Goal: Task Accomplishment & Management: Complete application form

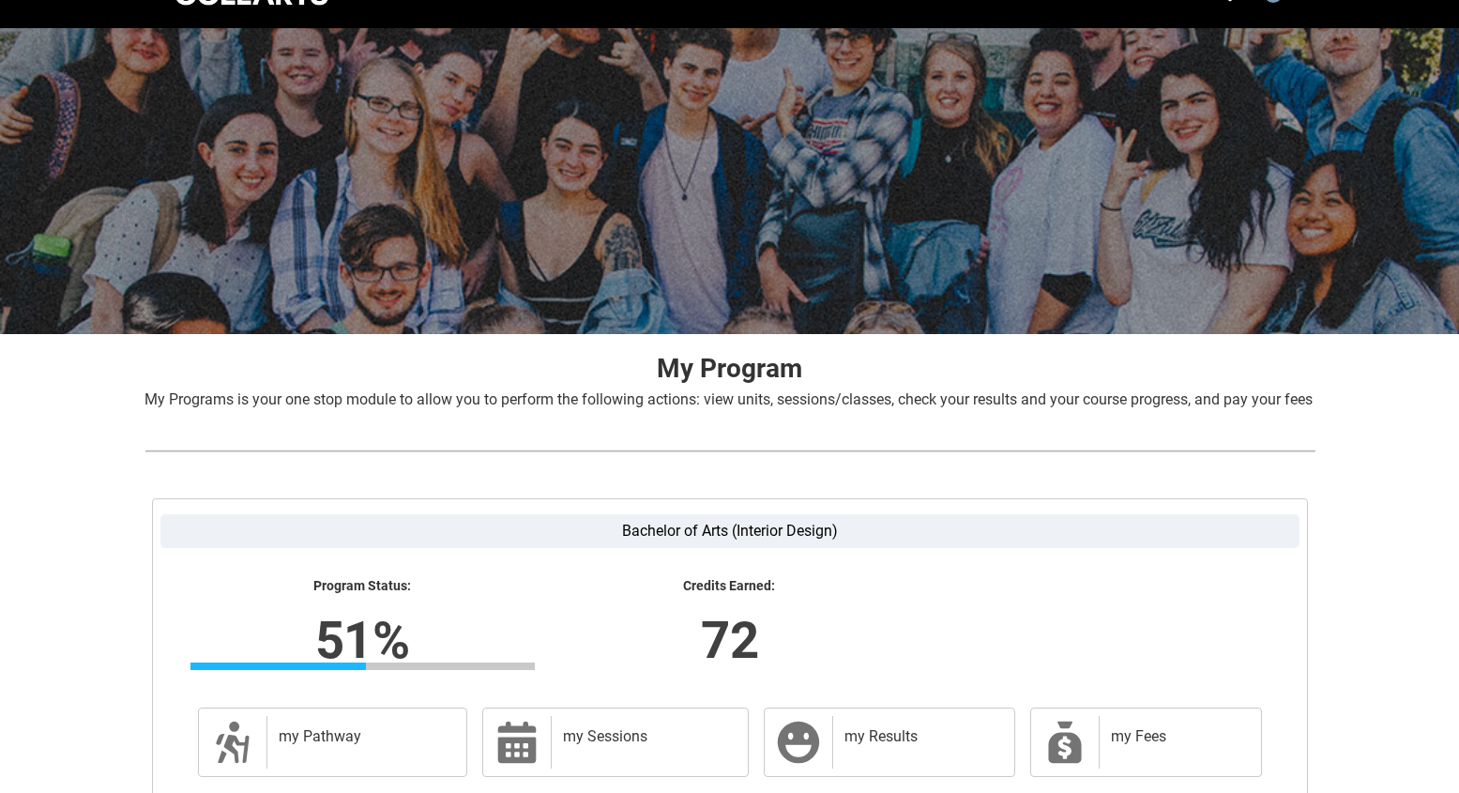
scroll to position [252, 0]
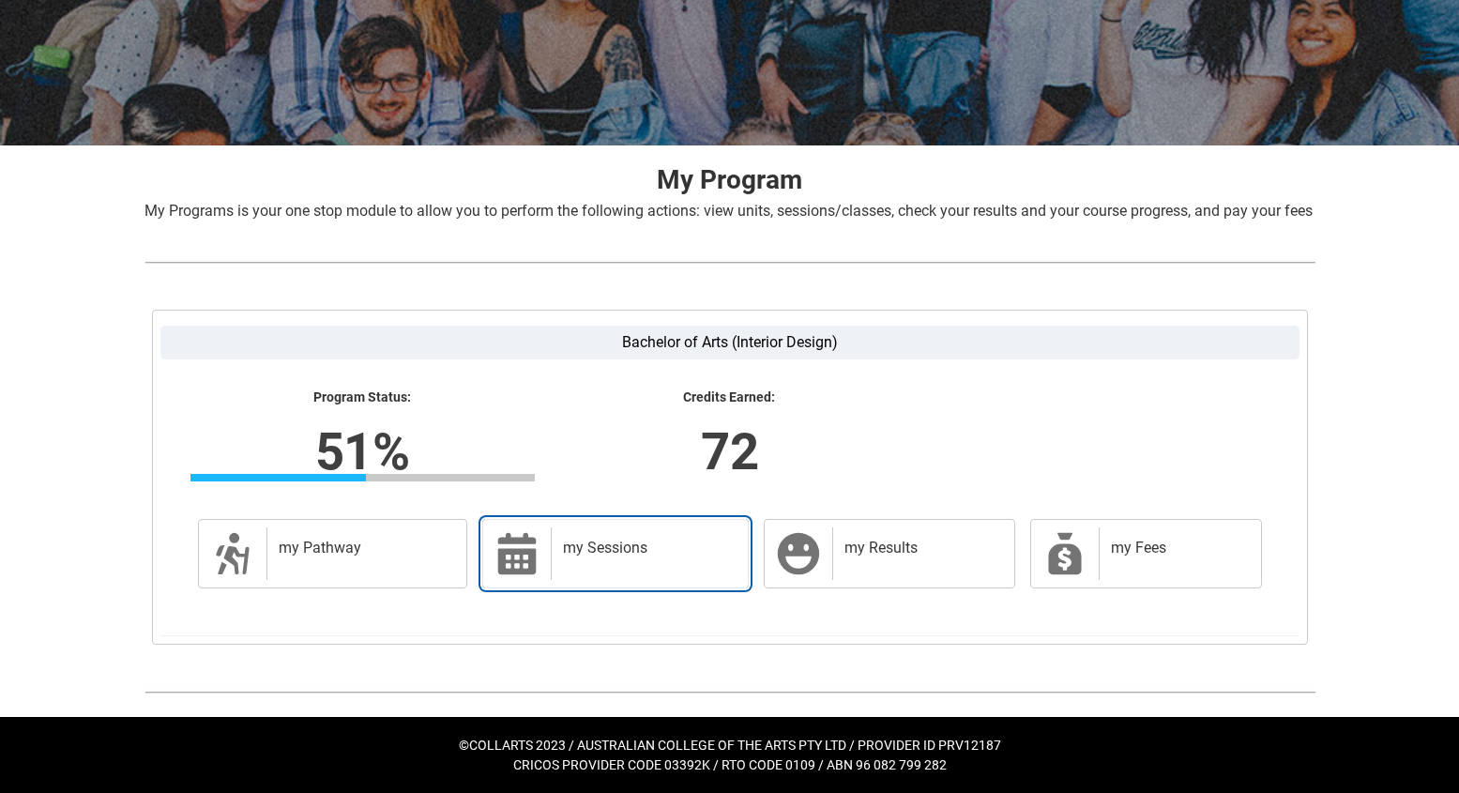
click at [612, 553] on h2 "my Sessions" at bounding box center [646, 547] width 166 height 19
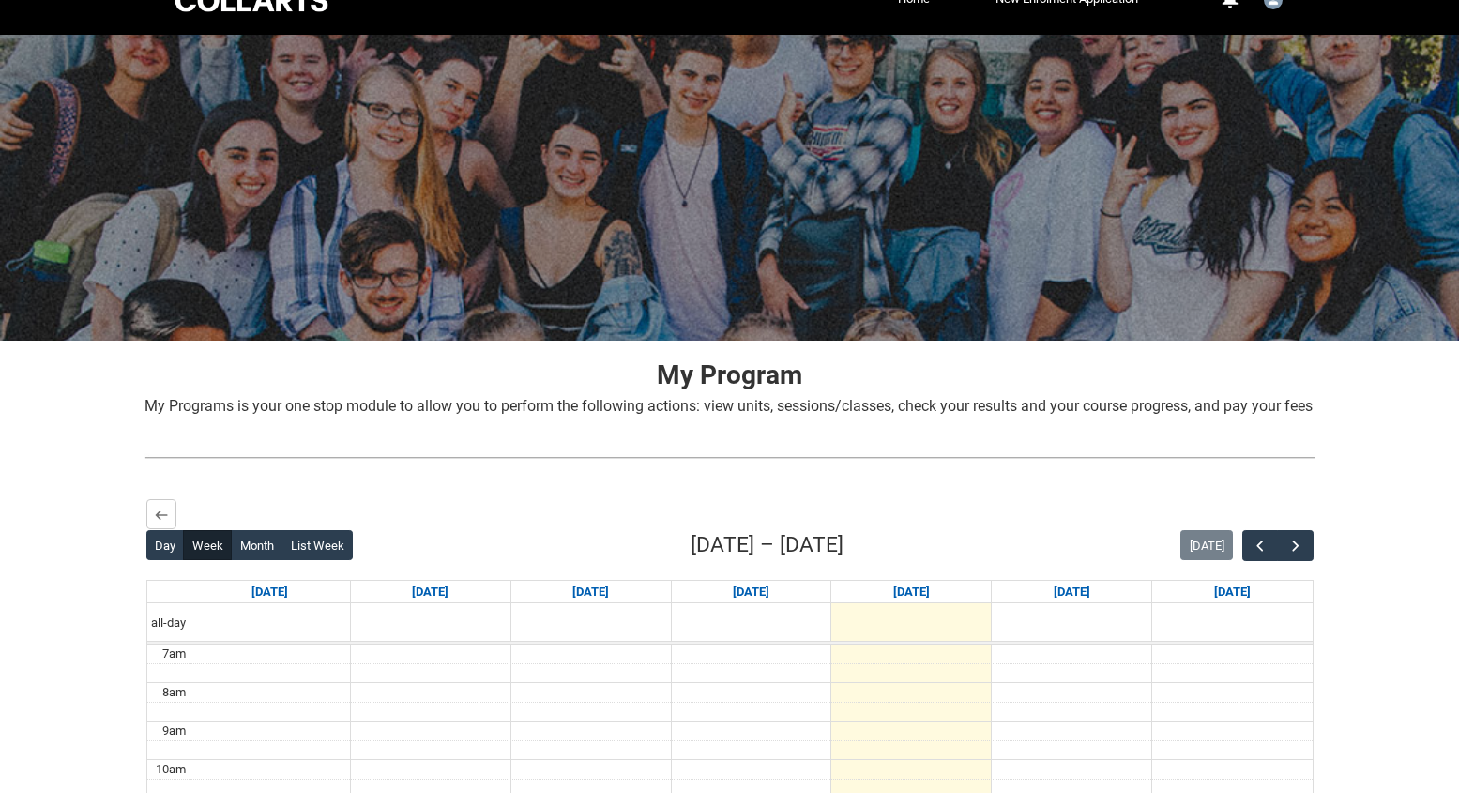
scroll to position [0, 0]
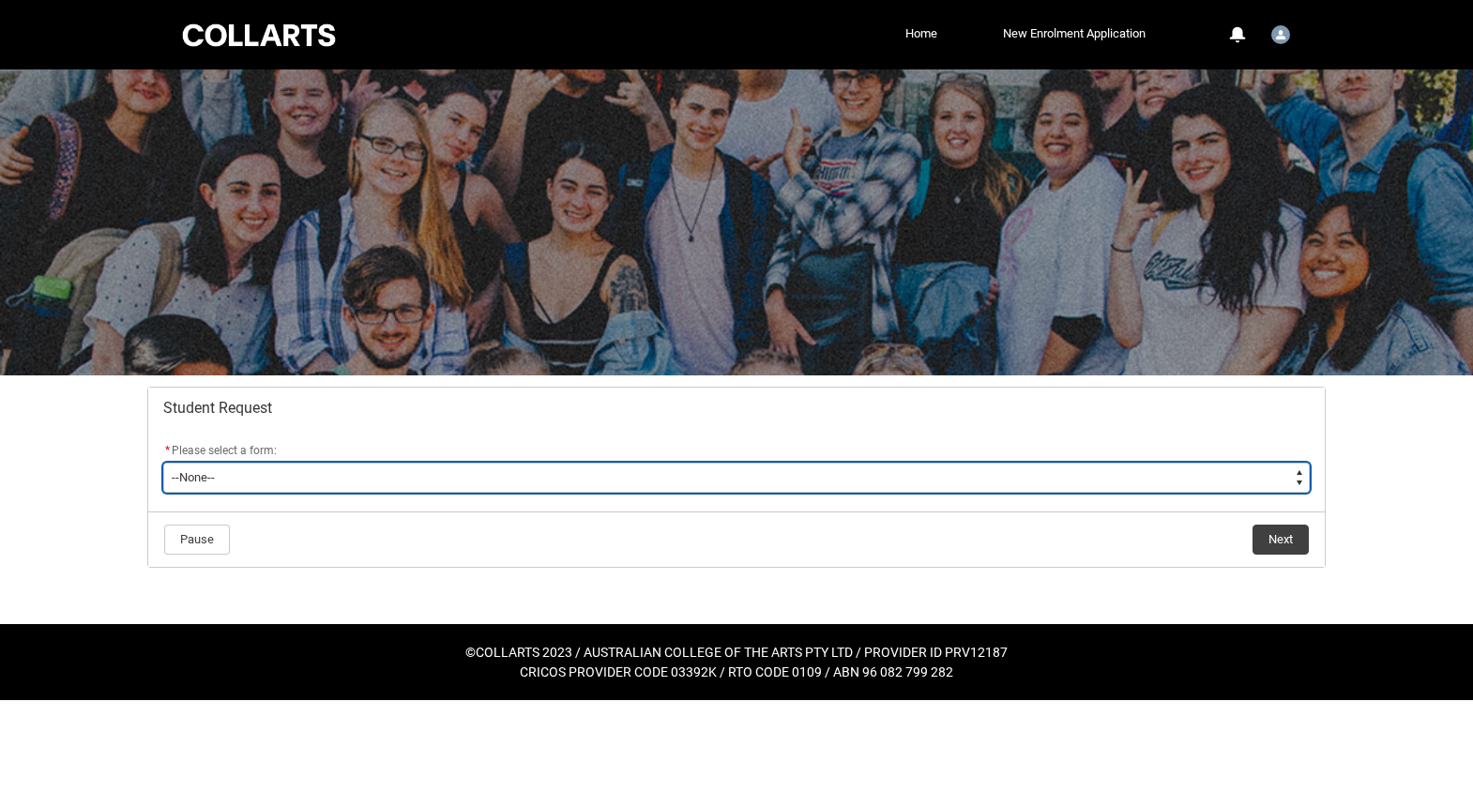
click at [362, 471] on select "--None-- Academic Transcript Application to Appeal Assignment Extension Change …" at bounding box center [736, 477] width 1146 height 30
click at [245, 472] on select "--None-- Academic Transcript Application to Appeal Assignment Extension Change …" at bounding box center [736, 477] width 1146 height 30
type lightning-select "Enrolment_Variation_Choice"
click at [163, 462] on select "--None-- Academic Transcript Application to Appeal Assignment Extension Change …" at bounding box center [736, 477] width 1146 height 30
select select "Enrolment_Variation_Choice"
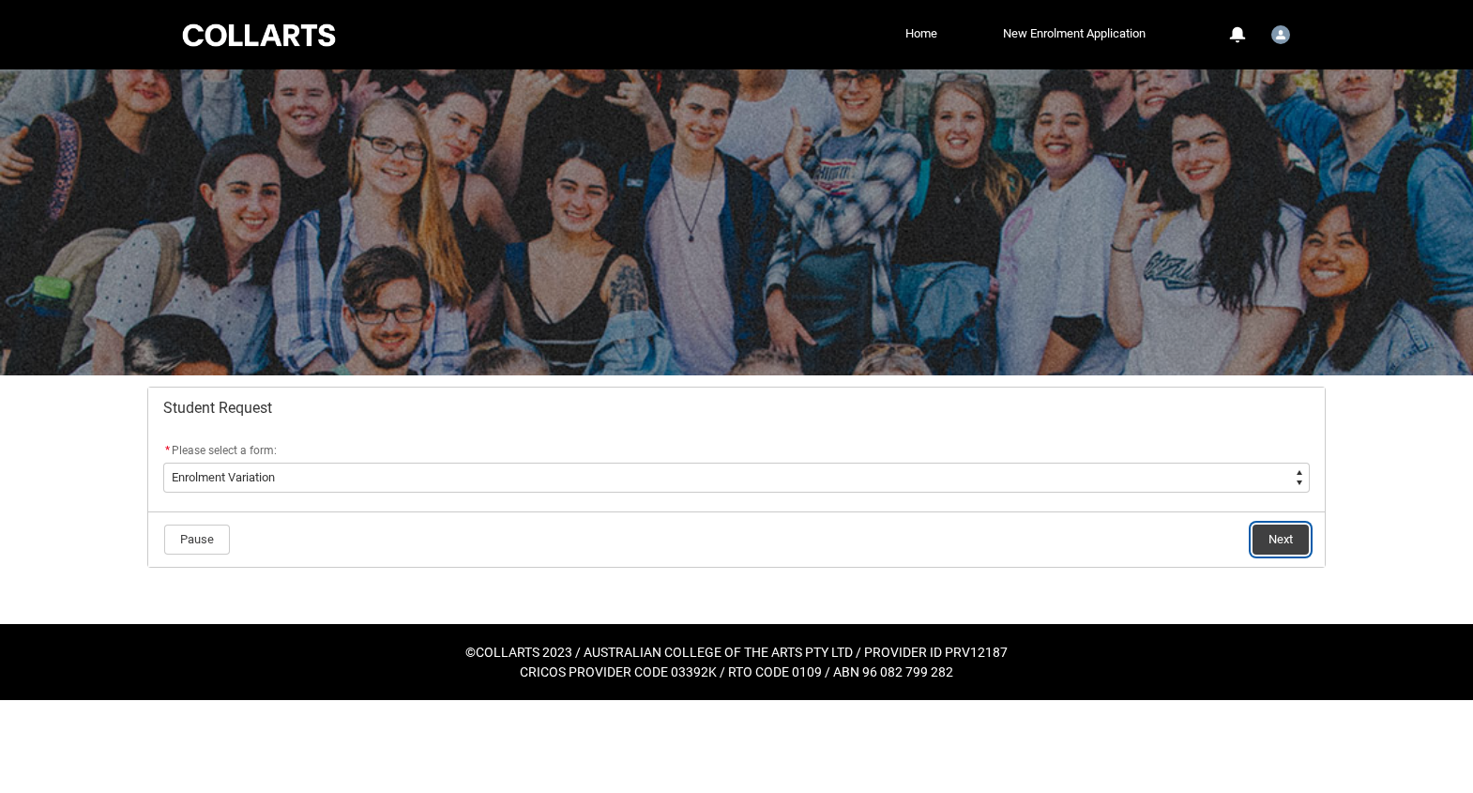
click at [1284, 542] on button "Next" at bounding box center [1280, 539] width 56 height 30
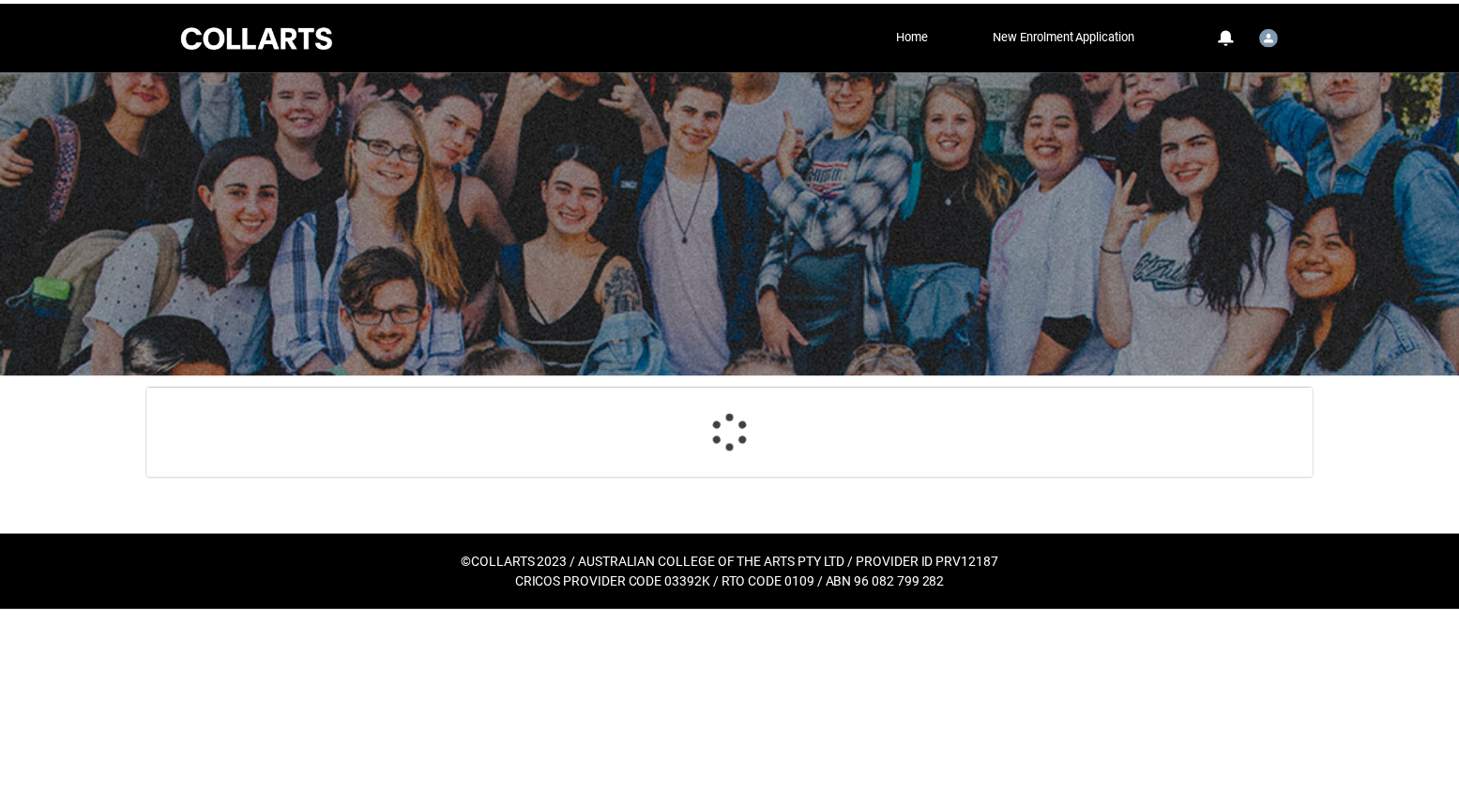
scroll to position [200, 0]
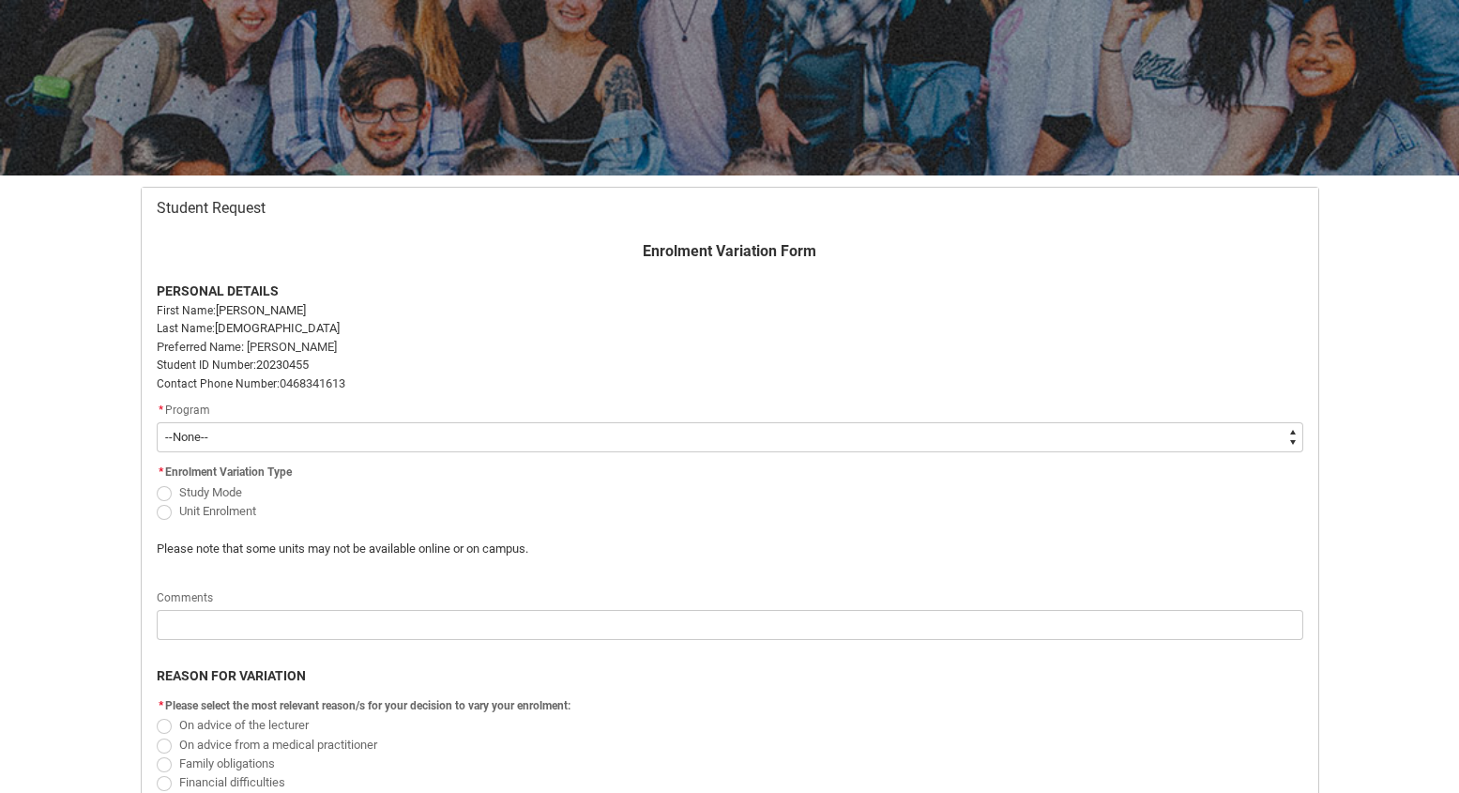
click at [253, 442] on select "--None-- Bachelor of Arts (Interior Design)" at bounding box center [730, 437] width 1146 height 30
type lightning-select "recordPicklist_ProgramEnrollment.a0jOZ000003OqjhYAC"
click at [157, 422] on select "--None-- Bachelor of Arts (Interior Design)" at bounding box center [730, 437] width 1146 height 30
select select "recordPicklist_ProgramEnrollment.a0jOZ000003OqjhYAC"
click at [163, 488] on span "Redu_Student_Request flow" at bounding box center [164, 493] width 15 height 15
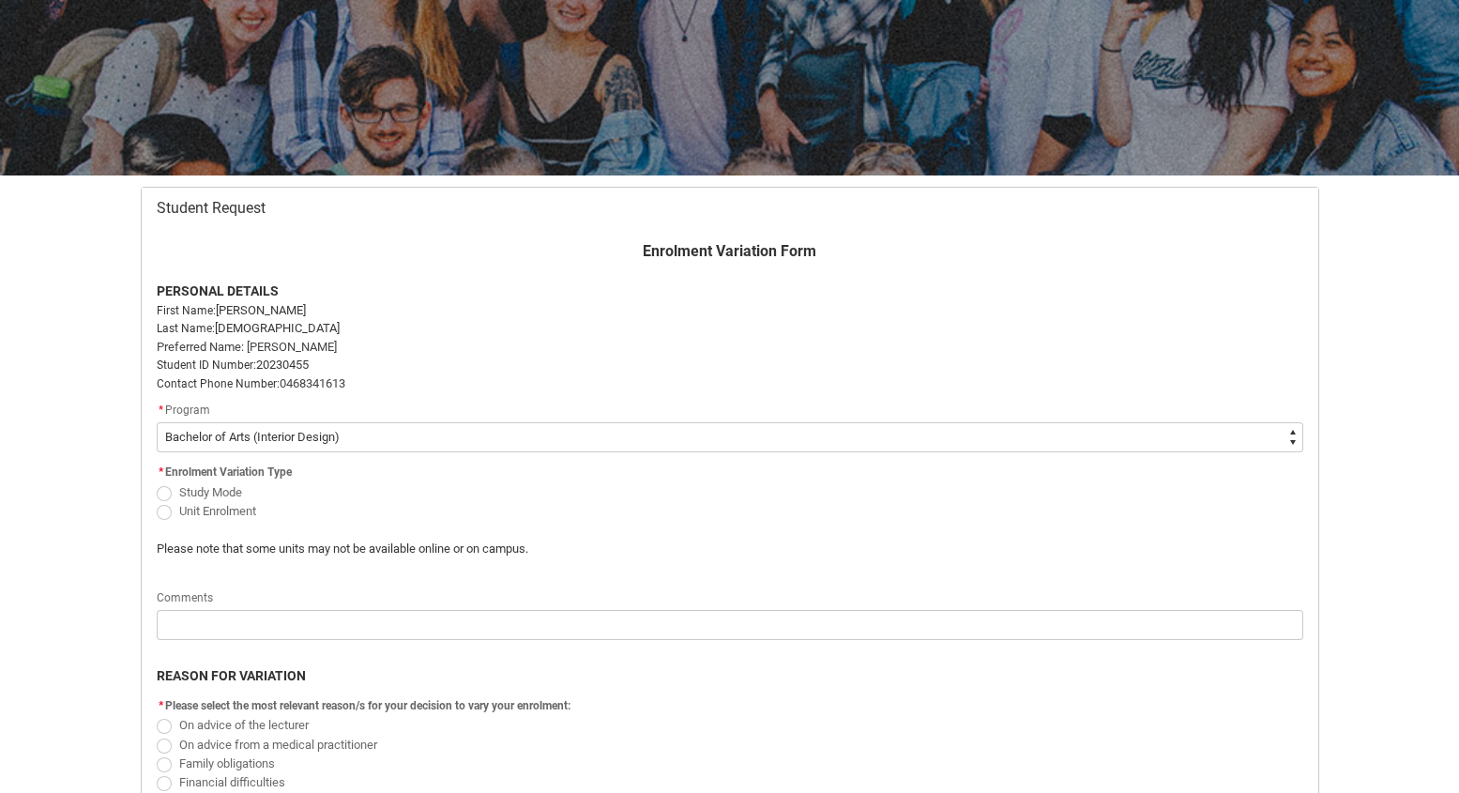
click at [157, 482] on input "Study Mode" at bounding box center [156, 481] width 1 height 1
radio input "true"
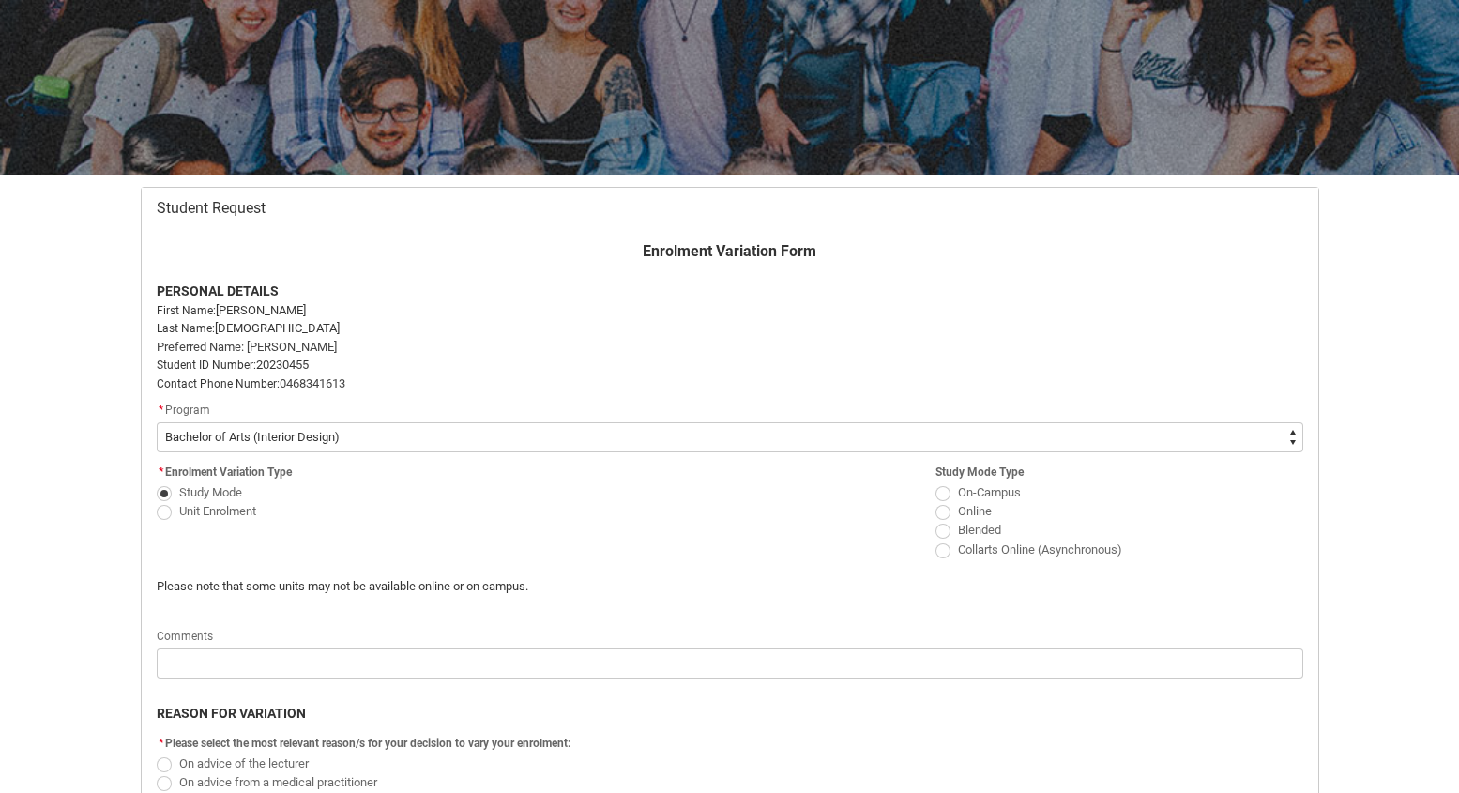
click at [164, 511] on span "Redu_Student_Request flow" at bounding box center [164, 512] width 15 height 15
click at [157, 501] on input "Unit Enrolment" at bounding box center [156, 500] width 1 height 1
radio input "true"
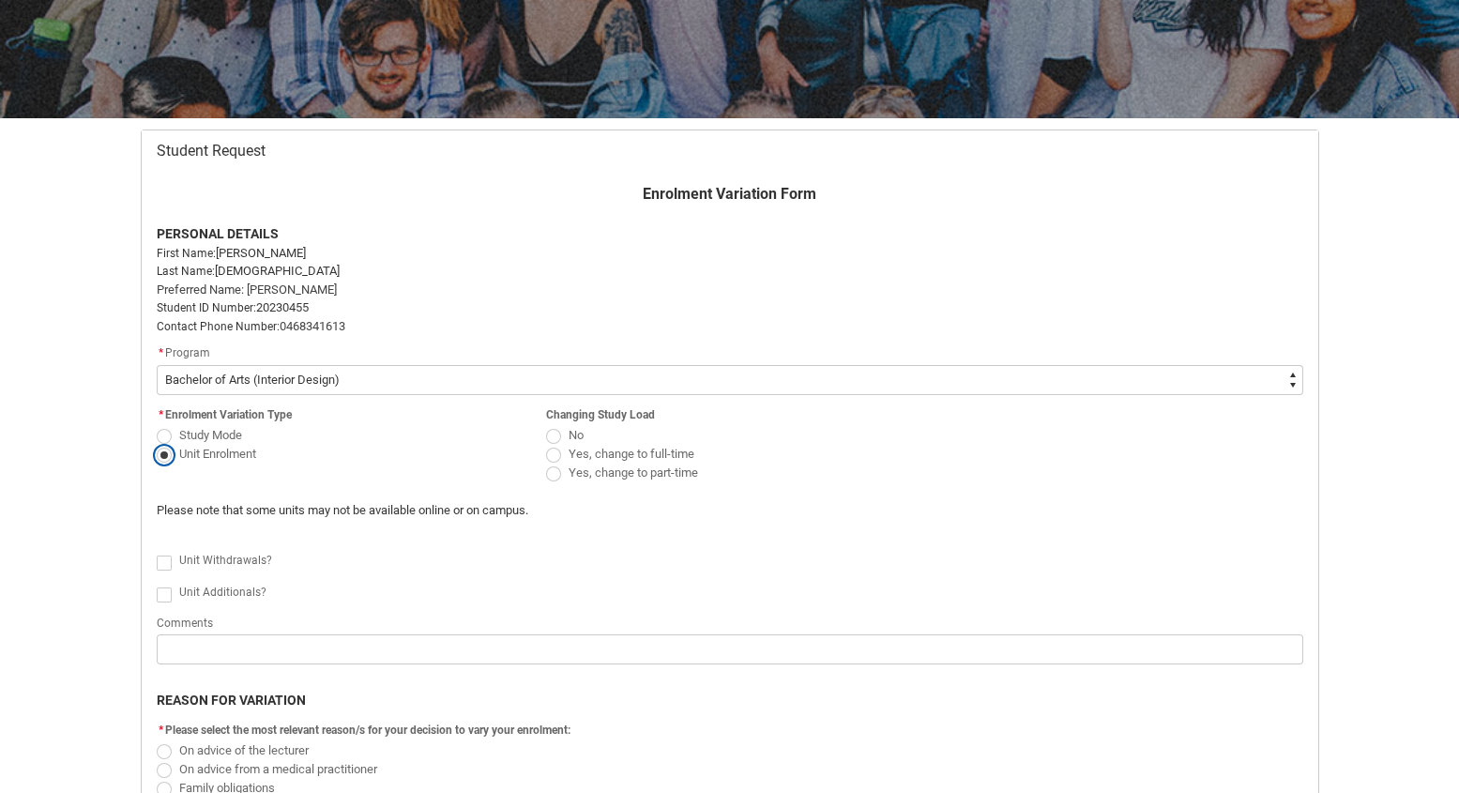
scroll to position [274, 0]
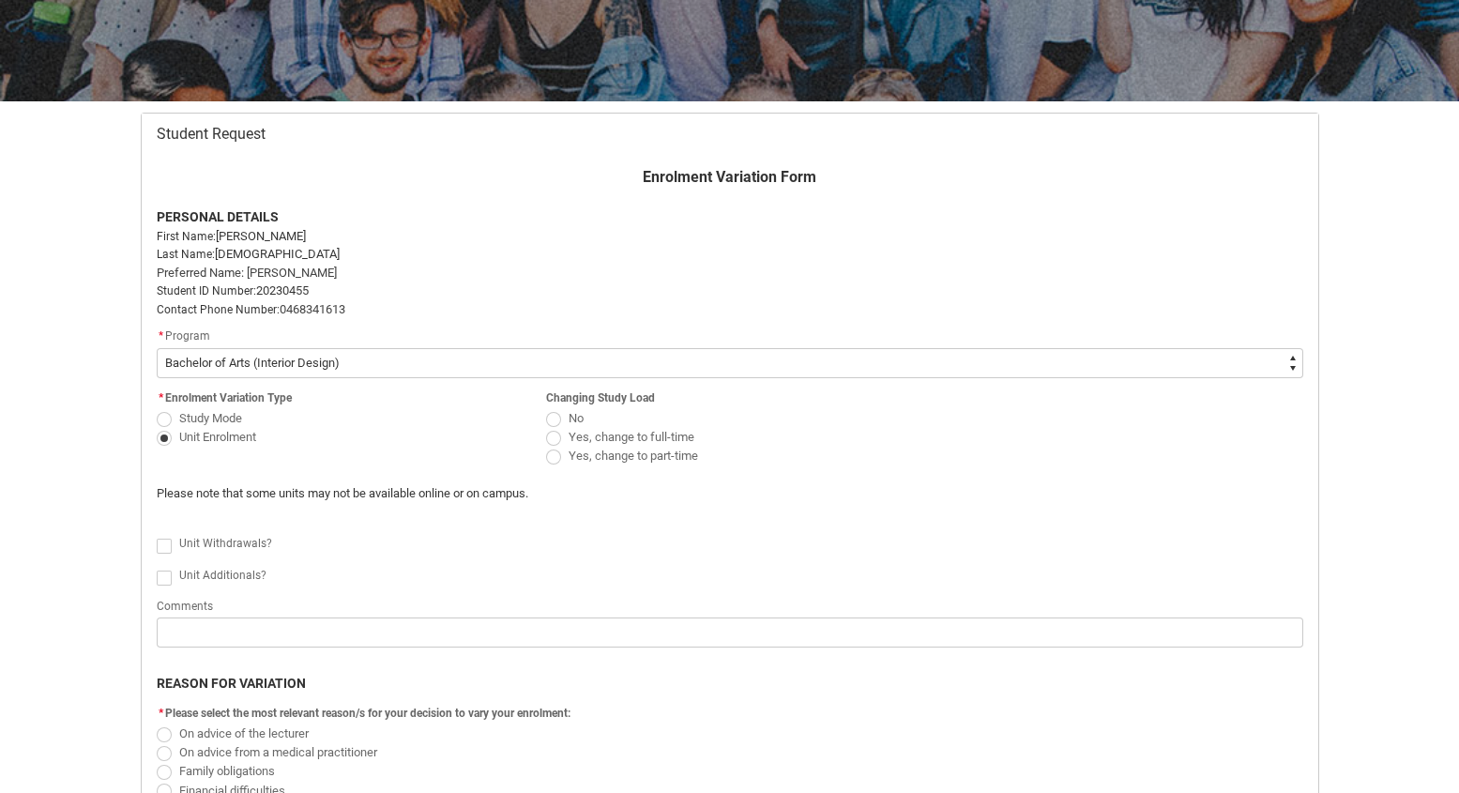
click at [159, 546] on span "Redu_Student_Request flow" at bounding box center [164, 545] width 15 height 15
click at [157, 536] on input "Redu_Student_Request flow" at bounding box center [156, 535] width 1 height 1
type lightning-input "true"
checkbox input "true"
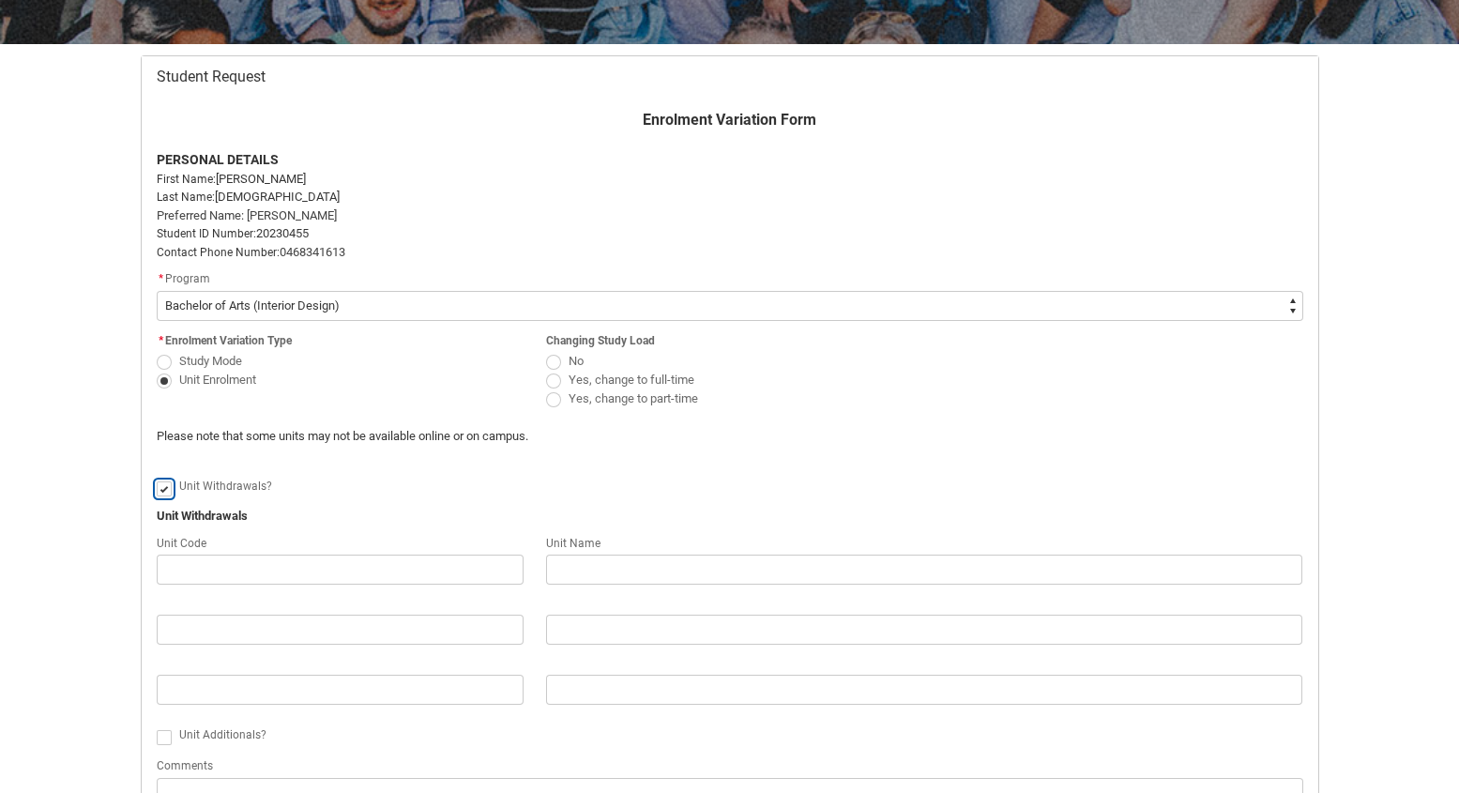
scroll to position [393, 0]
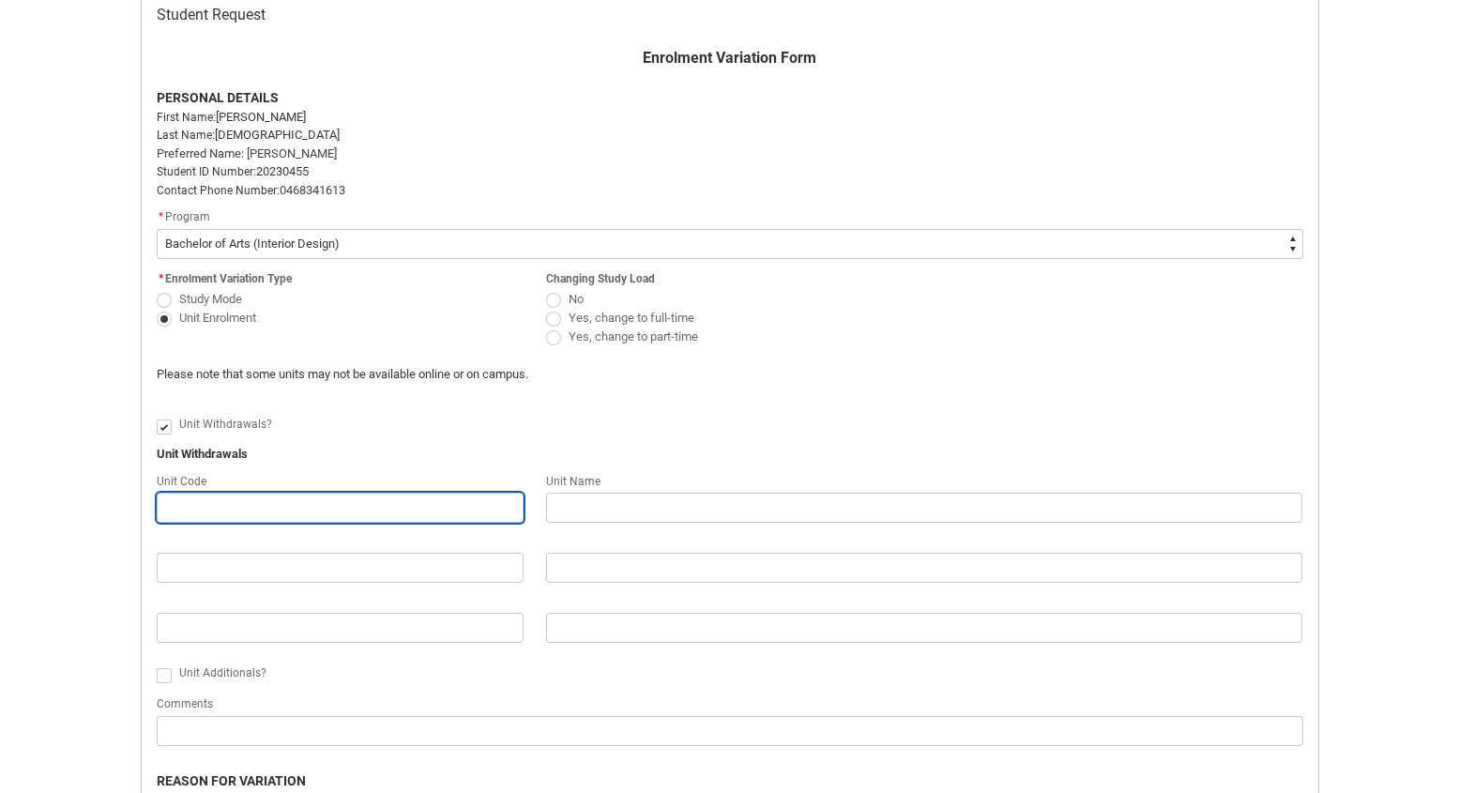
click at [359, 516] on input "Redu_Student_Request flow" at bounding box center [340, 507] width 367 height 30
paste input "[IDPA4]"
type lightning-primitive-input-simple "[IDPA4]"
type input "[IDPA4]"
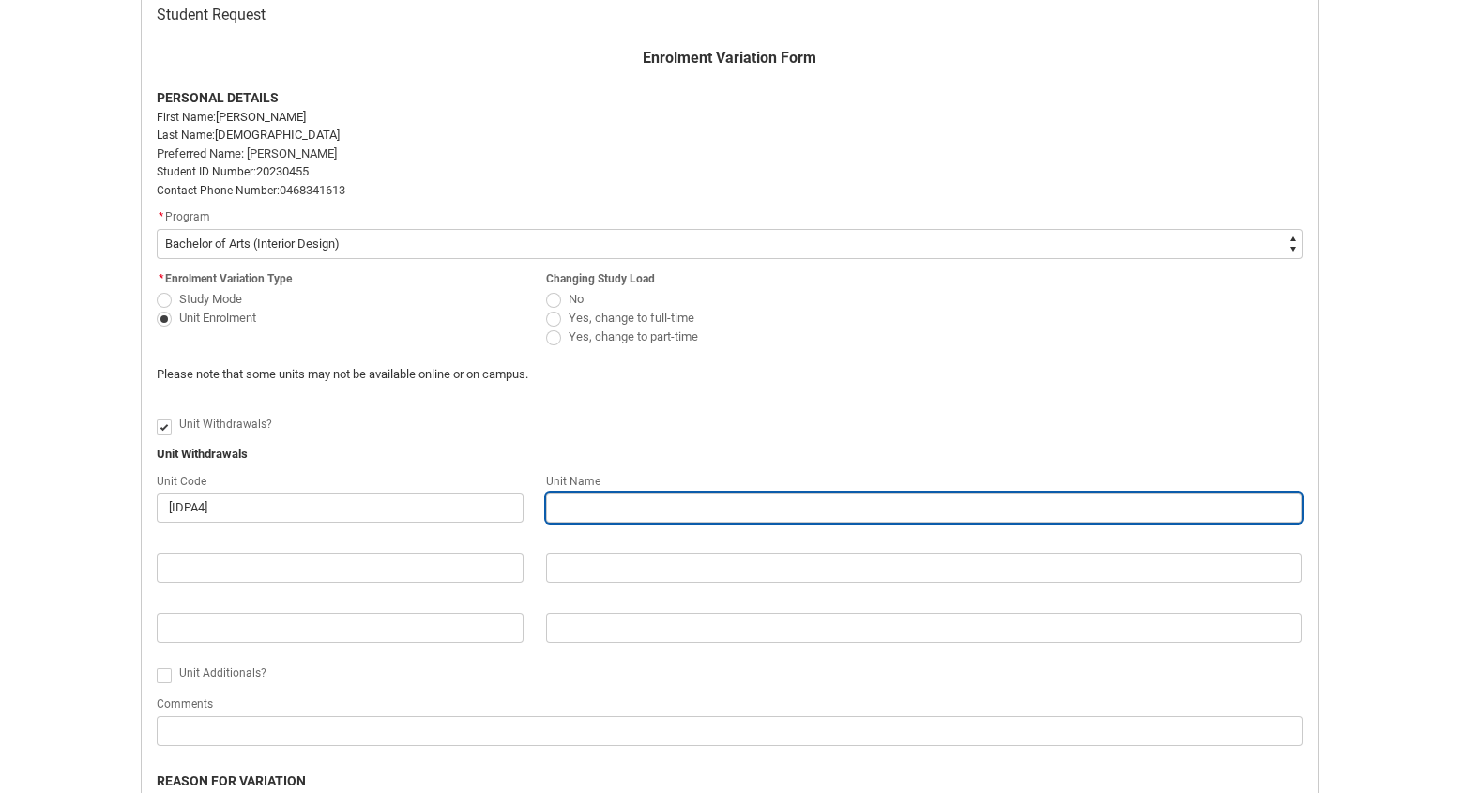
click at [651, 501] on input "Redu_Student_Request flow" at bounding box center [924, 507] width 757 height 30
type lightning-primitive-input-simple "D"
type input "D"
type lightning-primitive-input-simple "De"
type input "De"
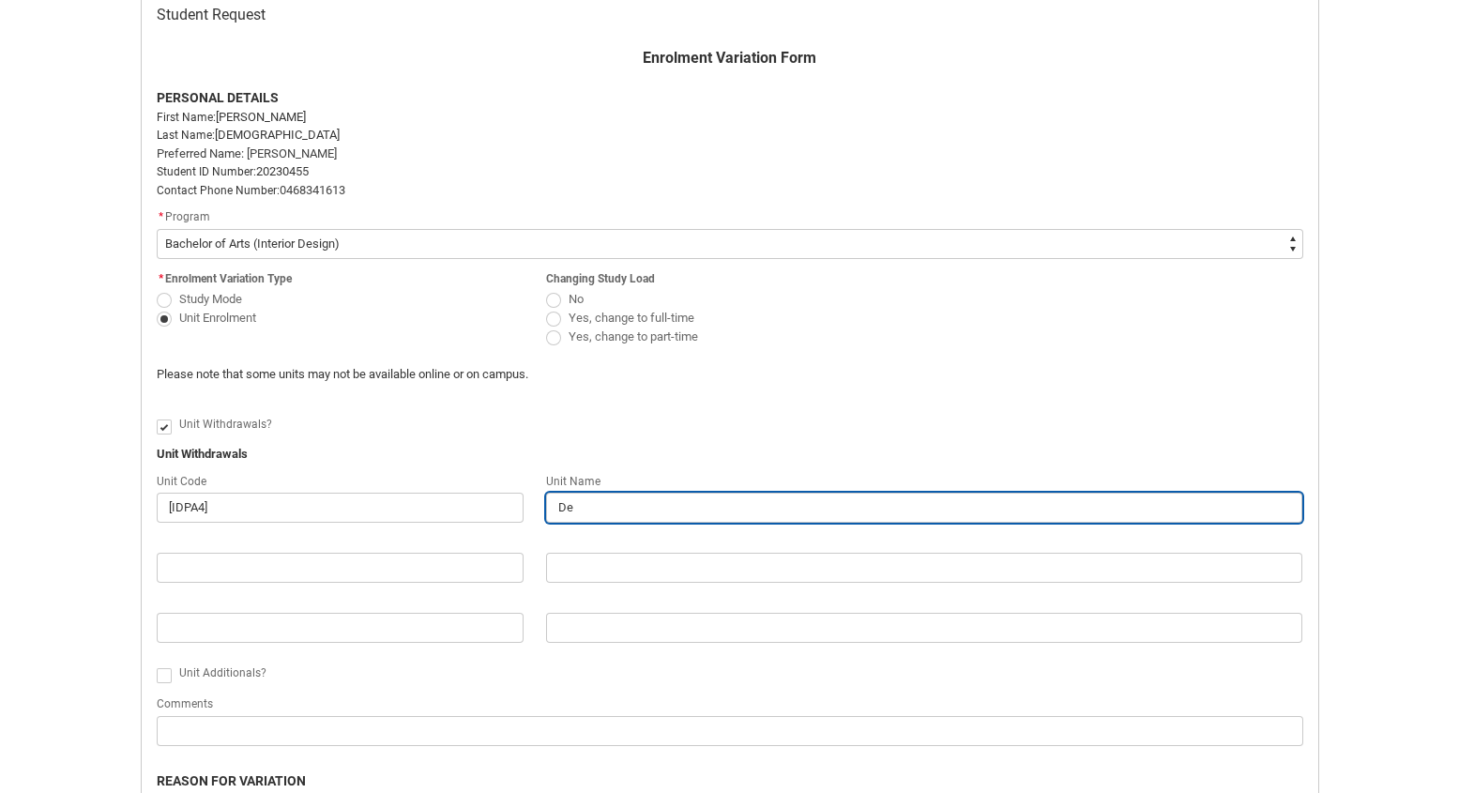
type lightning-primitive-input-simple "Des"
type input "Des"
type lightning-primitive-input-simple "Desi"
type input "Desi"
type lightning-primitive-input-simple "Desig"
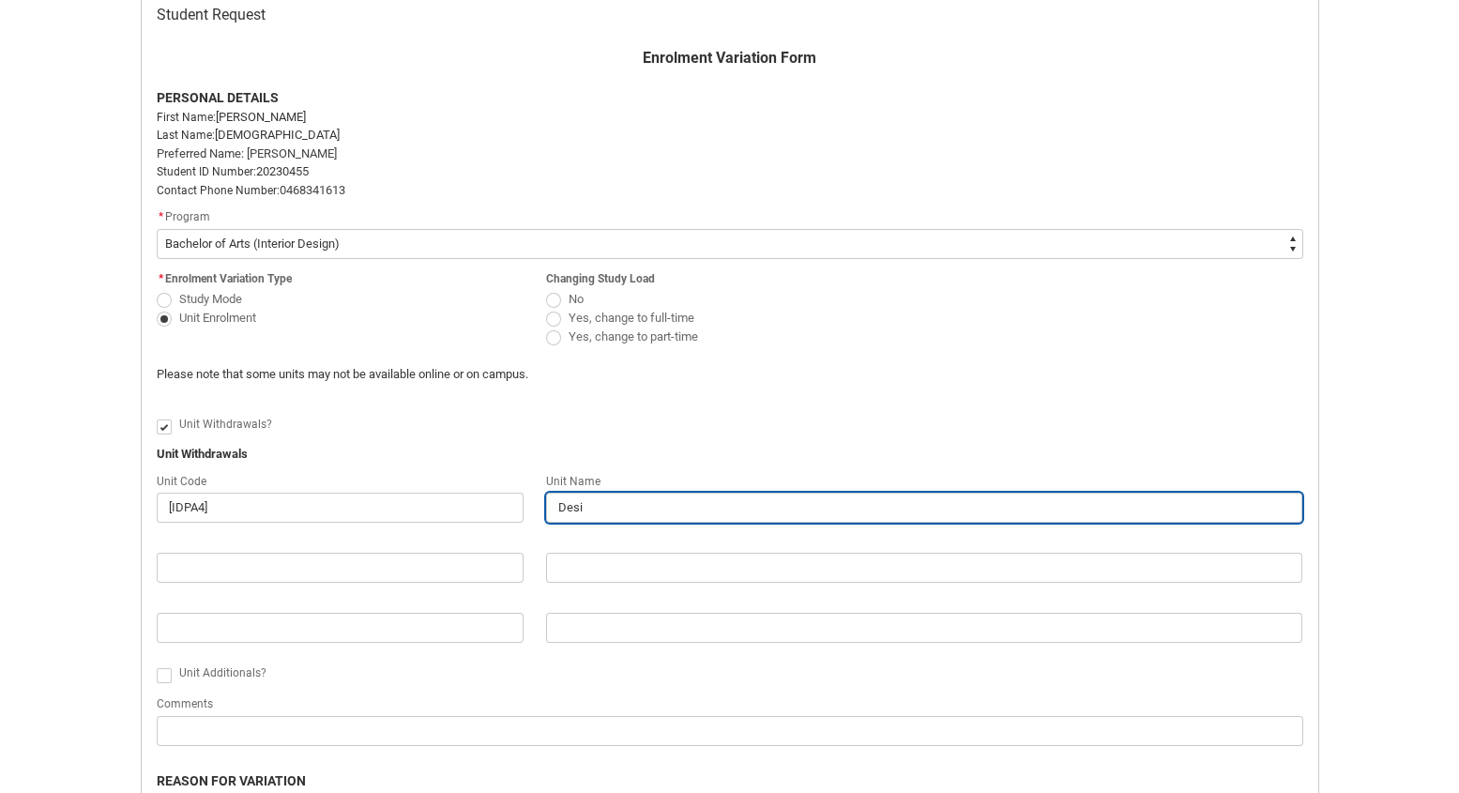
type input "Desig"
type lightning-primitive-input-simple "Design"
type input "Design"
type lightning-primitive-input-simple "Design"
type input "Design"
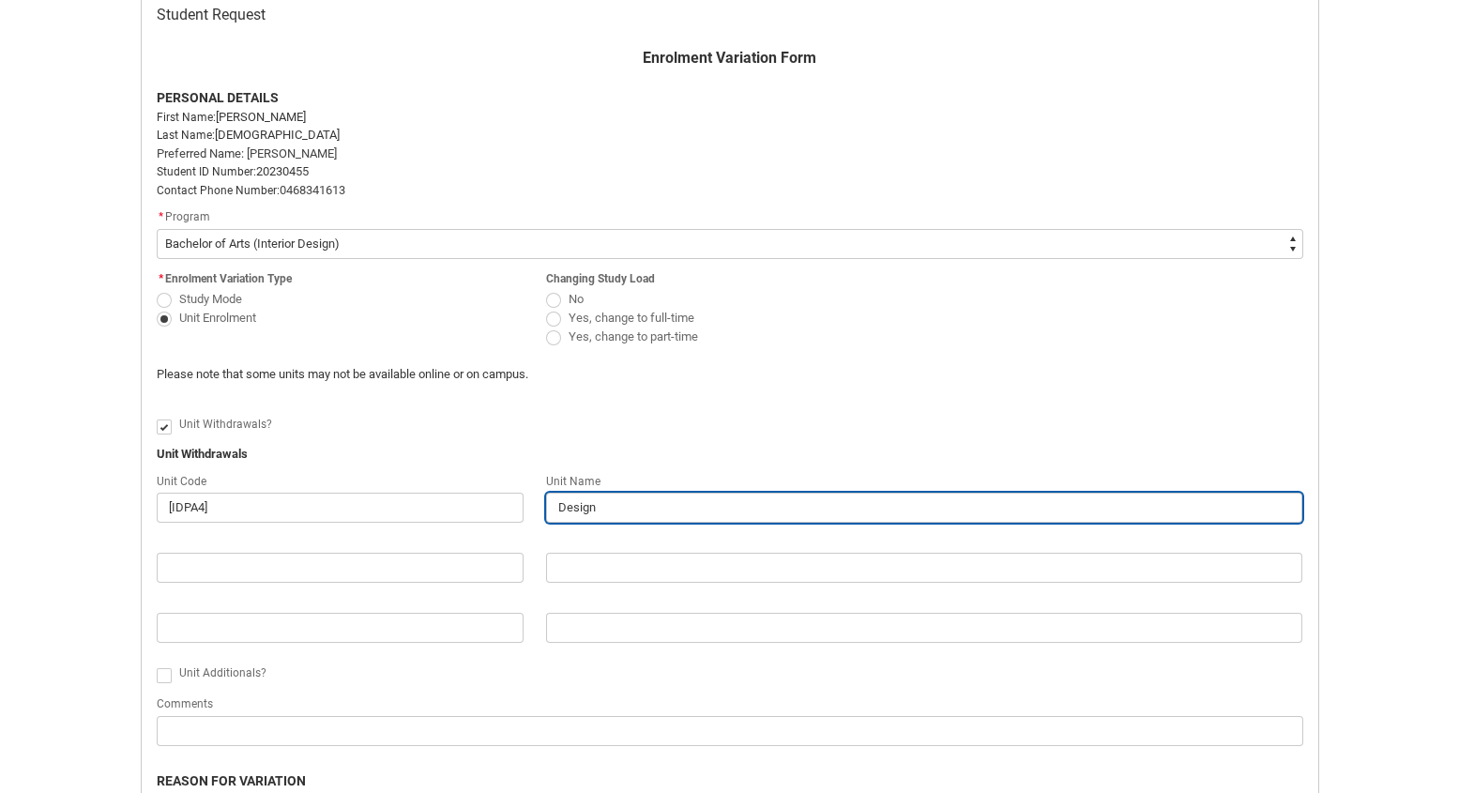
type lightning-primitive-input-simple "Design S"
type input "Design S"
type lightning-primitive-input-simple "Design St"
type input "Design St"
type lightning-primitive-input-simple "Design Stu"
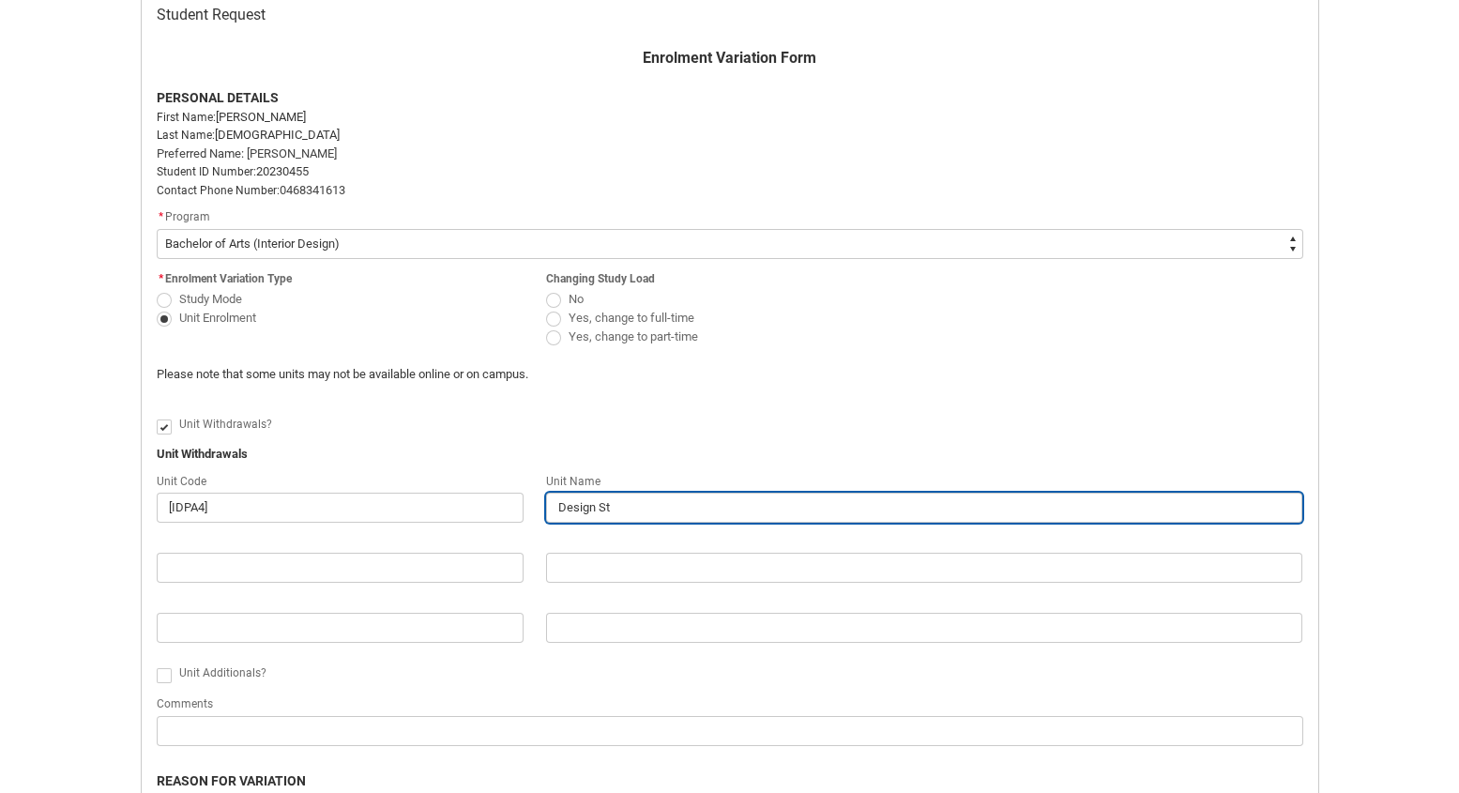
type input "Design Stu"
type lightning-primitive-input-simple "Design Stud"
type input "Design Stud"
type lightning-primitive-input-simple "Design Studi"
type input "Design Studi"
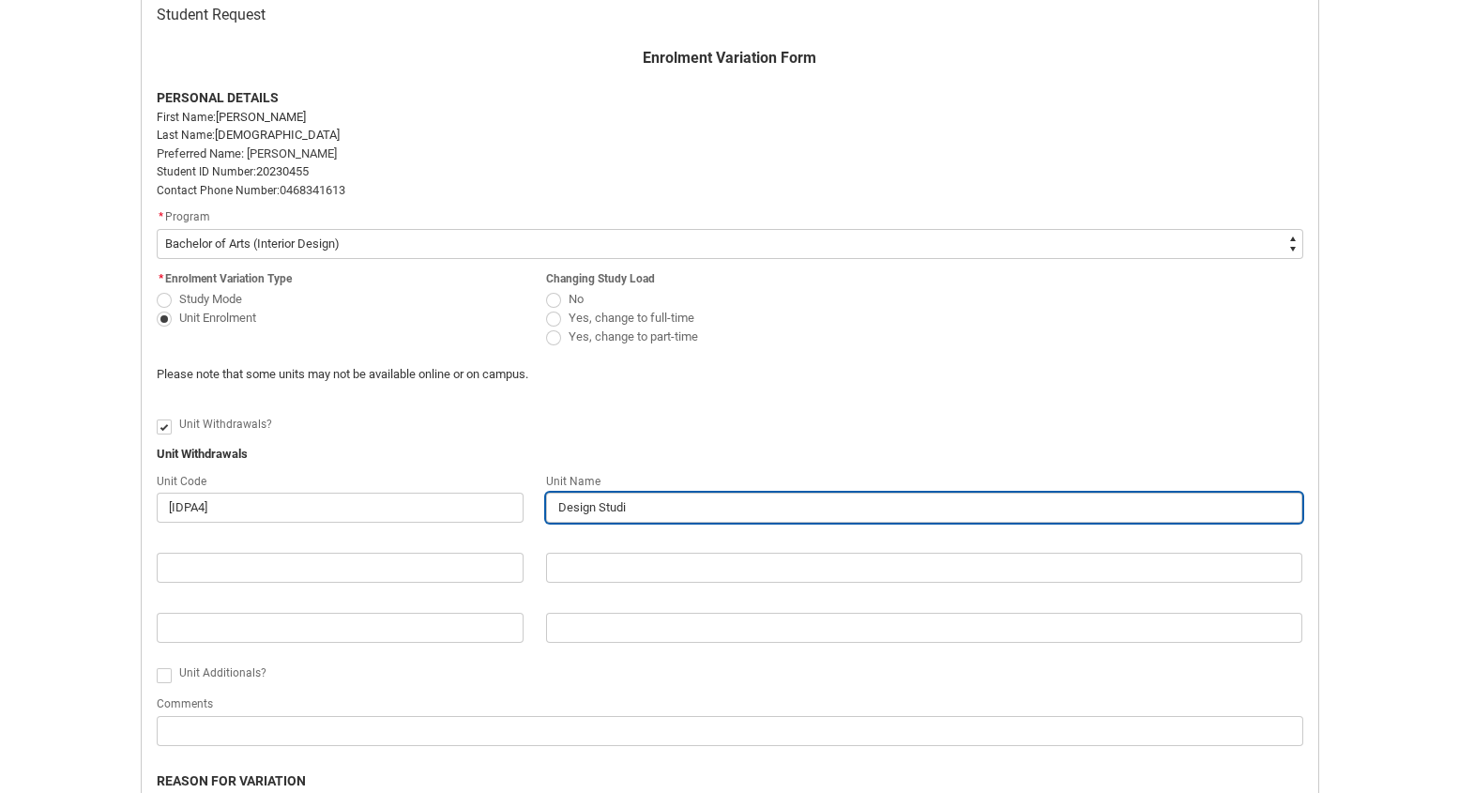
type lightning-primitive-input-simple "Design Studio"
type input "Design Studio"
type lightning-primitive-input-simple "Design Studio"
type input "Design Studio"
type lightning-primitive-input-simple "Design Studio 1"
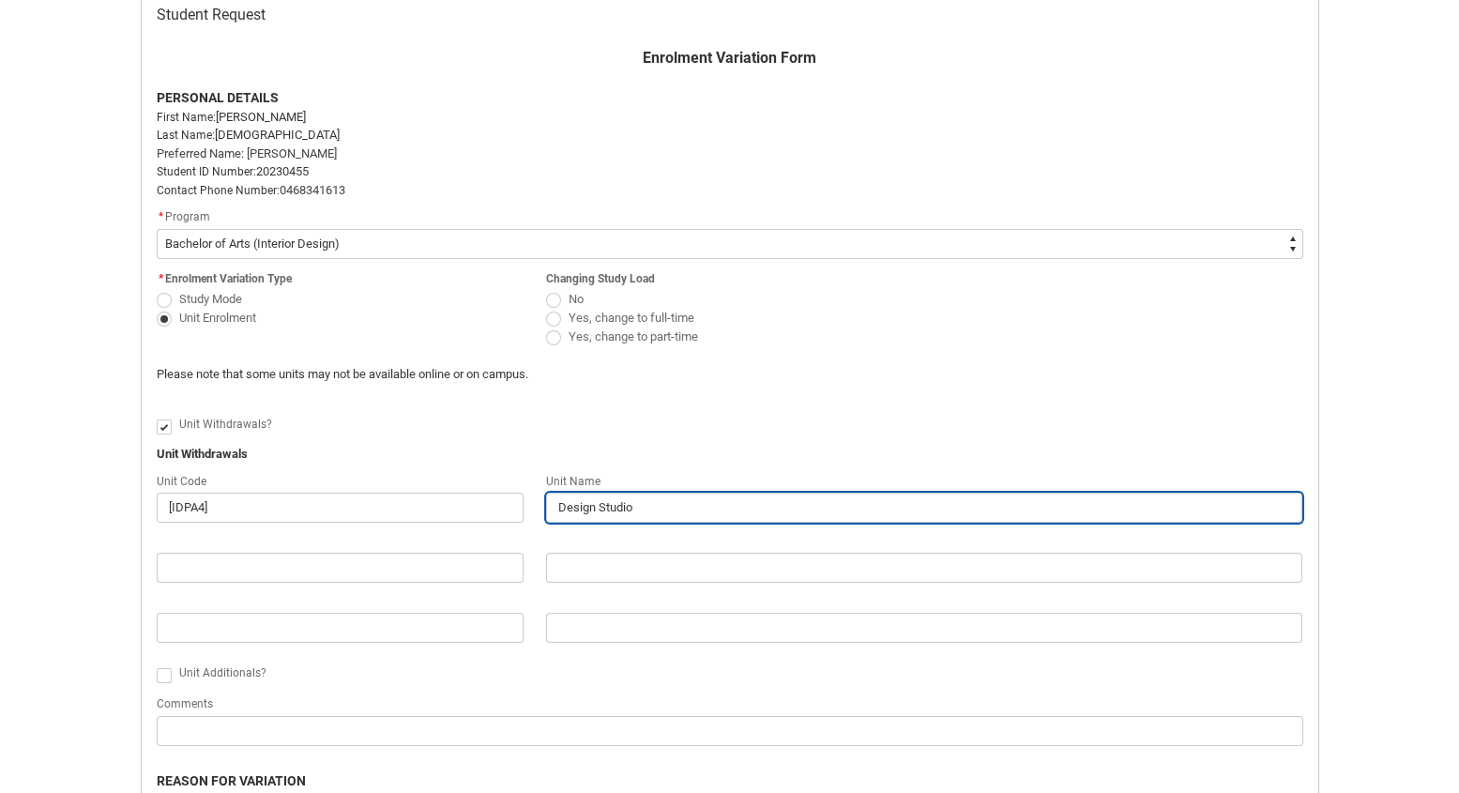
type input "Design Studio 1"
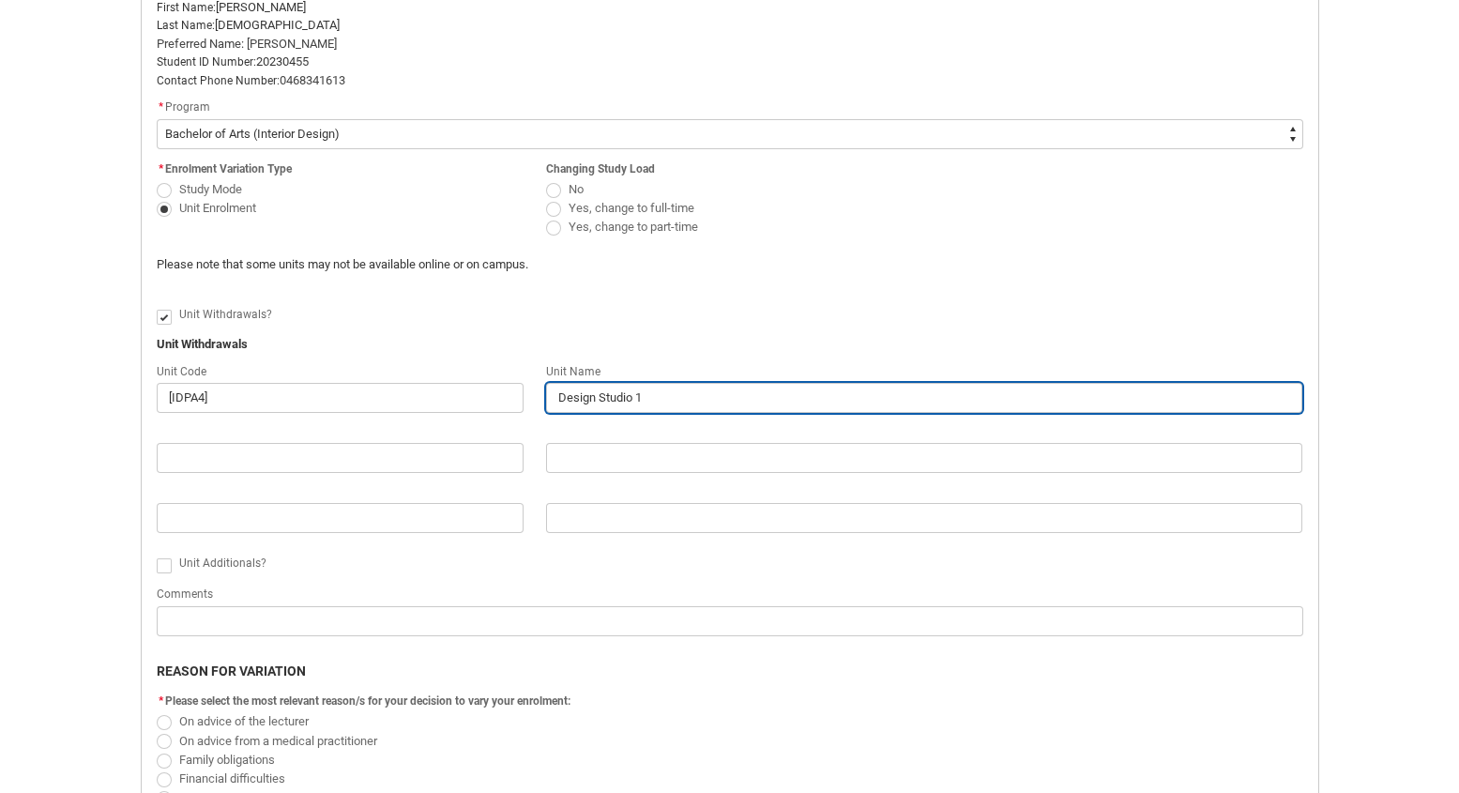
scroll to position [653, 0]
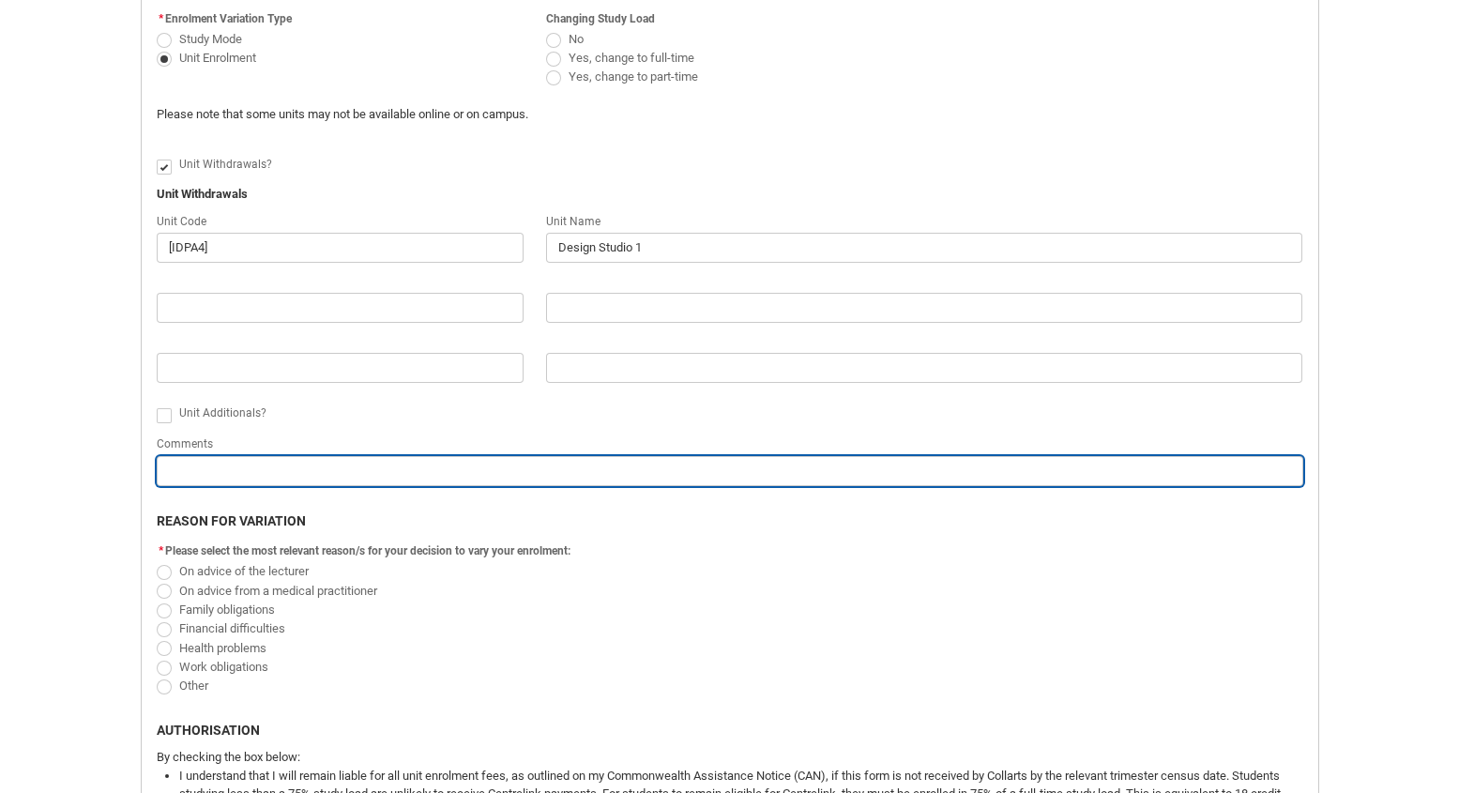
click at [265, 459] on input "Redu_Student_Request flow" at bounding box center [730, 471] width 1146 height 30
type lightning-primitive-input-simple "I"
type input "I"
type lightning-primitive-input-simple "I"
type input "I"
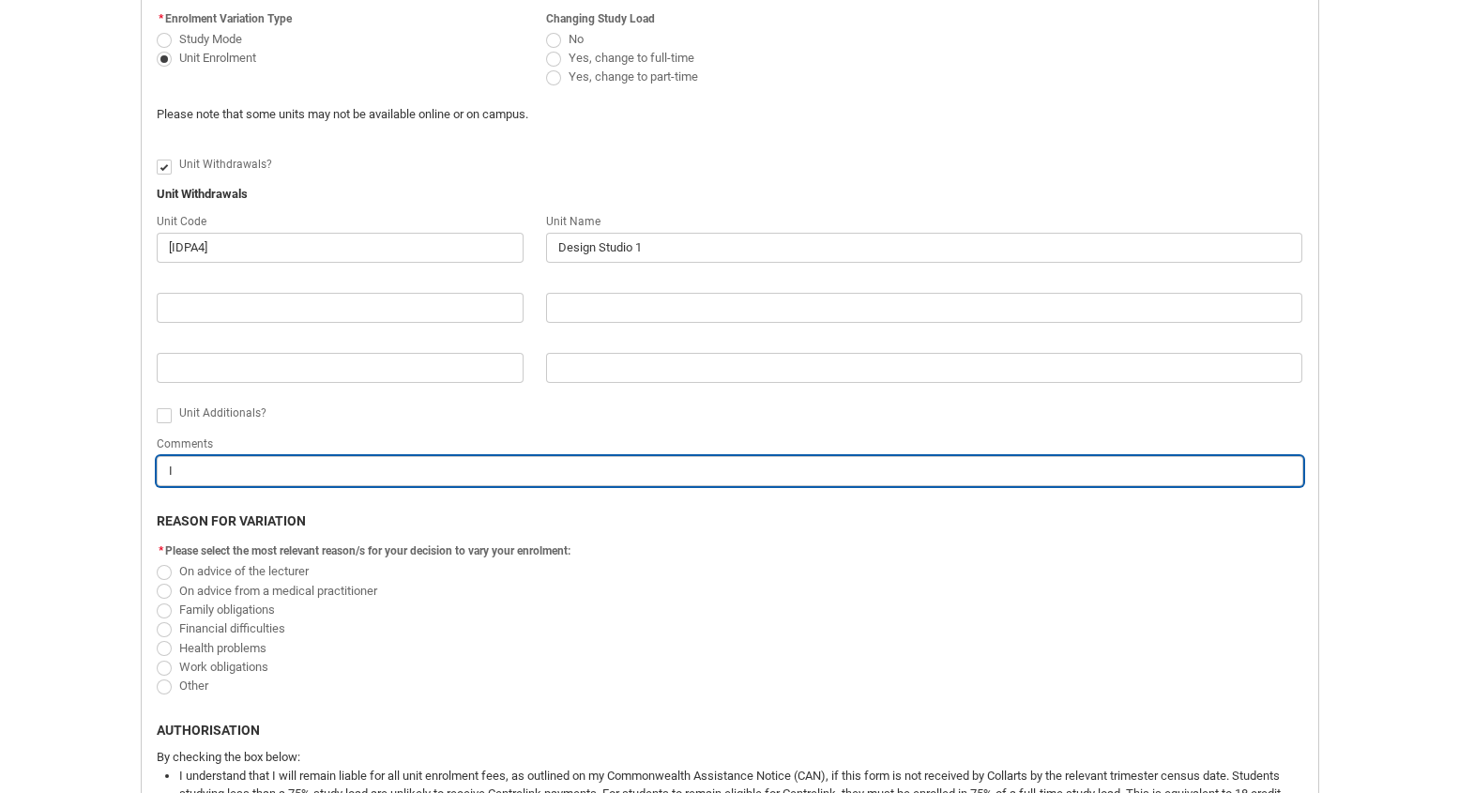
type lightning-primitive-input-simple "I a"
type input "I a"
type lightning-primitive-input-simple "I am"
type input "I am"
type lightning-primitive-input-simple "I am"
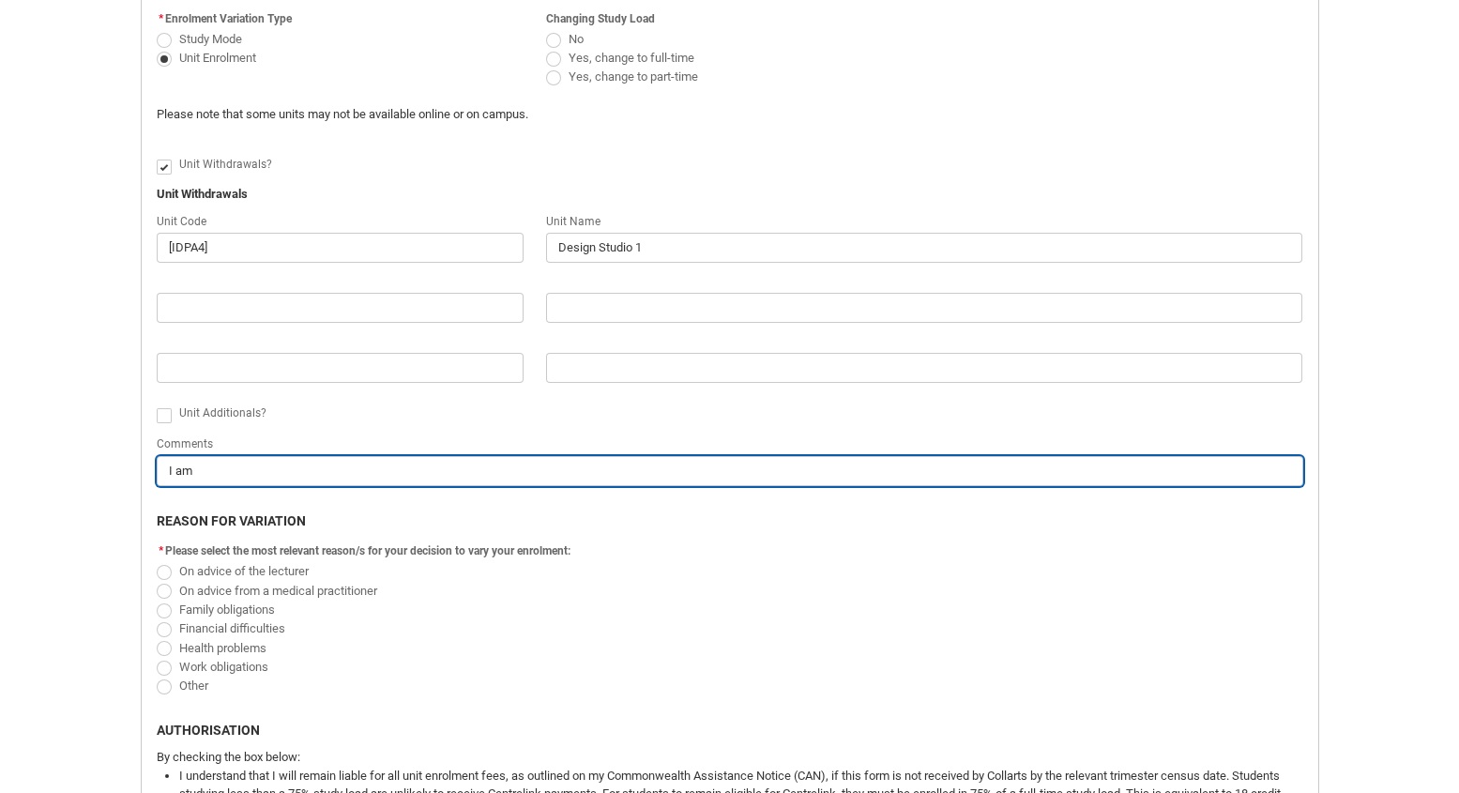
type input "I am"
type lightning-primitive-input-simple "I am n"
type input "I am n"
type lightning-primitive-input-simple "I am no"
type input "I am no"
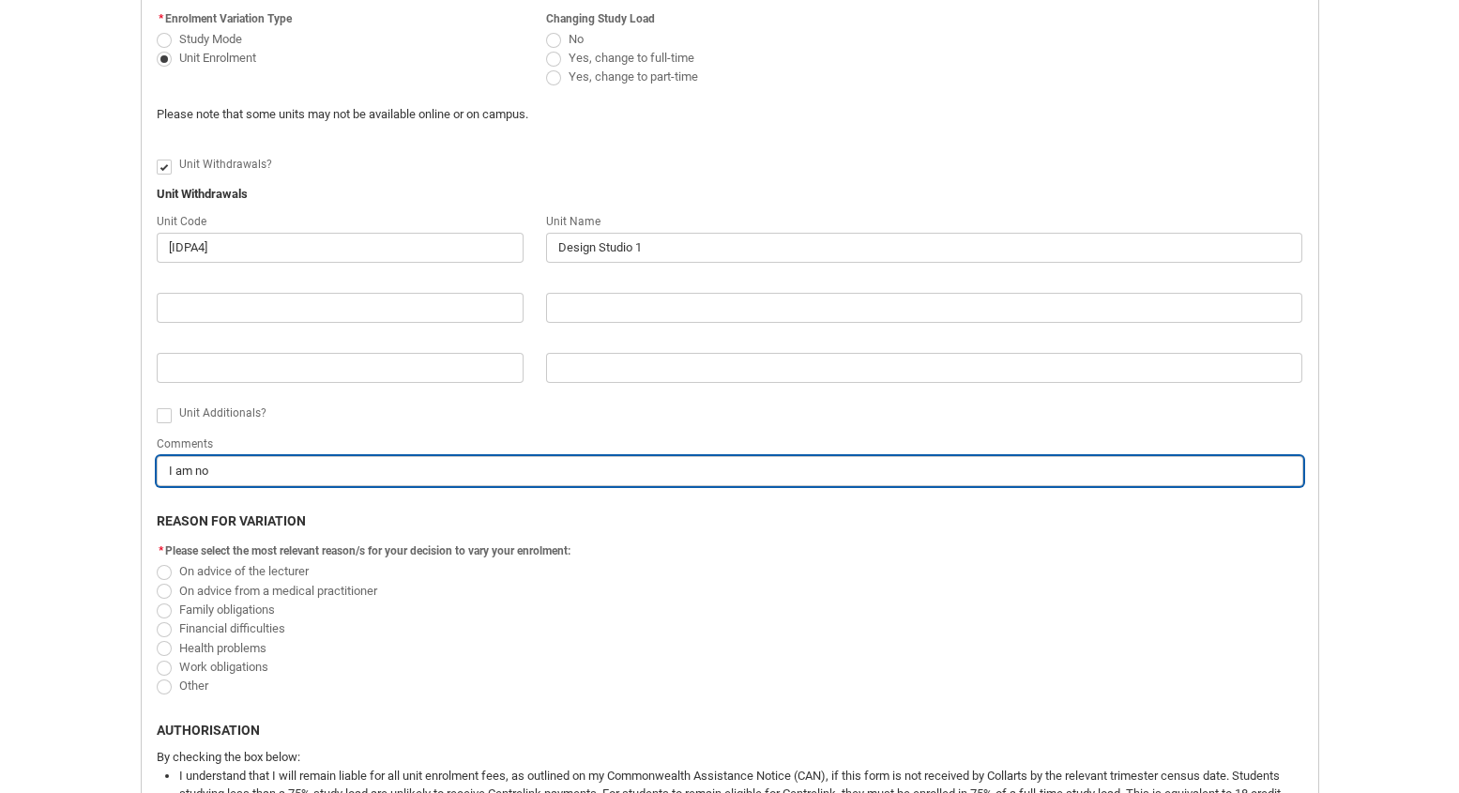
type lightning-primitive-input-simple "I am not"
type input "I am not"
type lightning-primitive-input-simple "I am not"
type input "I am not"
type lightning-primitive-input-simple "I am not a"
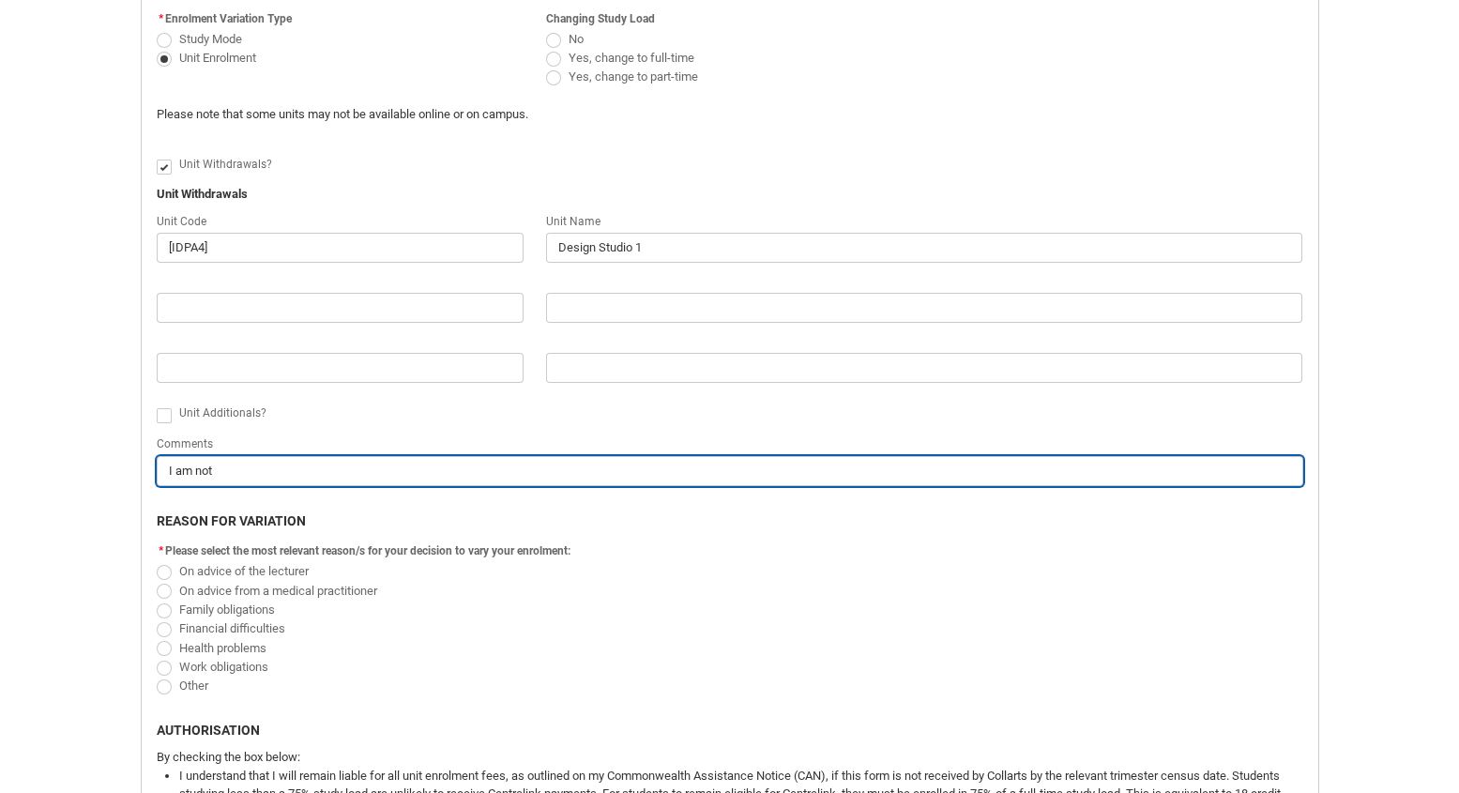
type input "I am not a"
type lightning-primitive-input-simple "I am not ab"
type input "I am not ab"
type lightning-primitive-input-simple "I am not abl"
type input "I am not abl"
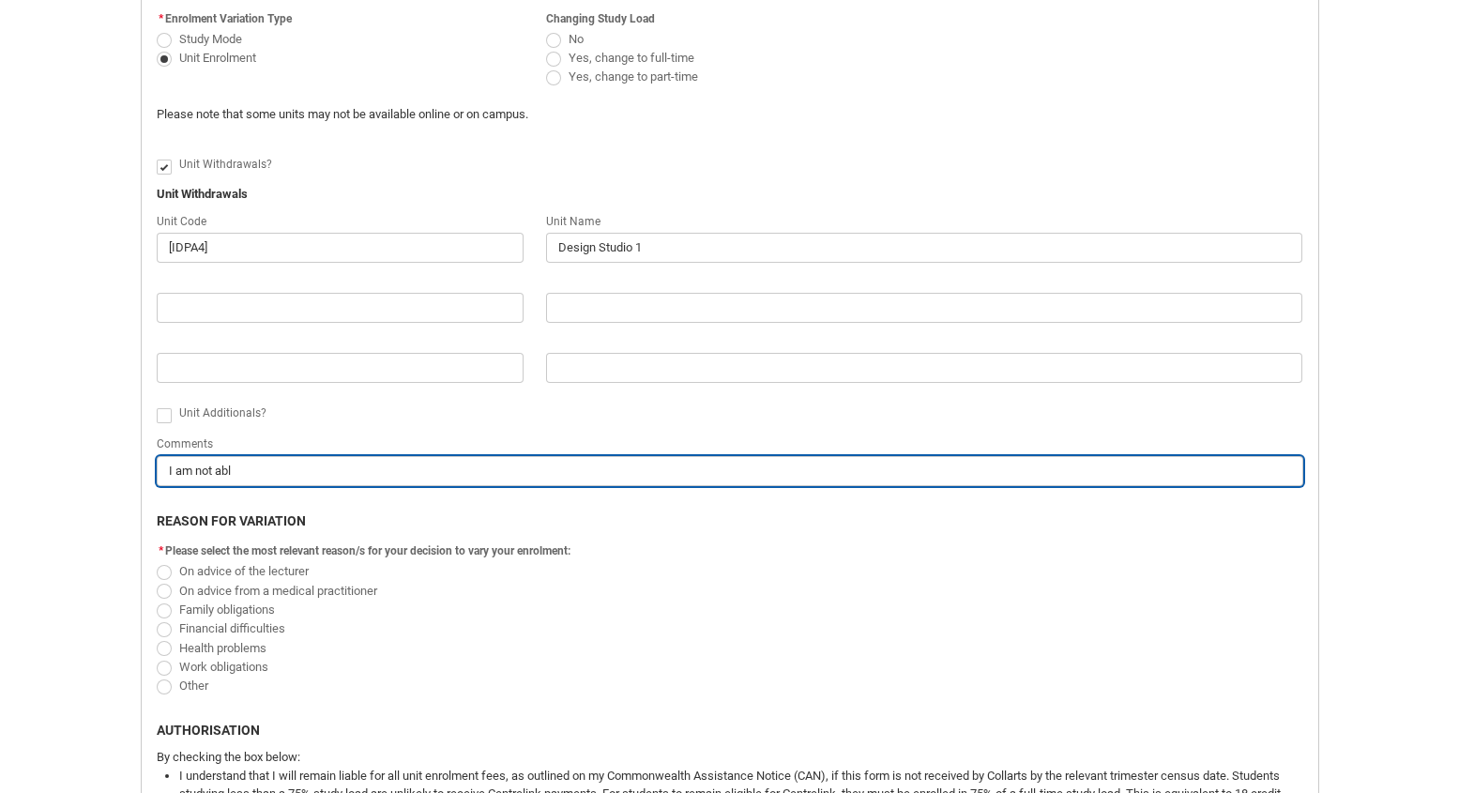
type lightning-primitive-input-simple "I am not able"
type input "I am not able"
type lightning-primitive-input-simple "I am not able"
type input "I am not able"
type lightning-primitive-input-simple "I am not able t"
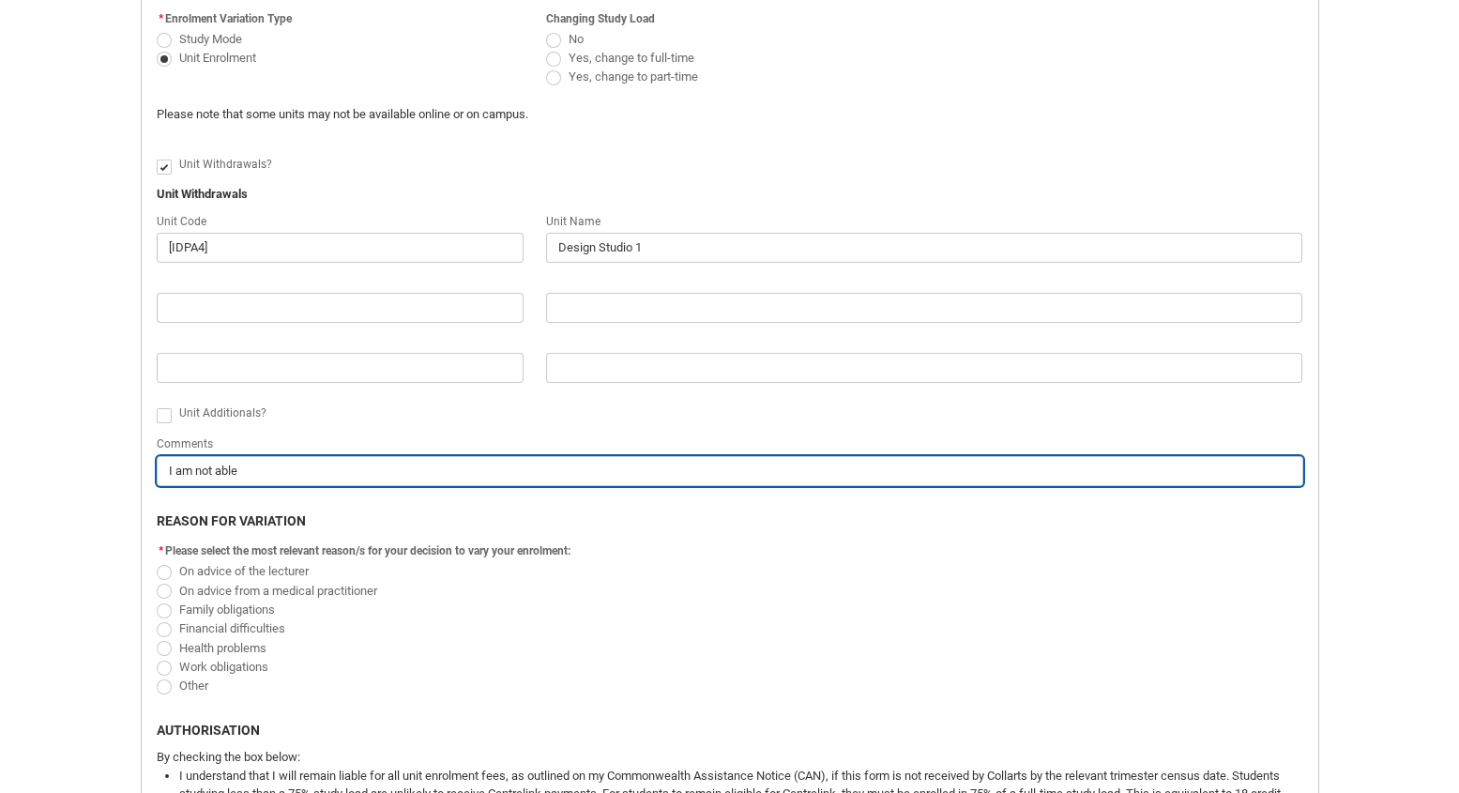
type input "I am not able t"
type lightning-primitive-input-simple "I am not able to"
type input "I am not able to"
type lightning-primitive-input-simple "I am not able to"
type input "I am not able to"
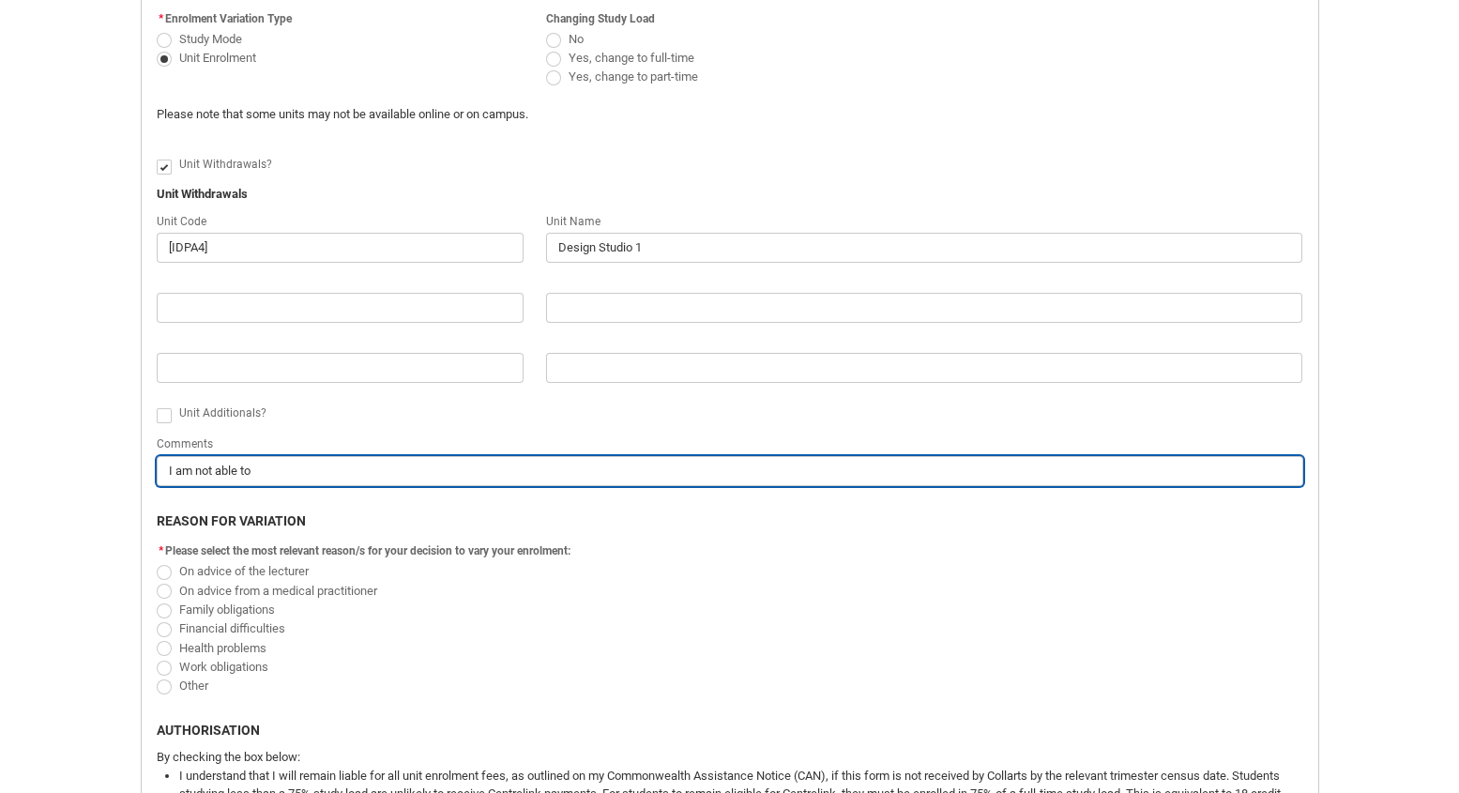
type lightning-primitive-input-simple "I am not able to d"
type input "I am not able to d"
type lightning-primitive-input-simple "I am not able to do"
type input "I am not able to do"
type lightning-primitive-input-simple "I am not able to do"
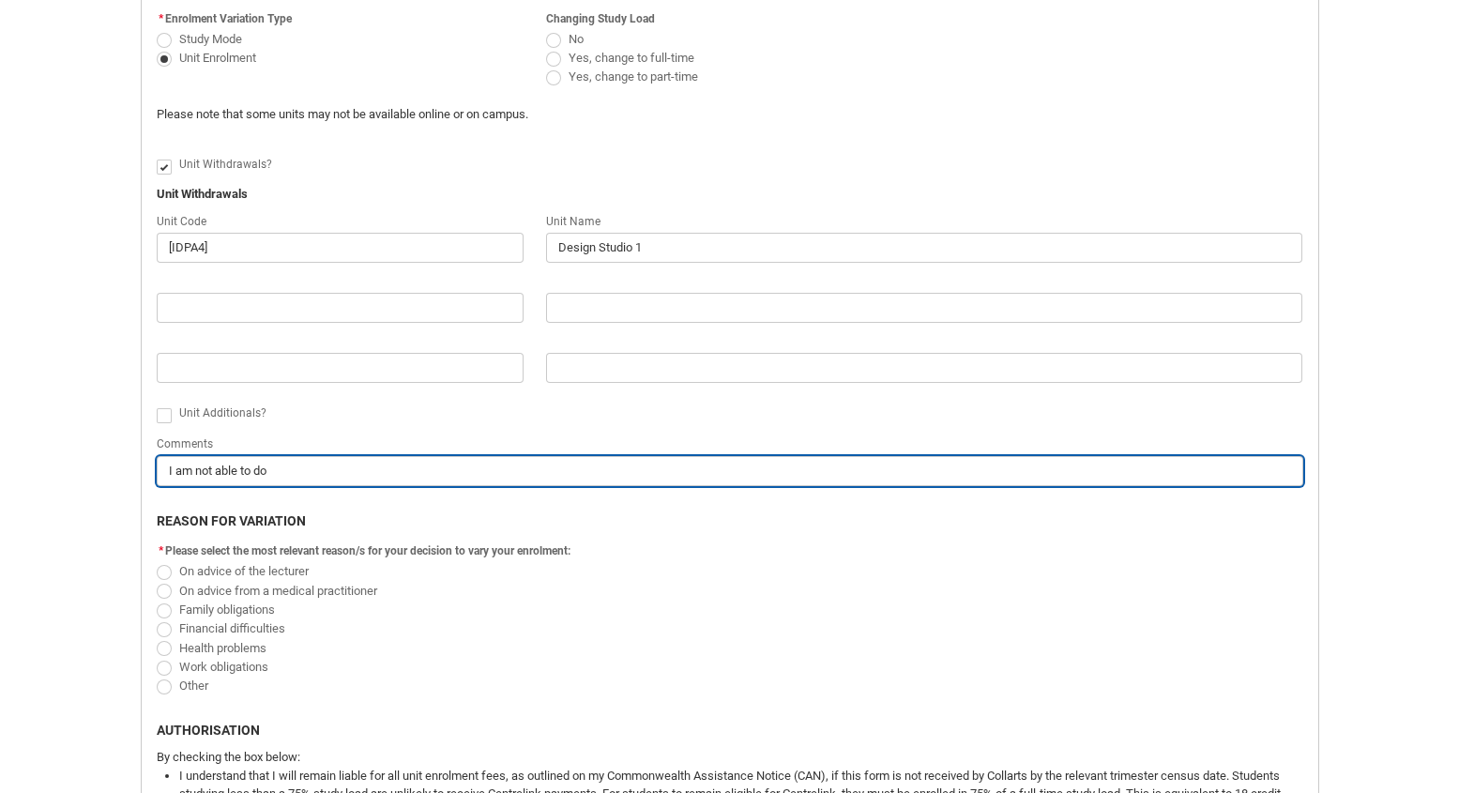
type input "I am not able to do"
type lightning-primitive-input-simple "I am not able to do t"
type input "I am not able to do t"
type lightning-primitive-input-simple "I am not able to do th"
type input "I am not able to do th"
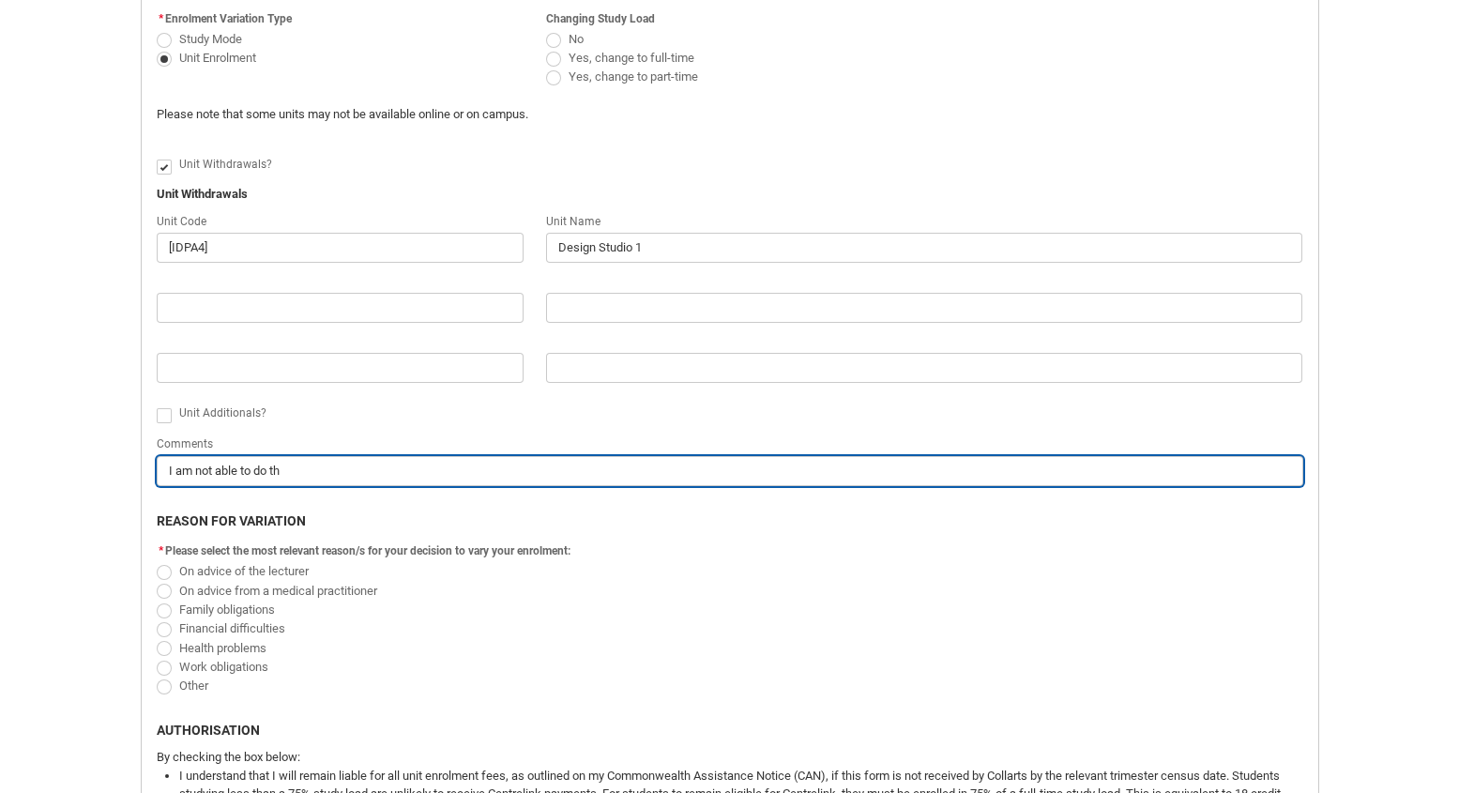
type lightning-primitive-input-simple "I am not able to do thi"
type input "I am not able to do thi"
type lightning-primitive-input-simple "I am not able to do this"
type input "I am not able to do this"
type lightning-primitive-input-simple "I am not able to do this"
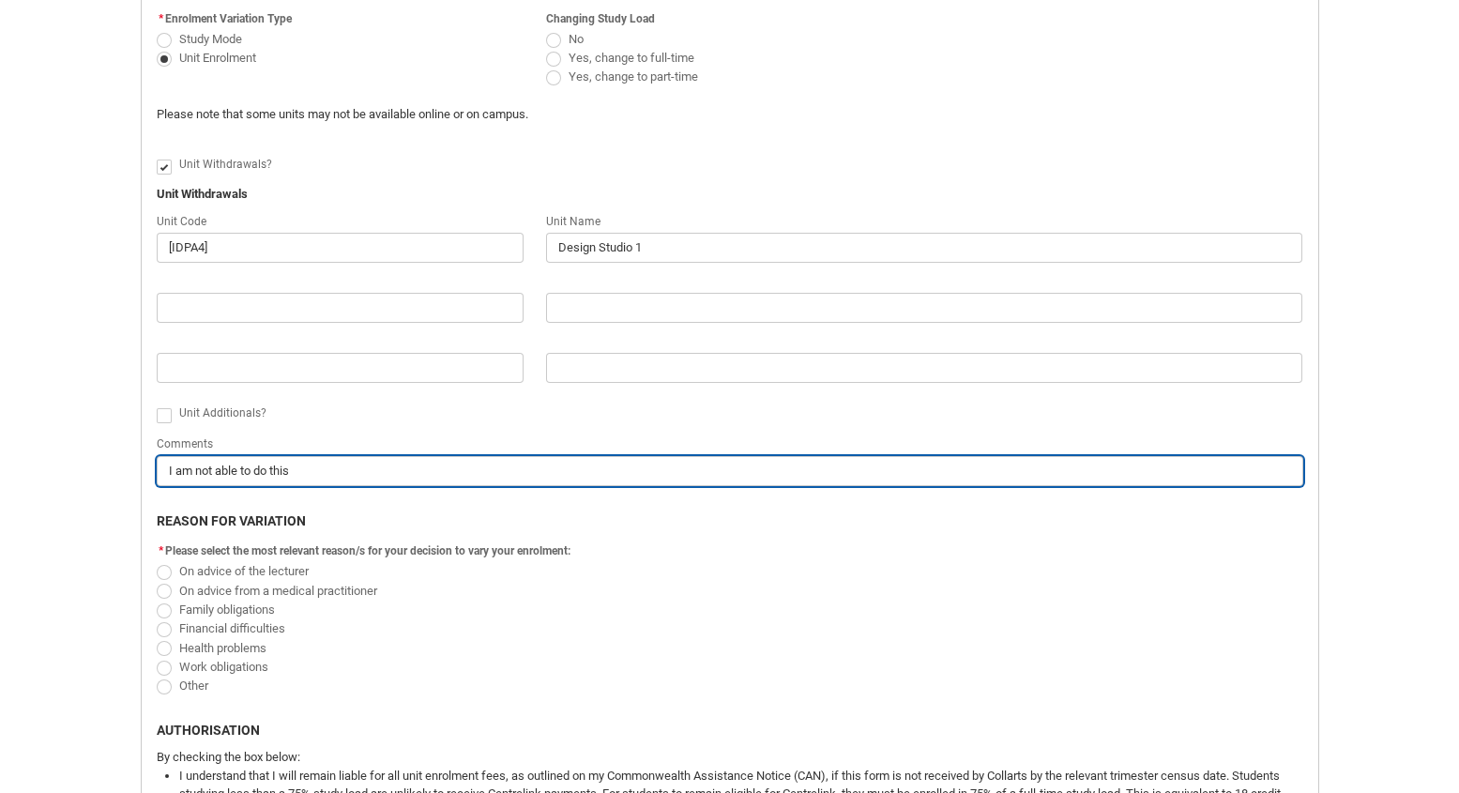
type input "I am not able to do this"
type lightning-primitive-input-simple "I am not able to do this c"
type input "I am not able to do this c"
type lightning-primitive-input-simple "I am not able to do this co"
type input "I am not able to do this co"
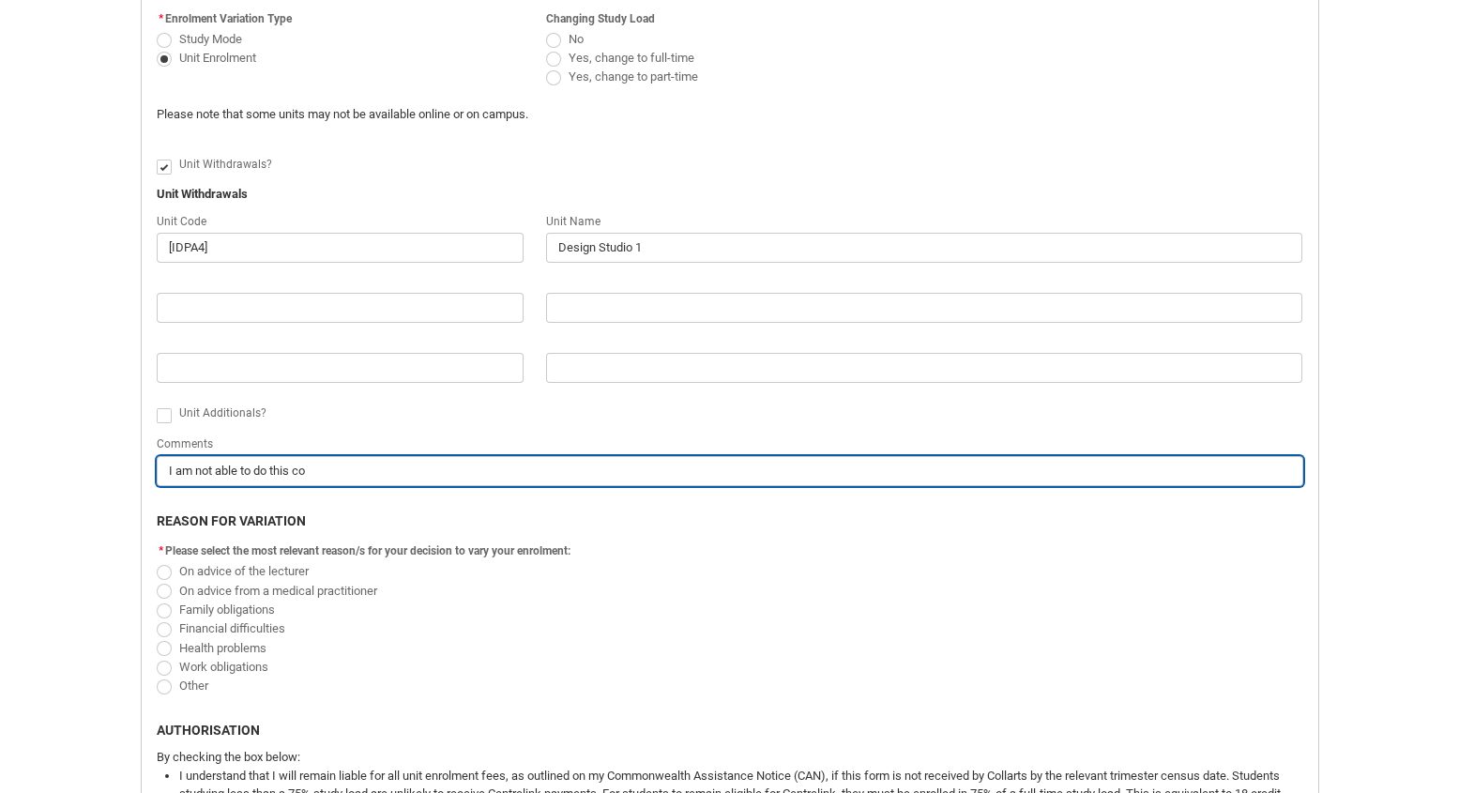
type lightning-primitive-input-simple "I am not able to do this cou"
type input "I am not able to do this cou"
type lightning-primitive-input-simple "I am not able to do this cour"
type input "I am not able to do this cour"
type lightning-primitive-input-simple "I am not able to do this cours"
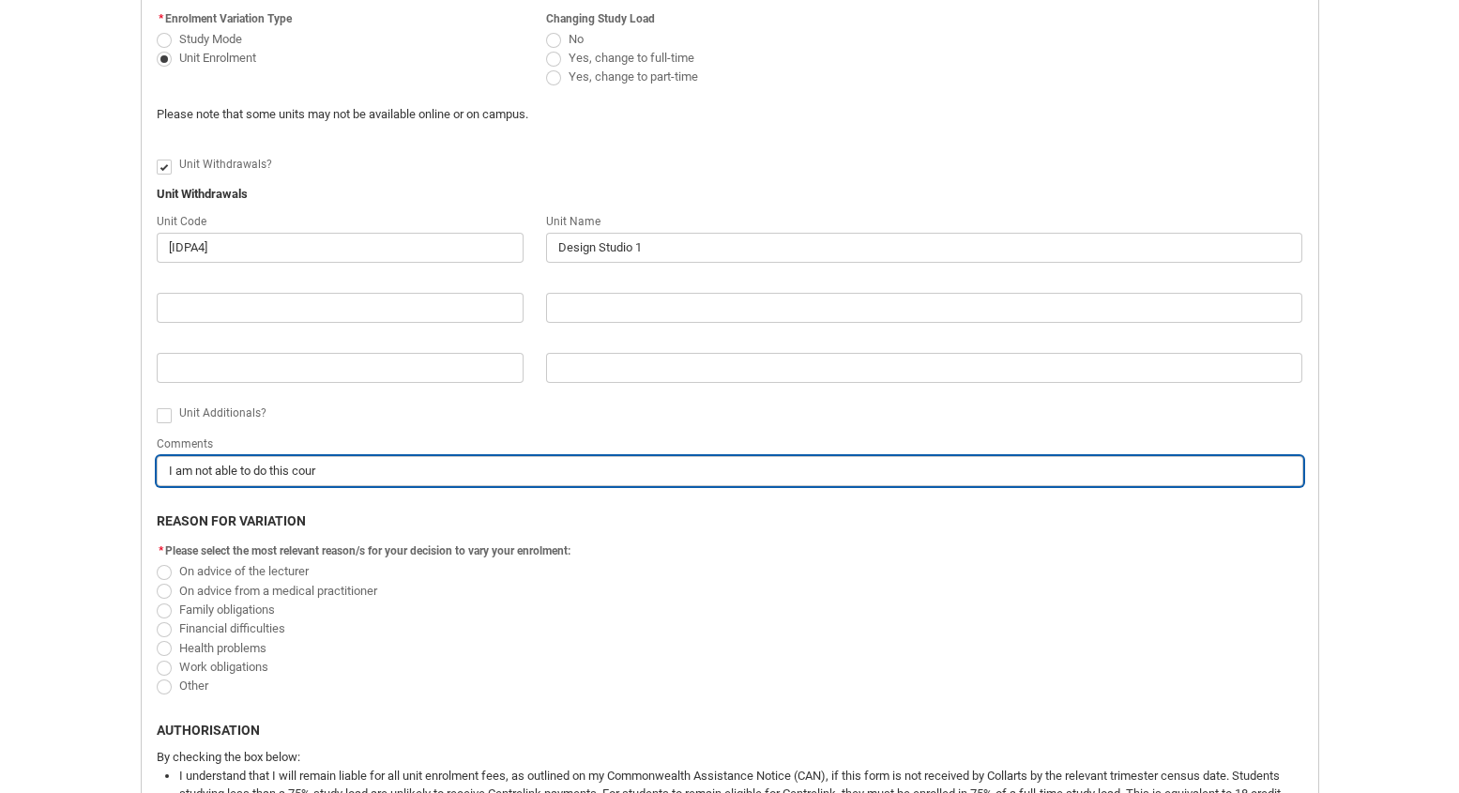
type input "I am not able to do this cours"
type lightning-primitive-input-simple "I am not able to do this course"
type input "I am not able to do this course"
type lightning-primitive-input-simple "I am not able to do this course"
type input "I am not able to do this course"
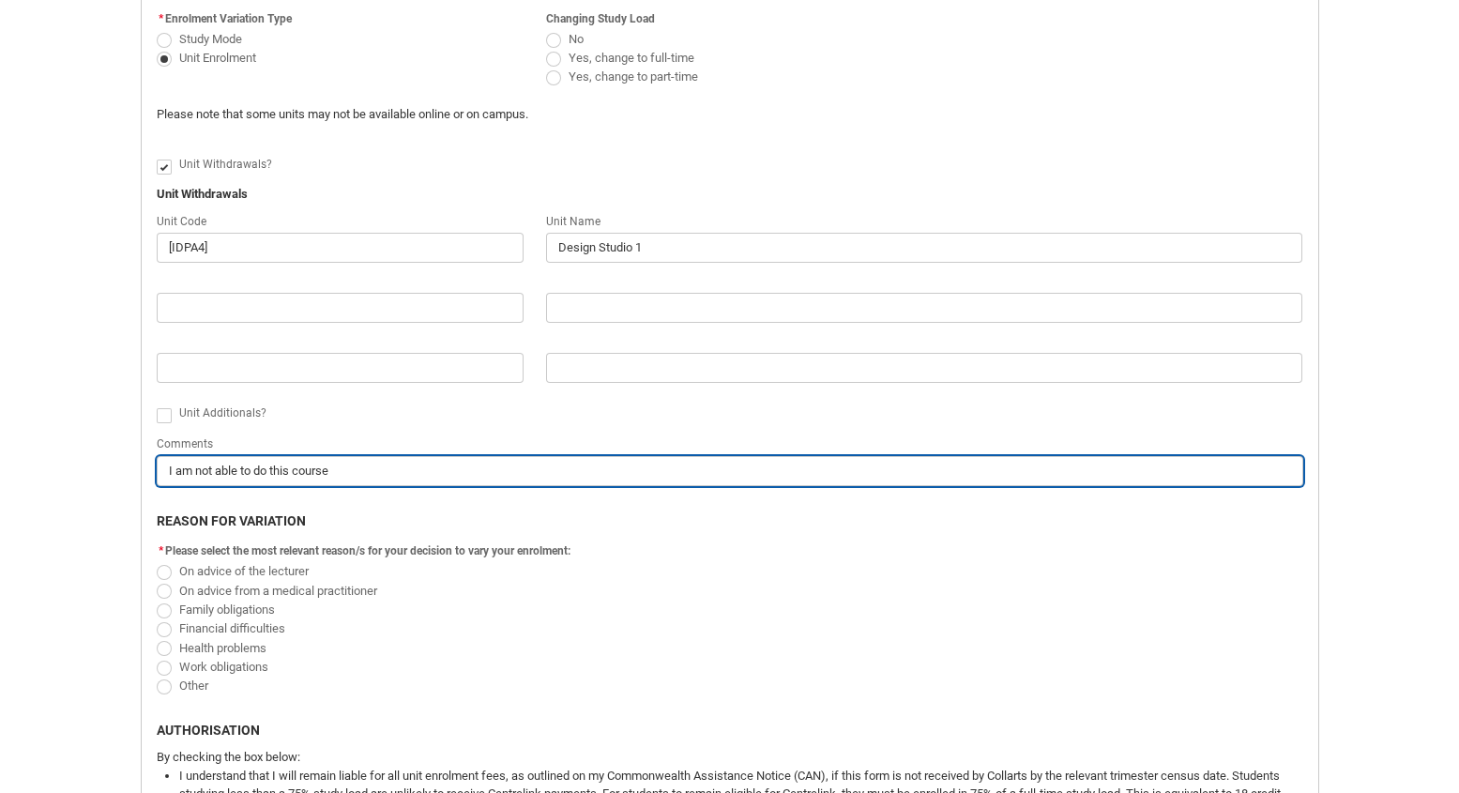
type lightning-primitive-input-simple "I am not able to do this course A"
type input "I am not able to do this course A"
type lightning-primitive-input-simple "I am not able to do this course"
type input "I am not able to do this course"
type lightning-primitive-input-simple "I am not able to do this course a"
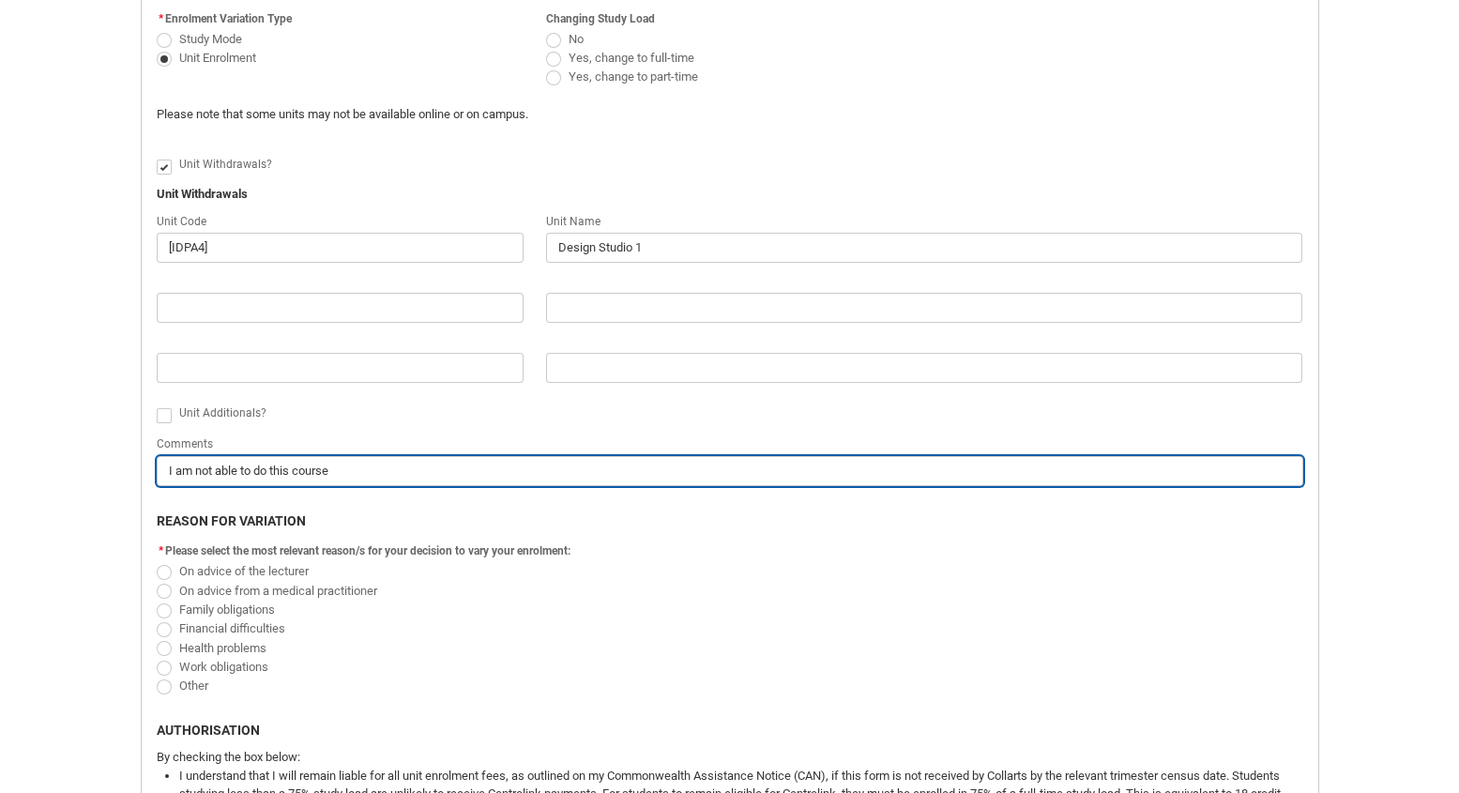
type input "I am not able to do this course a"
type lightning-primitive-input-simple "I am not able to do this course as"
type input "I am not able to do this course as"
type lightning-primitive-input-simple "I am not able to do this course as"
type input "I am not able to do this course as"
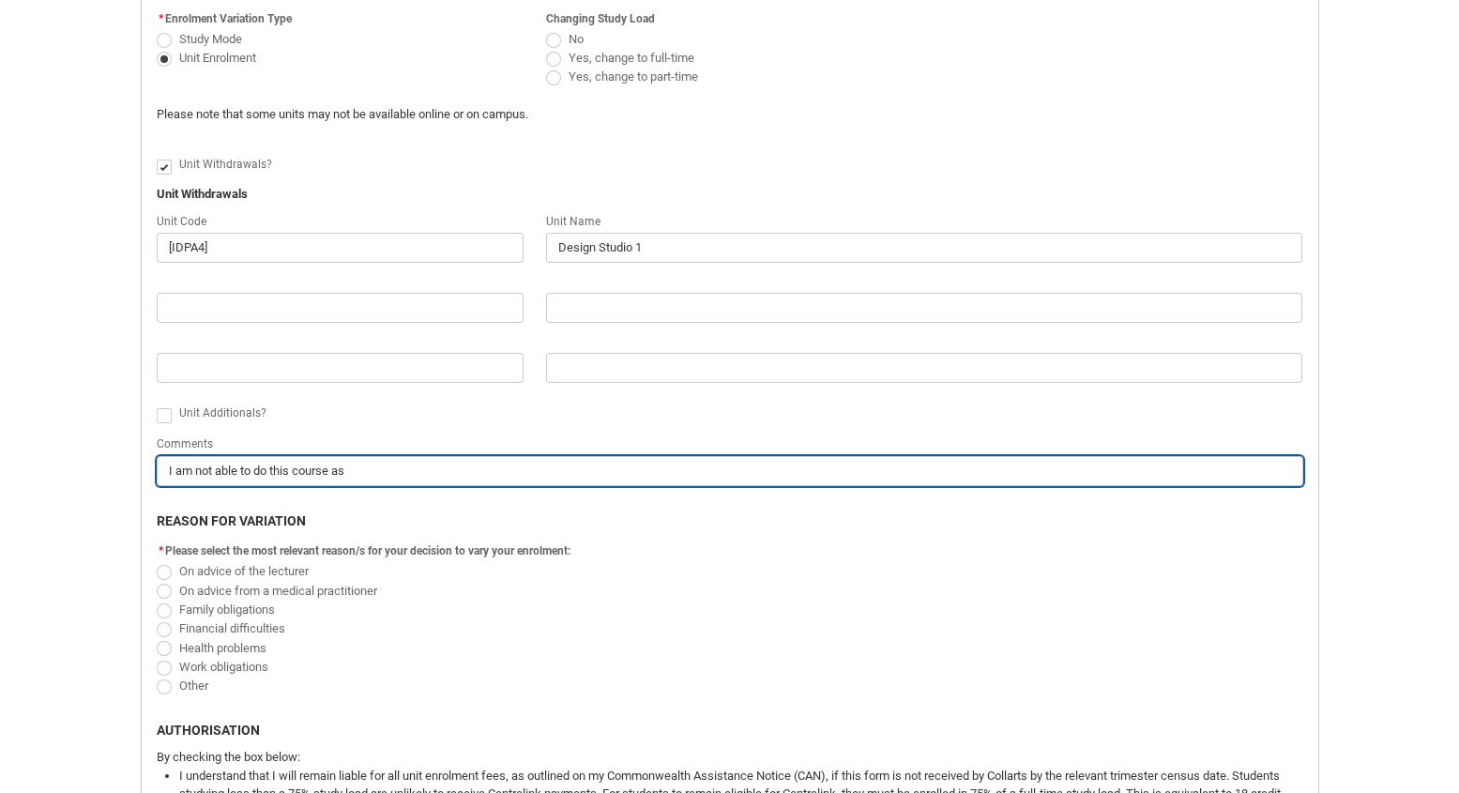
type lightning-primitive-input-simple "I am not able to do this course as I"
type input "I am not able to do this course as I"
type lightning-primitive-input-simple "I am not able to do this course as I"
type input "I am not able to do this course as I"
type lightning-primitive-input-simple "I am not able to do this course as I a"
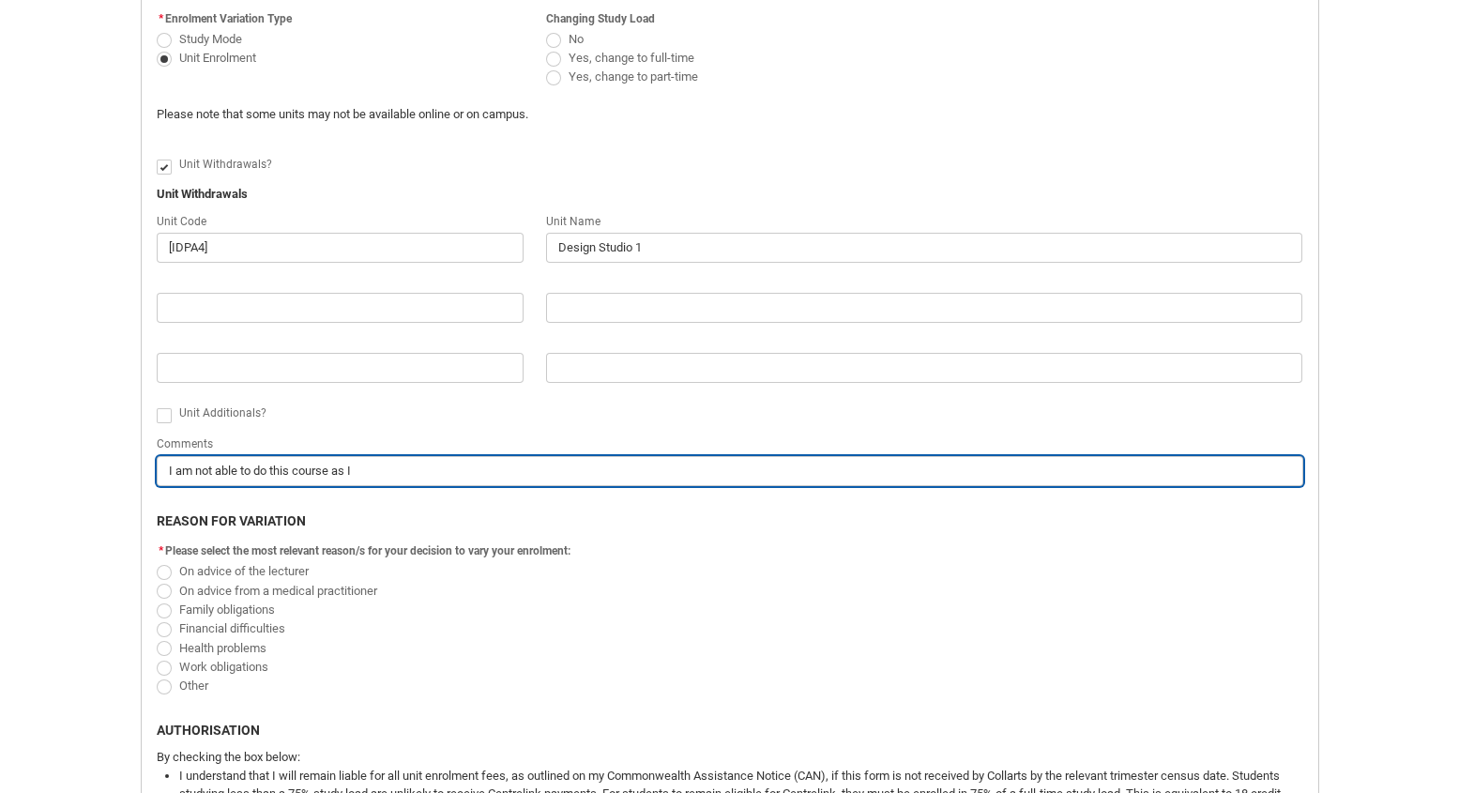
type input "I am not able to do this course as I a"
type lightning-primitive-input-simple "I am not able to do this course as I am"
type input "I am not able to do this course as I am"
type lightning-primitive-input-simple "I am not able to do this course as I am"
type input "I am not able to do this course as I am"
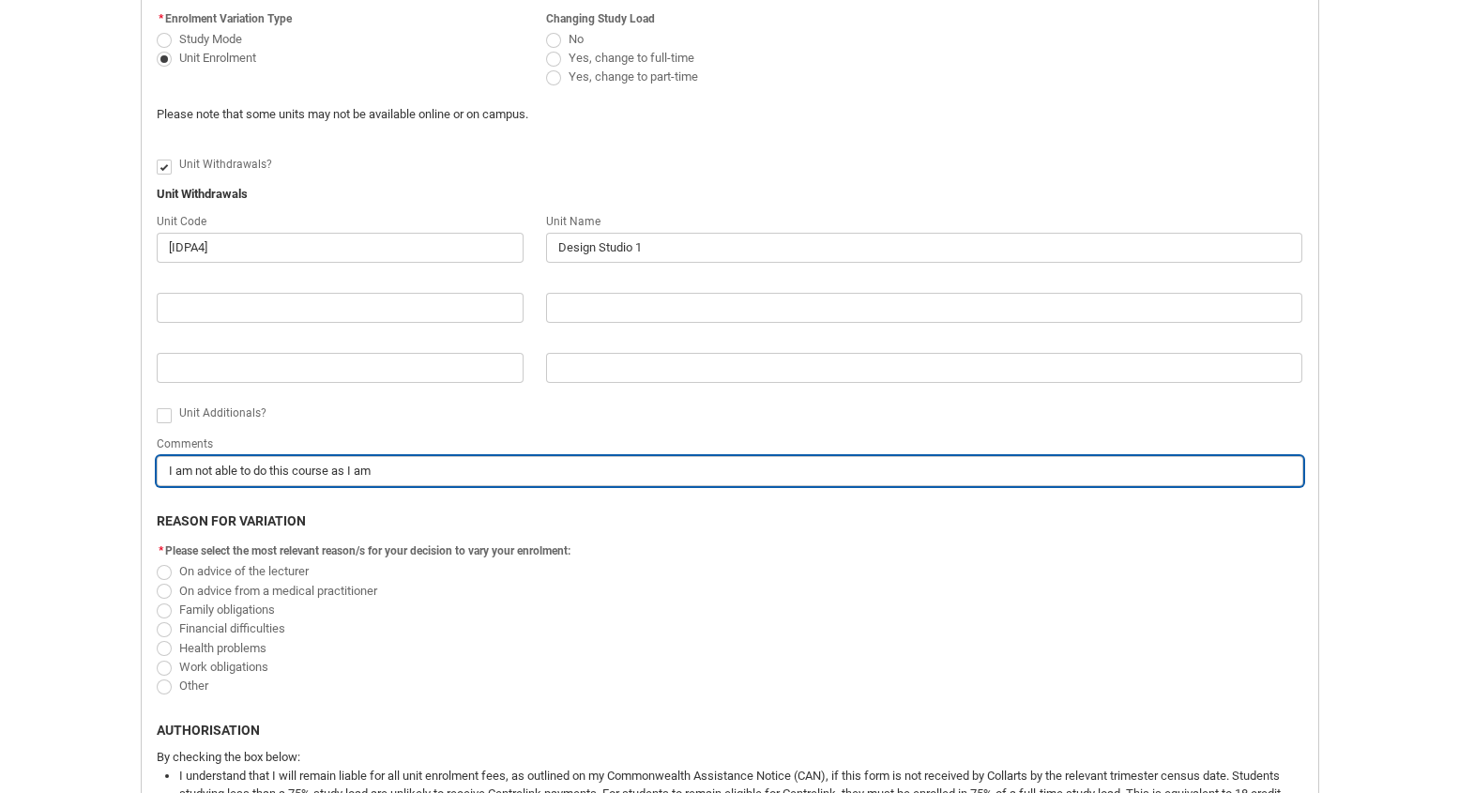
type lightning-primitive-input-simple "I am not able to do this course as I am g"
type input "I am not able to do this course as I am g"
type lightning-primitive-input-simple "I am not able to do this course as I am go"
type input "I am not able to do this course as I am go"
type lightning-primitive-input-simple "I am not able to do this course as I am goi"
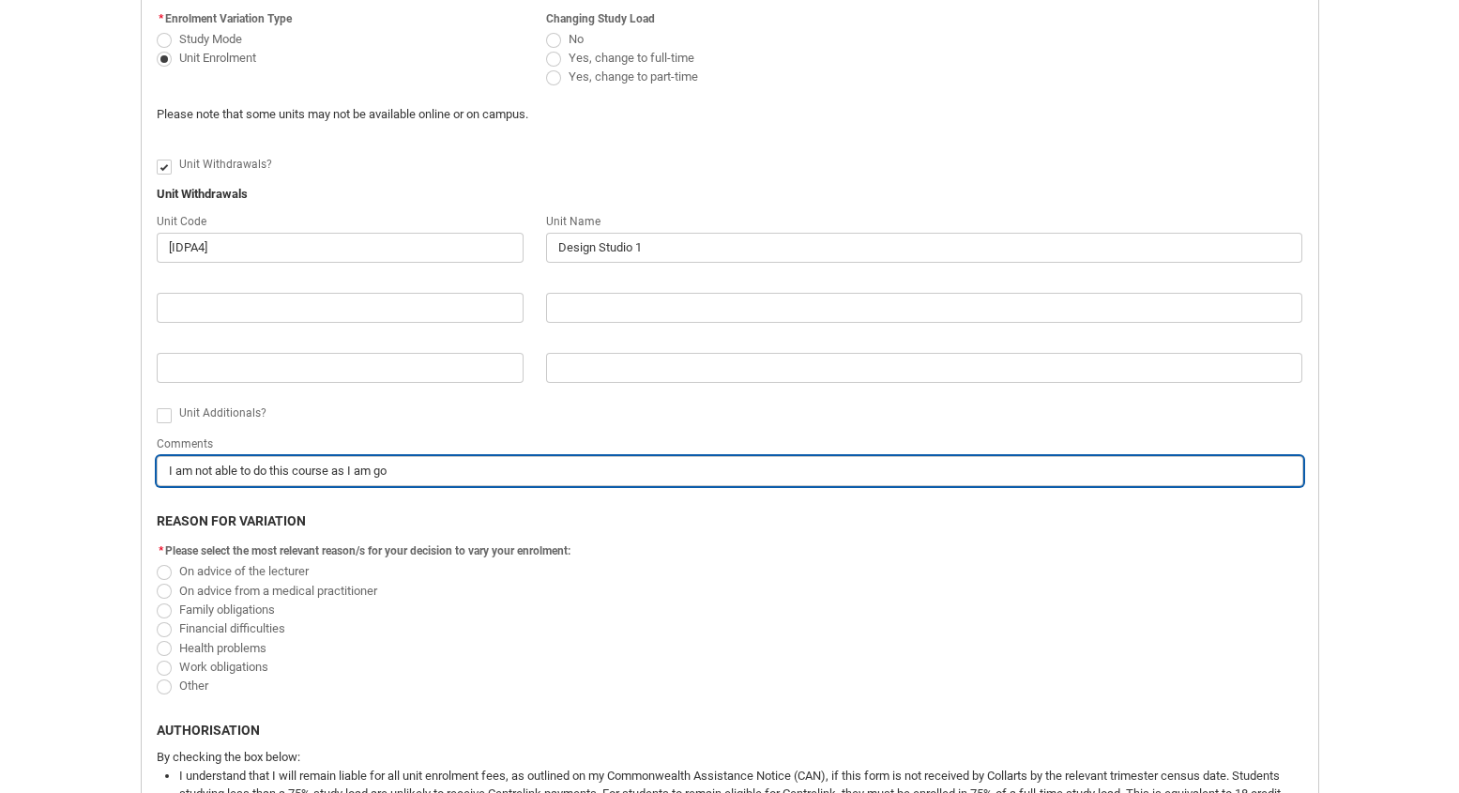
type input "I am not able to do this course as I am goi"
type lightning-primitive-input-simple "I am not able to do this course as I am goin"
type input "I am not able to do this course as I am goin"
type lightning-primitive-input-simple "I am not able to do this course as I am going"
type input "I am not able to do this course as I am going"
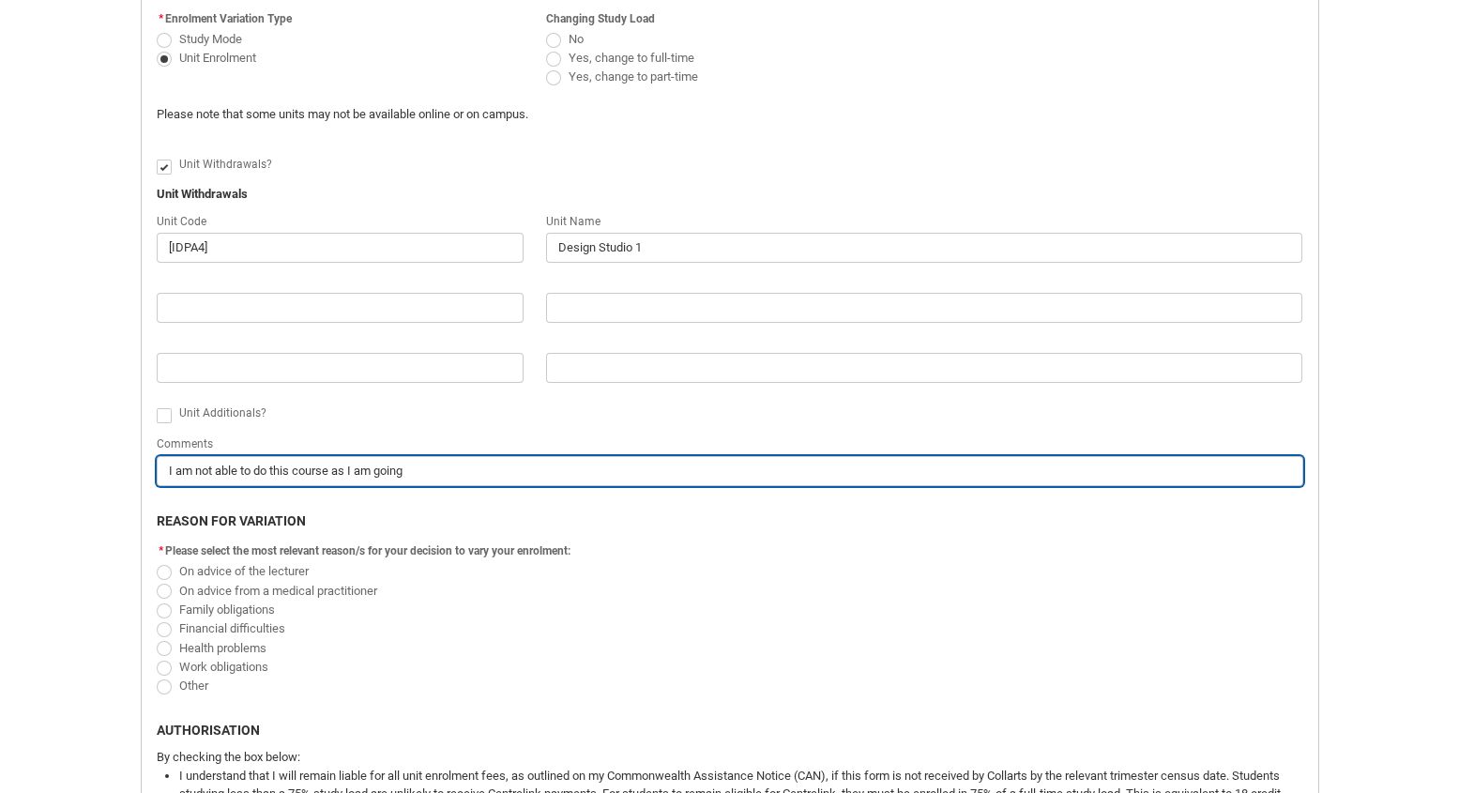
type lightning-primitive-input-simple "I am not able to do this course as I am going"
type input "I am not able to do this course as I am going"
type lightning-primitive-input-simple "I am not able to do this course as I am going t"
type input "I am not able to do this course as I am going t"
type lightning-primitive-input-simple "I am not able to do this course as I am going to"
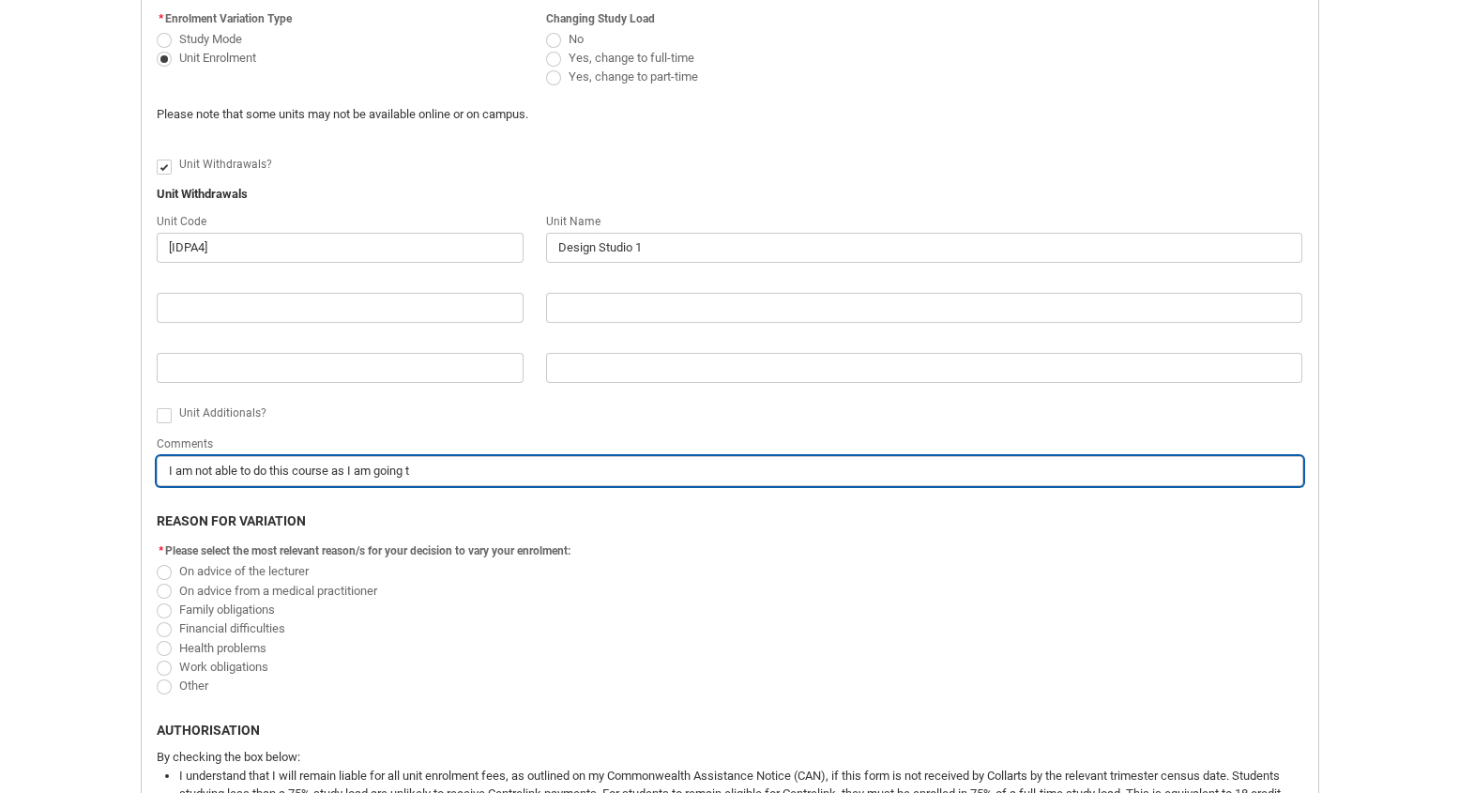
type input "I am not able to do this course as I am going to"
type lightning-primitive-input-simple "I am not able to do this course as I am going to"
type input "I am not able to do this course as I am going to"
type lightning-primitive-input-simple "I am not able to do this course as I am going to b"
type input "I am not able to do this course as I am going to b"
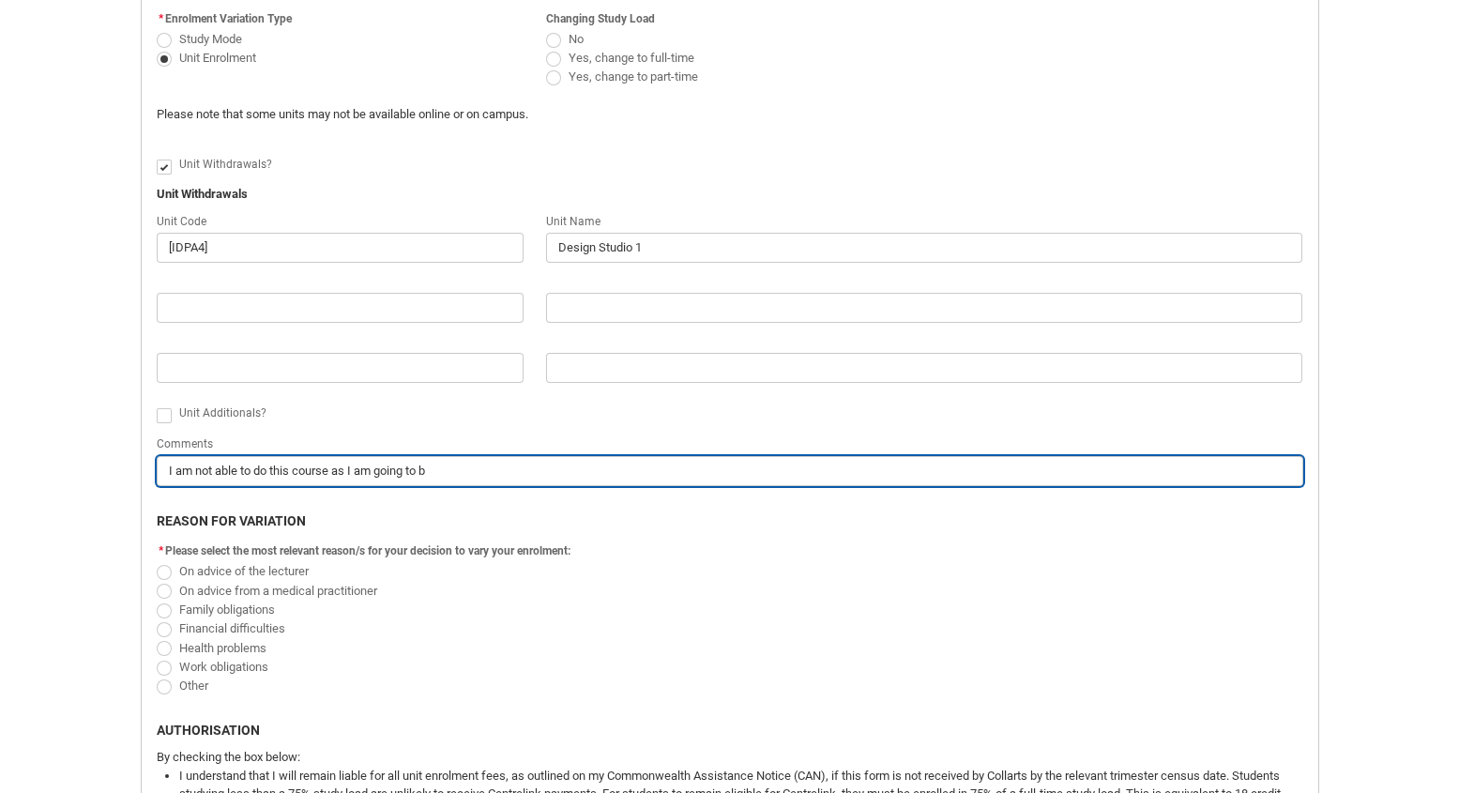
type lightning-primitive-input-simple "I am not able to do this course as I am going to be"
type input "I am not able to do this course as I am going to be"
type lightning-primitive-input-simple "I am not able to do this course as I am going to be"
type input "I am not able to do this course as I am going to be"
type lightning-primitive-input-simple "I am not able to do this course as I am going to be t"
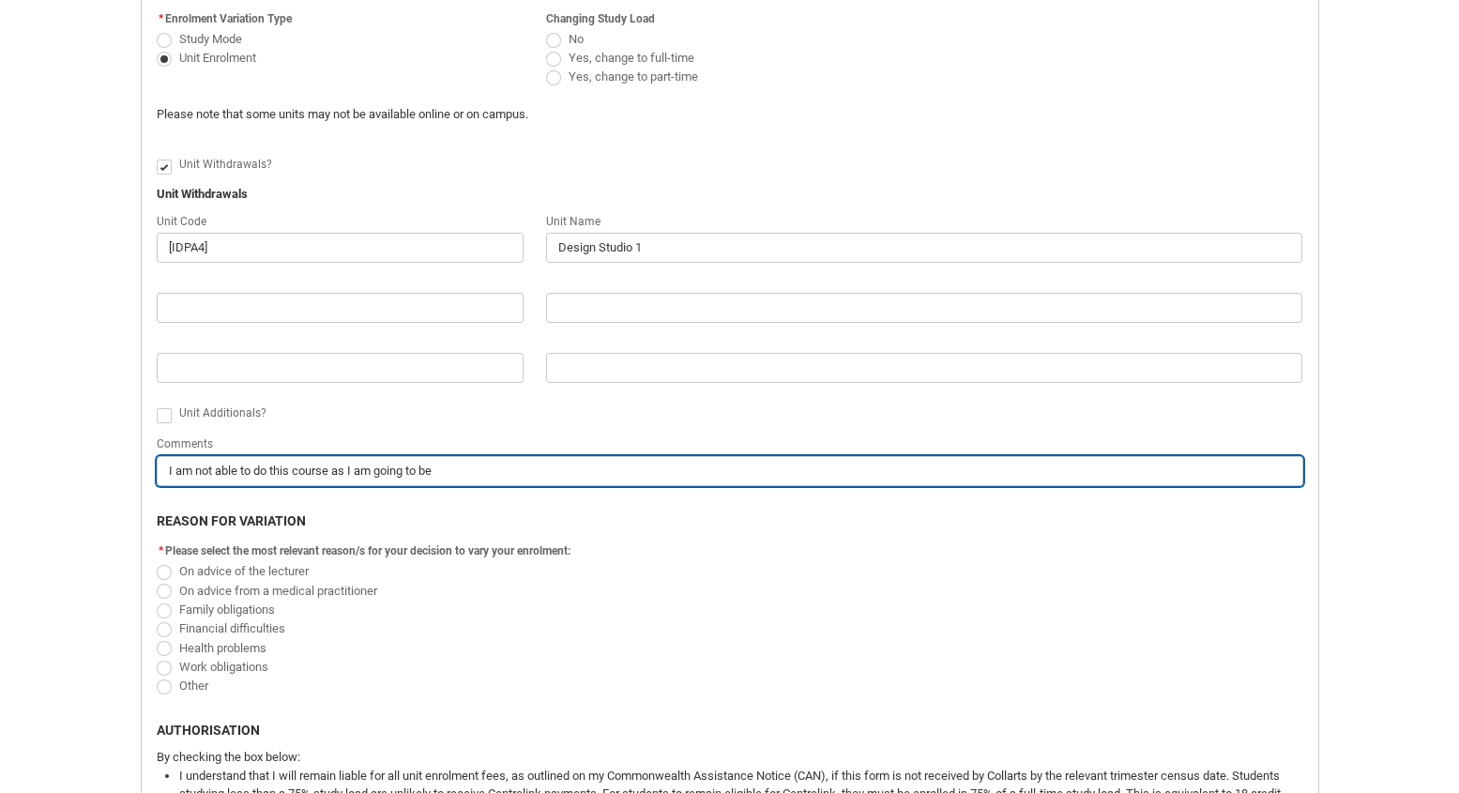
type input "I am not able to do this course as I am going to be t"
type lightning-primitive-input-simple "I am not able to do this course as I am going to be tr"
type input "I am not able to do this course as I am going to be tr"
type lightning-primitive-input-simple "I am not able to do this course as I am going to be tra"
type input "I am not able to do this course as I am going to be tra"
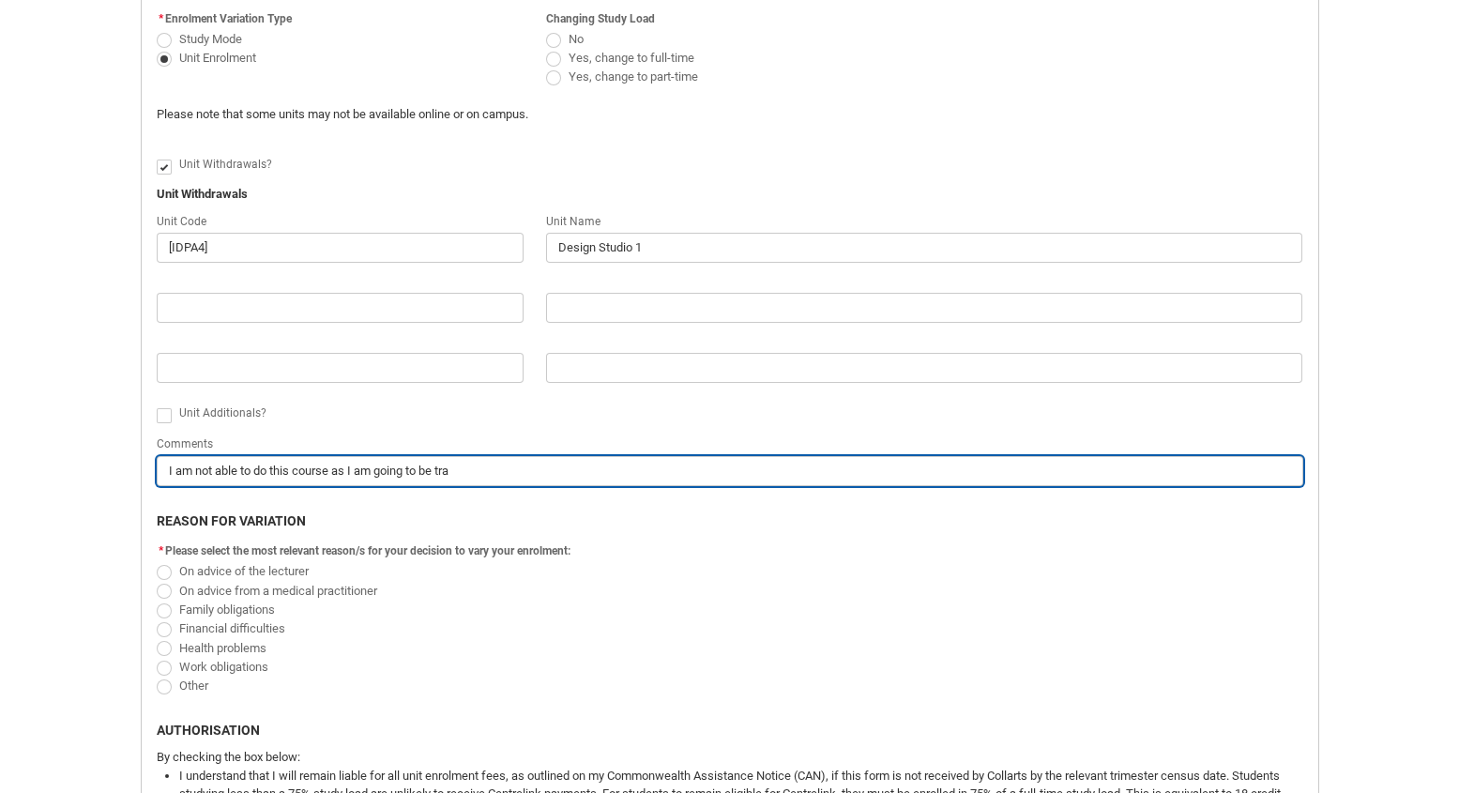
type lightning-primitive-input-simple "I am not able to do this course as I am going to be trav"
type input "I am not able to do this course as I am going to be trav"
type lightning-primitive-input-simple "I am not able to do this course as I am going to be trave"
type input "I am not able to do this course as I am going to be trave"
type lightning-primitive-input-simple "I am not able to do this course as I am going to be travel"
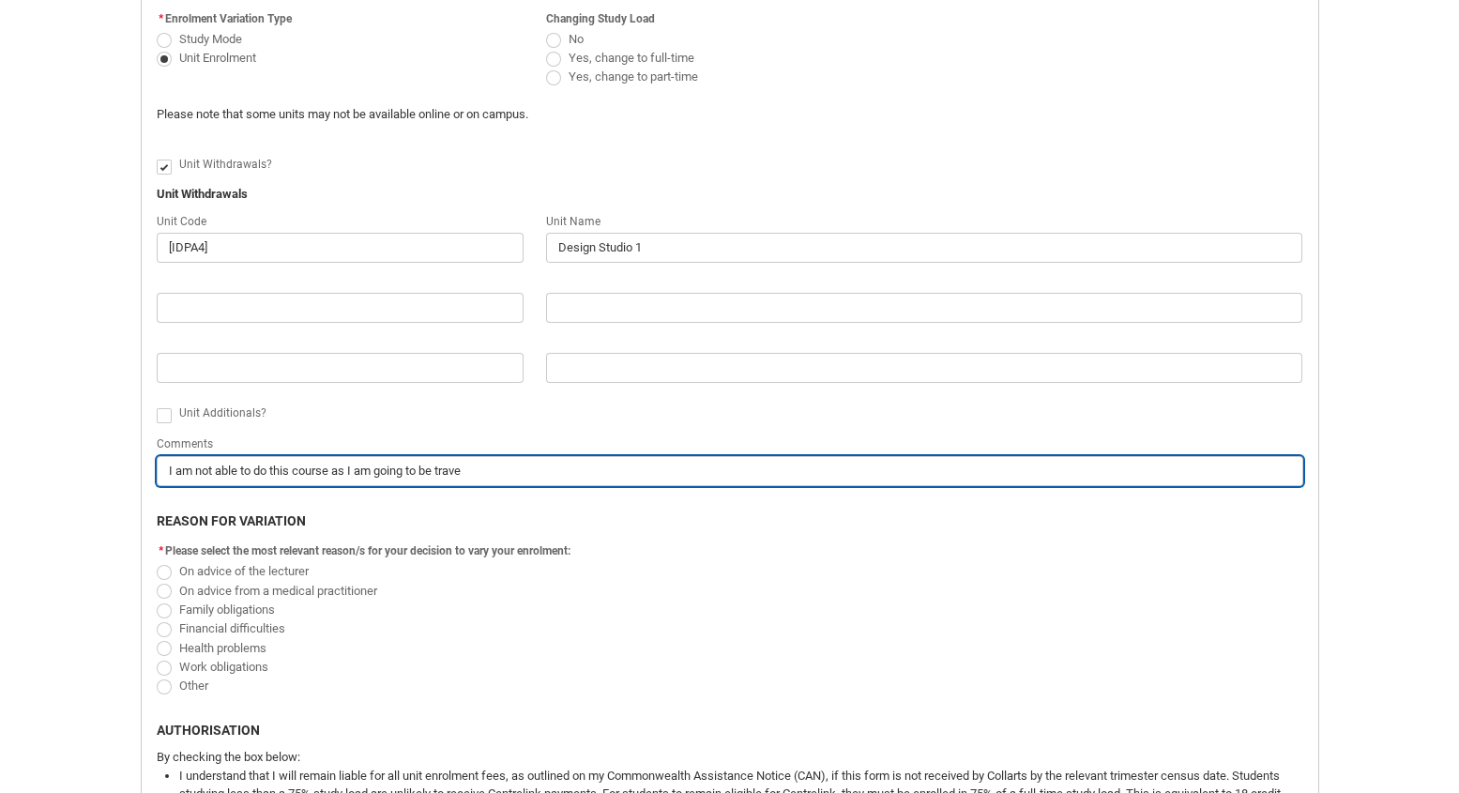
type input "I am not able to do this course as I am going to be travel"
type lightning-primitive-input-simple "I am not able to do this course as I am going to be travell"
type input "I am not able to do this course as I am going to be travell"
type lightning-primitive-input-simple "I am not able to do this course as I am going to be travelli"
type input "I am not able to do this course as I am going to be travelli"
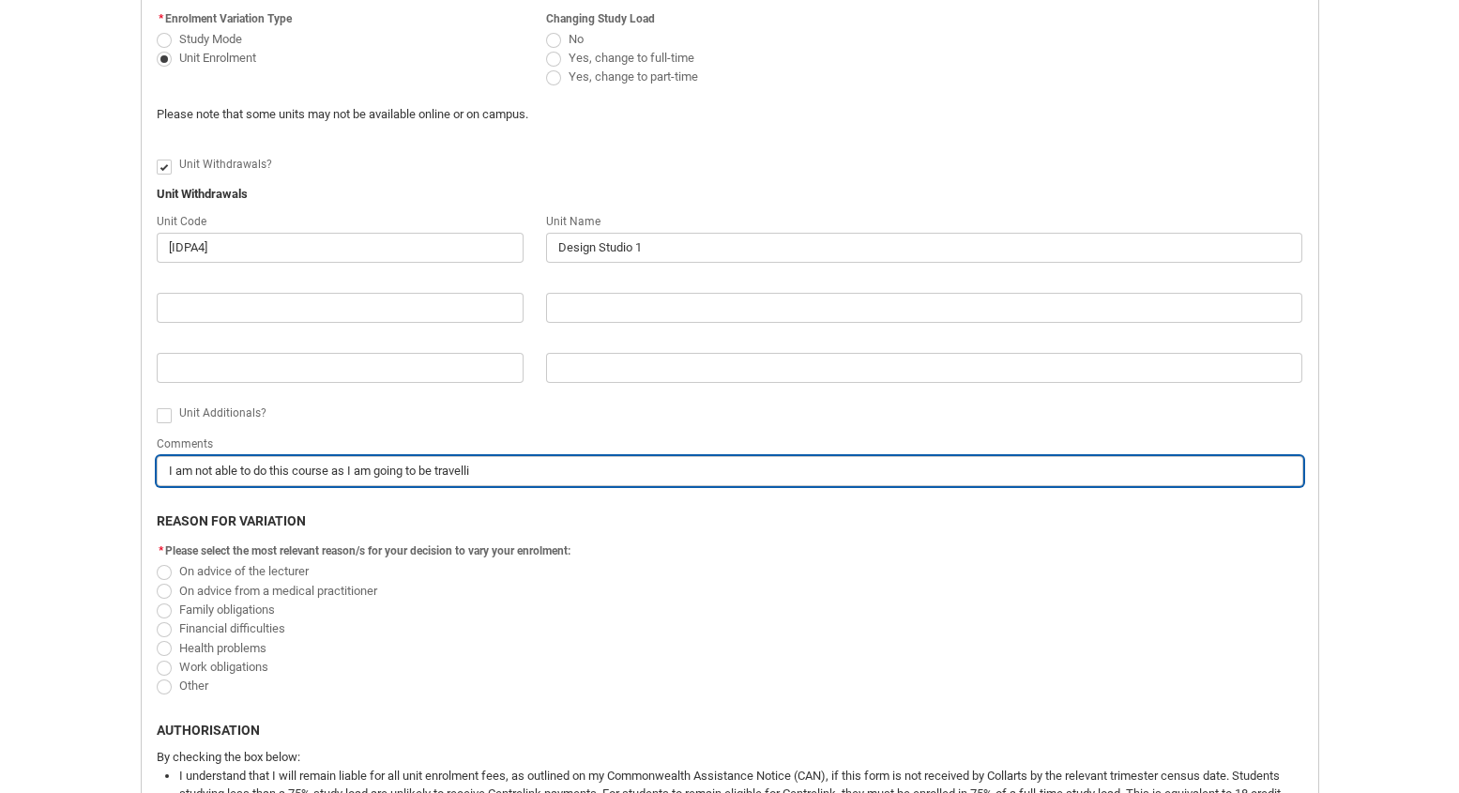
type lightning-primitive-input-simple "I am not able to do this course as I am going to be travellin"
type input "I am not able to do this course as I am going to be travellin"
type lightning-primitive-input-simple "I am not able to do this course as I am going to be travelling"
type input "I am not able to do this course as I am going to be travelling"
type lightning-primitive-input-simple "I am not able to do this course as I am going to be travelling"
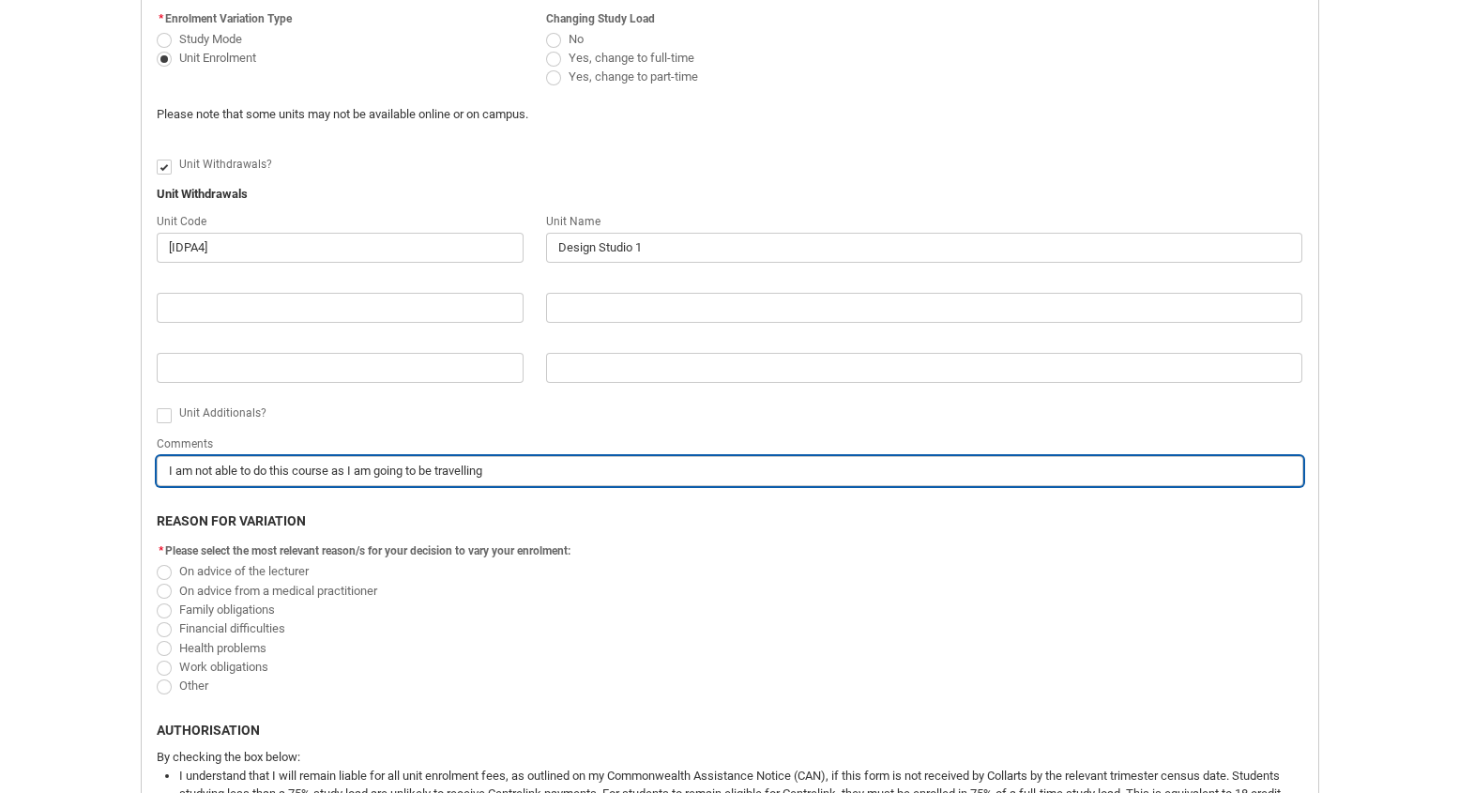
type input "I am not able to do this course as I am going to be travelling"
type lightning-primitive-input-simple "I am not able to do this course as I am going to be travelling h"
type input "I am not able to do this course as I am going to be travelling h"
type lightning-primitive-input-simple "I am not able to do this course as I am going to be travelling ha"
type input "I am not able to do this course as I am going to be travelling ha"
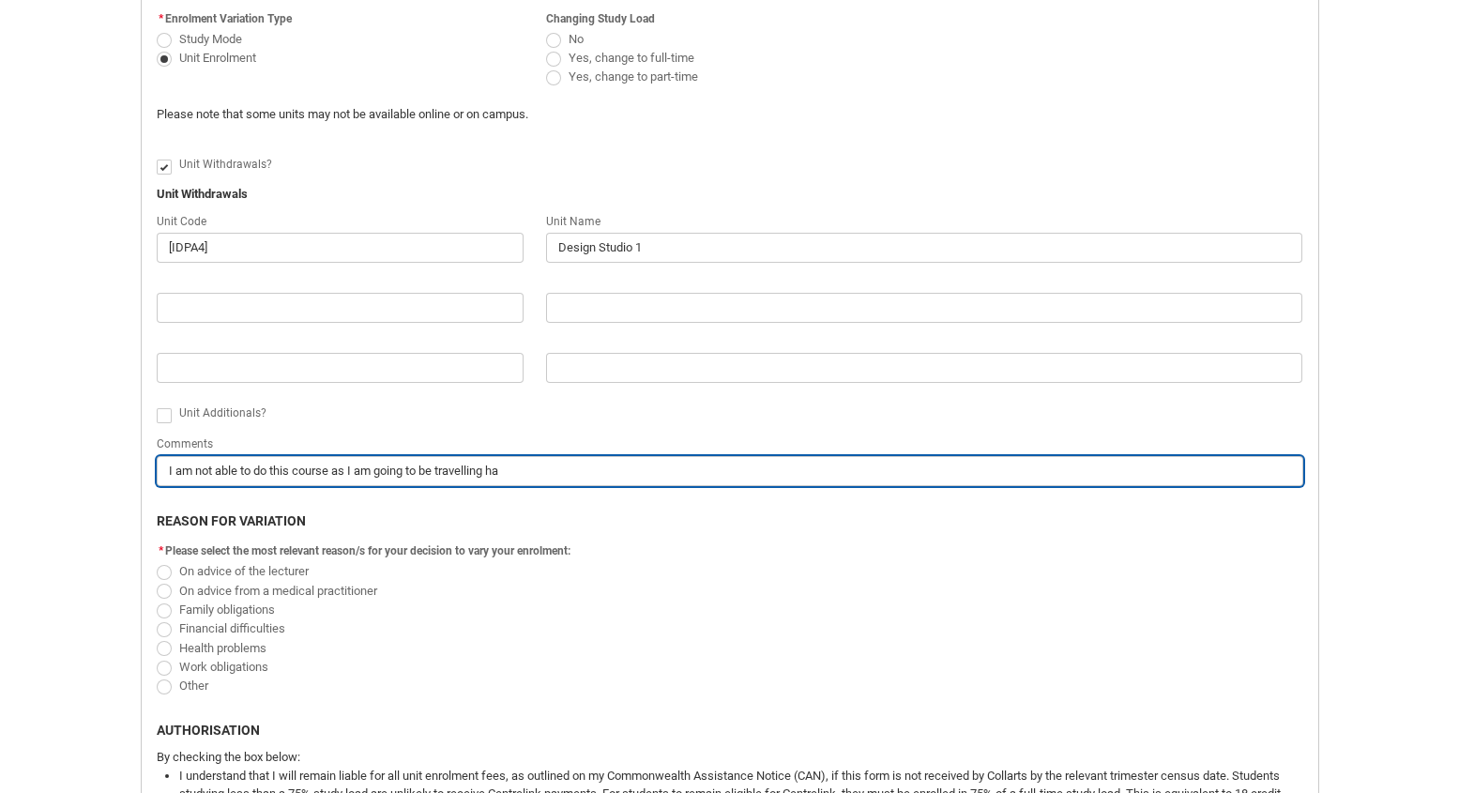
type lightning-primitive-input-simple "I am not able to do this course as I am going to be travelling hal"
type input "I am not able to do this course as I am going to be travelling hal"
type lightning-primitive-input-simple "I am not able to do this course as I am going to be travelling half"
type input "I am not able to do this course as I am going to be travelling half"
type lightning-primitive-input-simple "I am not able to do this course as I am going to be travelling halfw"
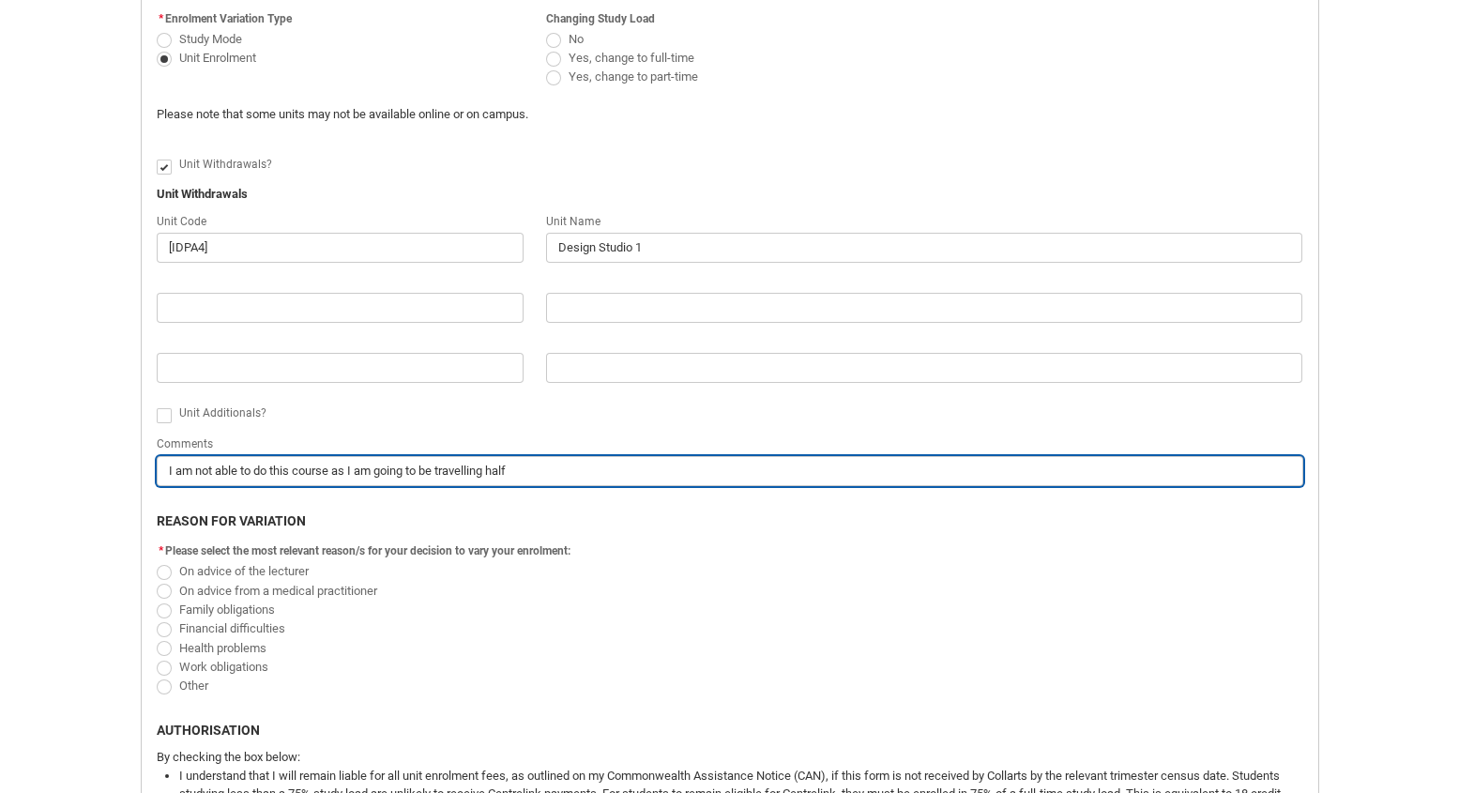
type input "I am not able to do this course as I am going to be travelling halfw"
type lightning-primitive-input-simple "I am not able to do this course as I am going to be travelling halfwa"
type input "I am not able to do this course as I am going to be travelling halfwa"
type lightning-primitive-input-simple "I am not able to do this course as I am going to be travelling halfway"
type input "I am not able to do this course as I am going to be travelling halfway"
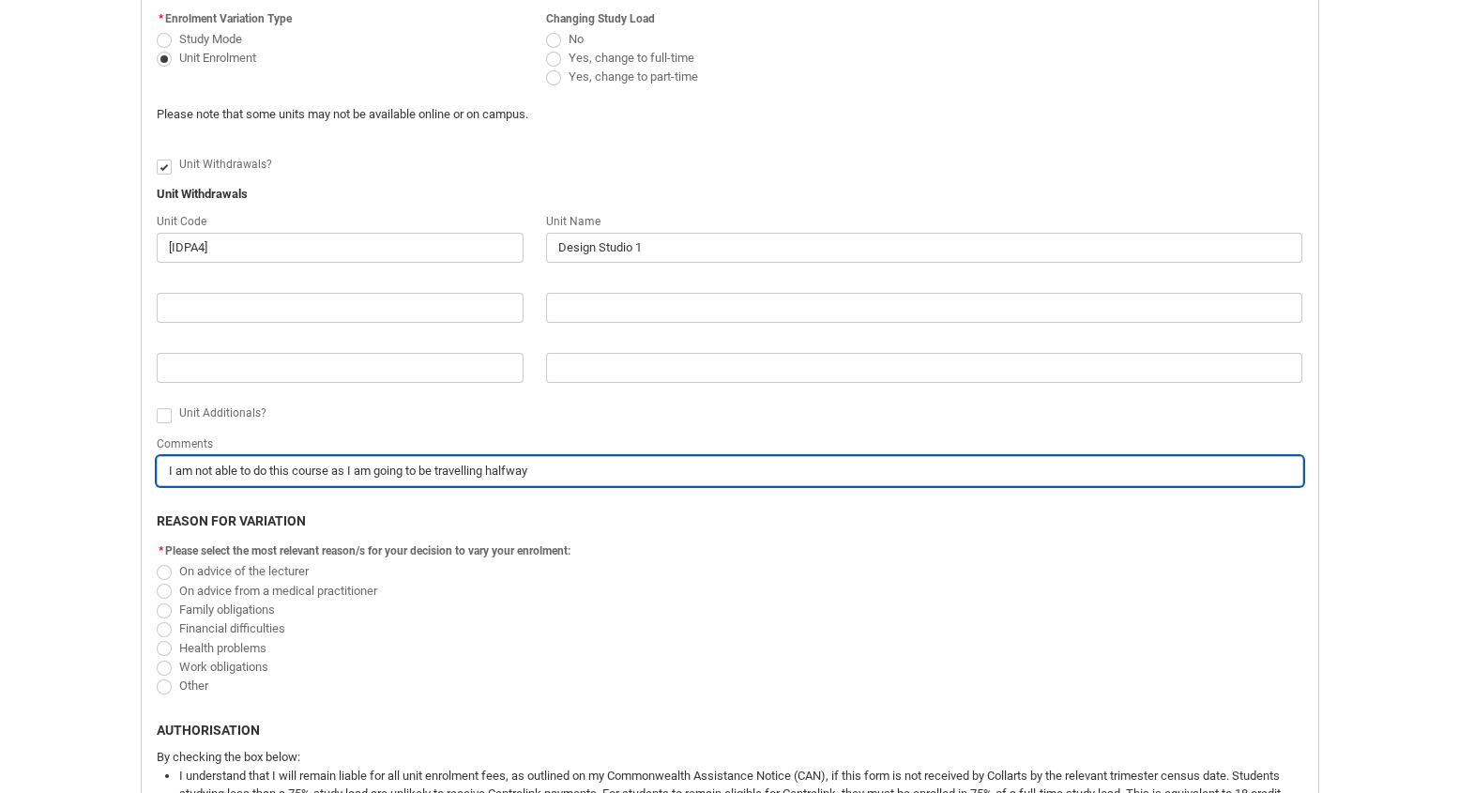
type lightning-primitive-input-simple "I am not able to do this course as I am going to be travelling halfway"
type input "I am not able to do this course as I am going to be travelling halfway"
type lightning-primitive-input-simple "I am not able to do this course as I am going to be travelling halfway t"
type input "I am not able to do this course as I am going to be travelling halfway t"
type lightning-primitive-input-simple "I am not able to do this course as I am going to be travelling halfway th"
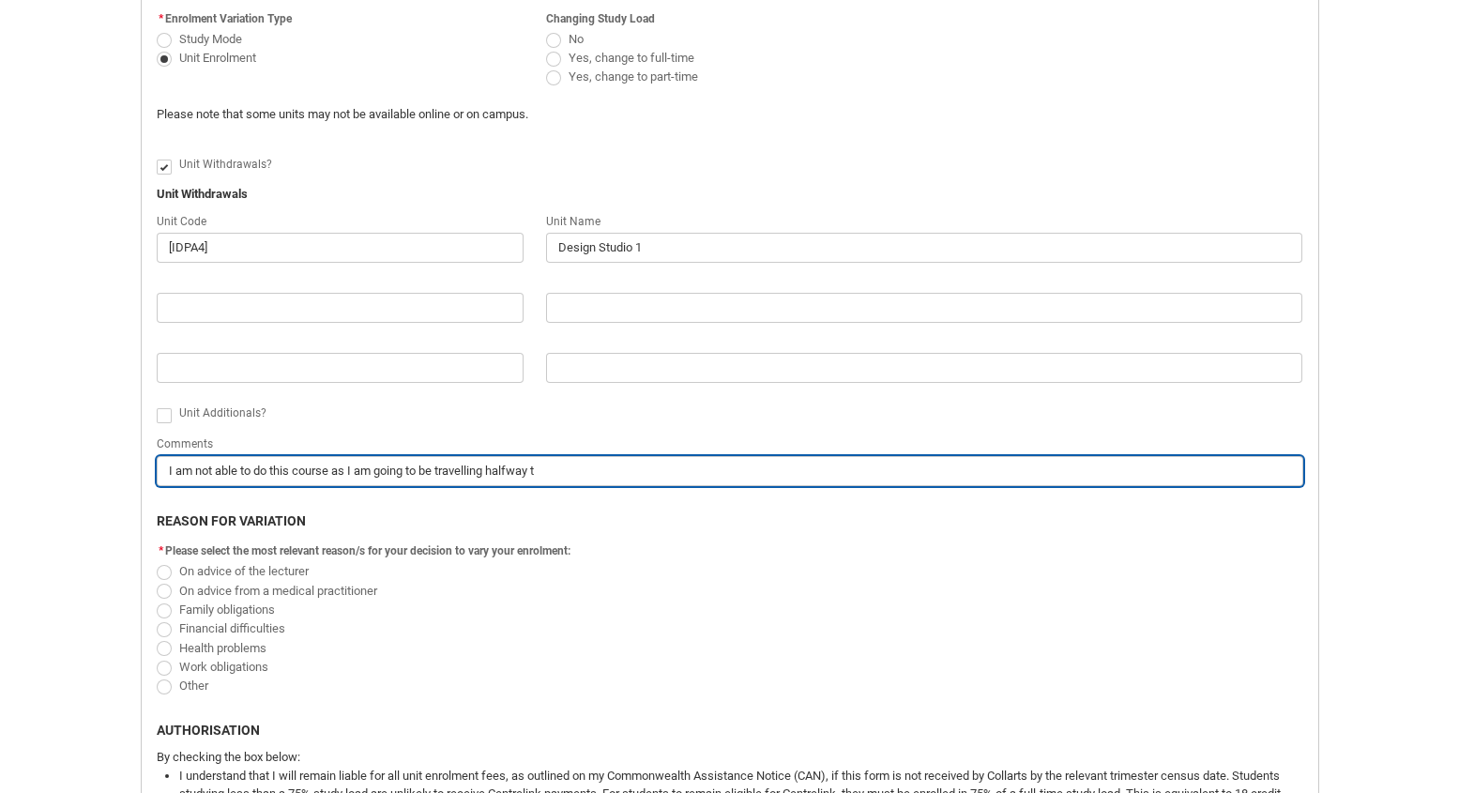
type input "I am not able to do this course as I am going to be travelling halfway th"
type lightning-primitive-input-simple "I am not able to do this course as I am going to be travelling halfway thr"
type input "I am not able to do this course as I am going to be travelling halfway thr"
type lightning-primitive-input-simple "I am not able to do this course as I am going to be travelling halfway thro"
type input "I am not able to do this course as I am going to be travelling halfway thro"
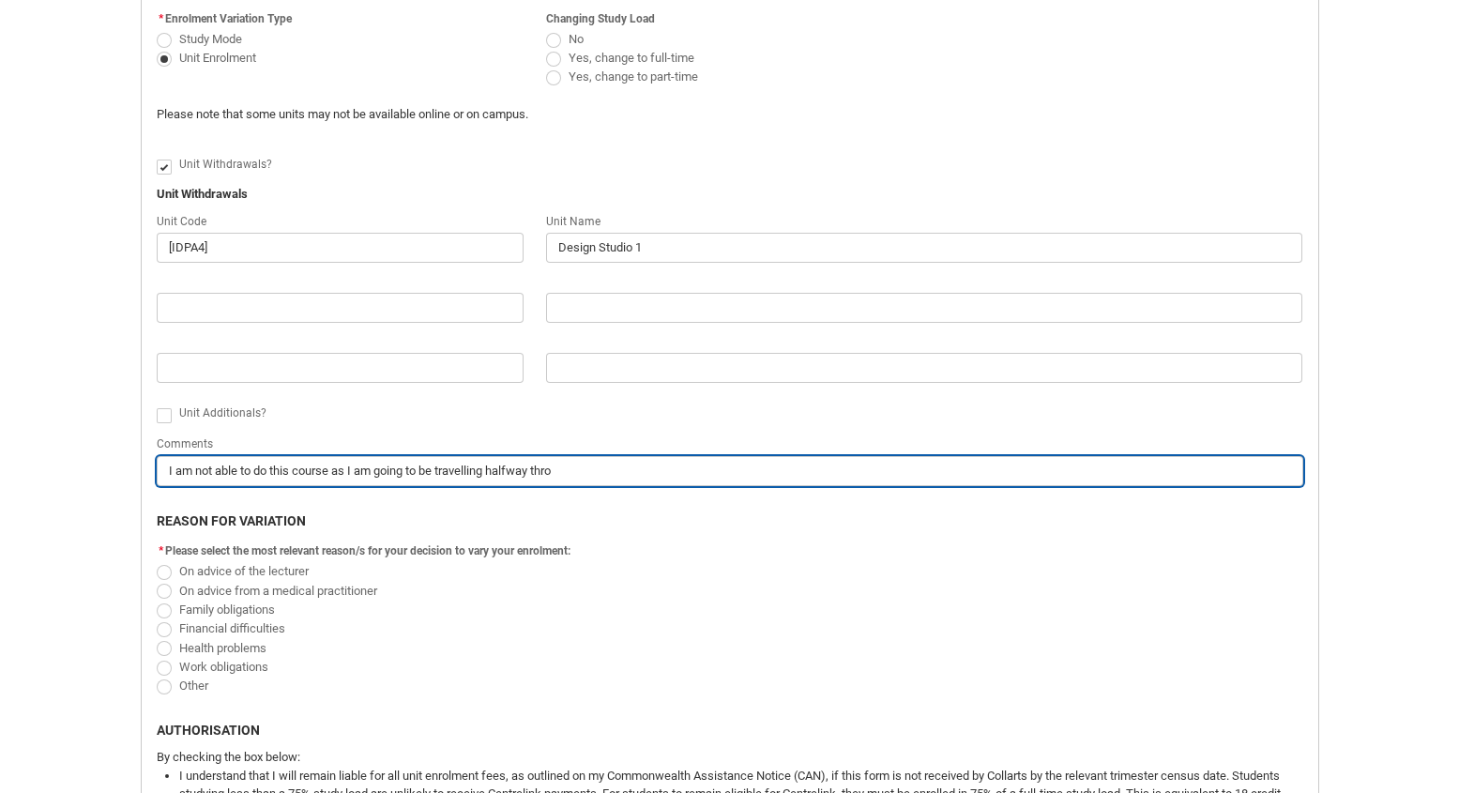
type lightning-primitive-input-simple "I am not able to do this course as I am going to be travelling halfway throu"
type input "I am not able to do this course as I am going to be travelling halfway throu"
type lightning-primitive-input-simple "I am not able to do this course as I am going to be travelling halfway throug"
type input "I am not able to do this course as I am going to be travelling halfway throug"
type lightning-primitive-input-simple "I am not able to do this course as I am going to be travelling halfway through"
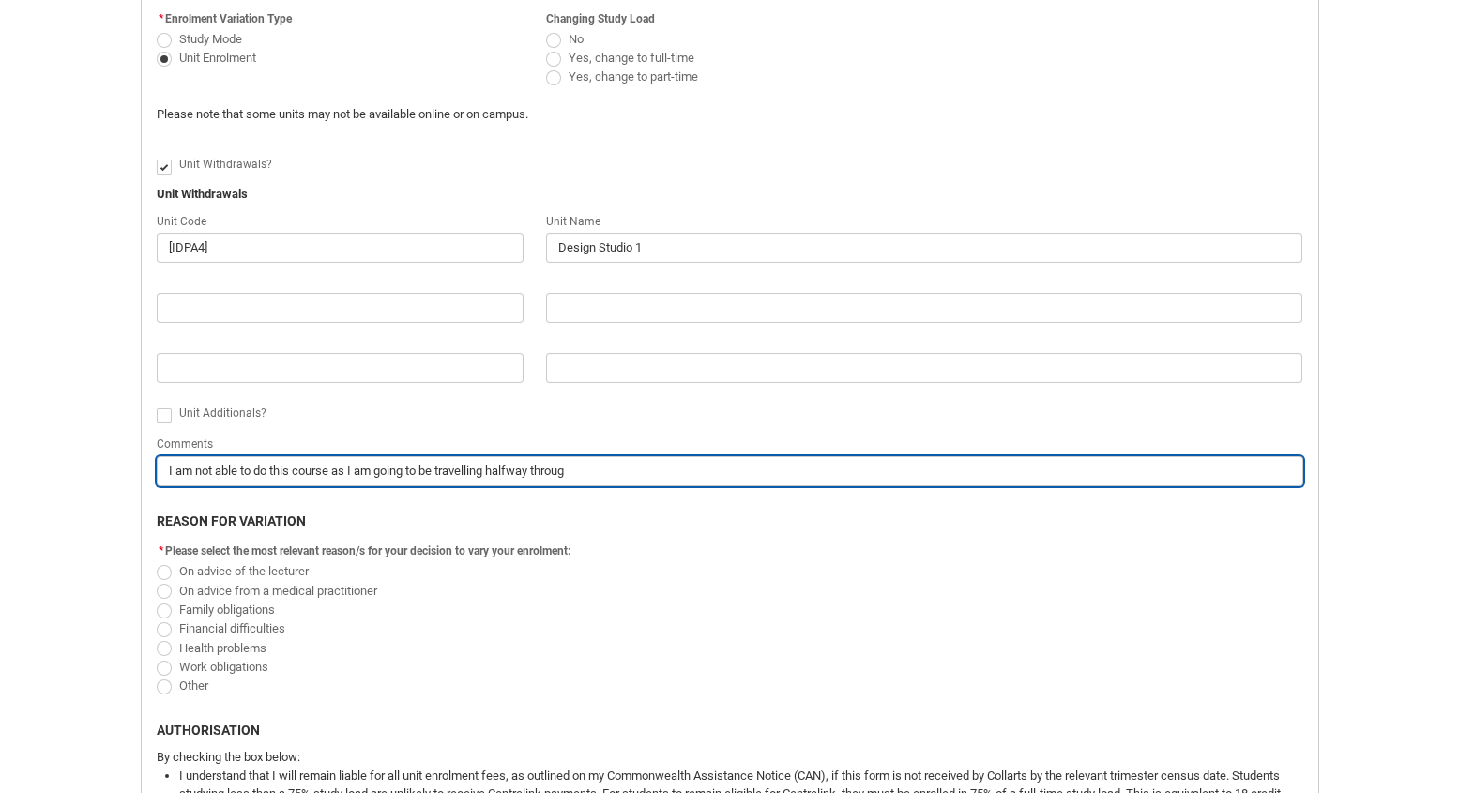
type input "I am not able to do this course as I am going to be travelling halfway through"
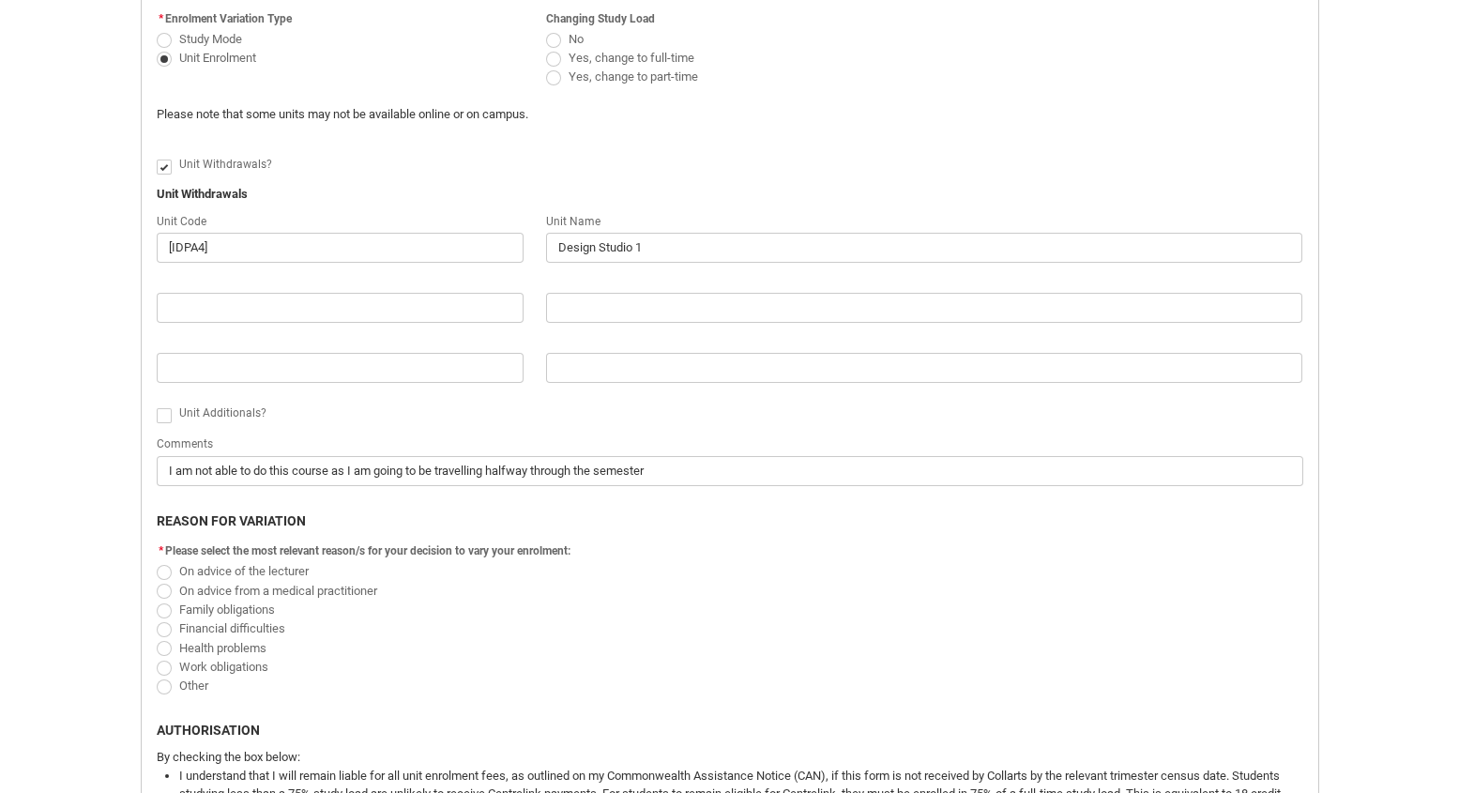
click at [157, 606] on span "Redu_Student_Request flow" at bounding box center [164, 610] width 15 height 15
click at [157, 599] on input "Family obligations" at bounding box center [156, 598] width 1 height 1
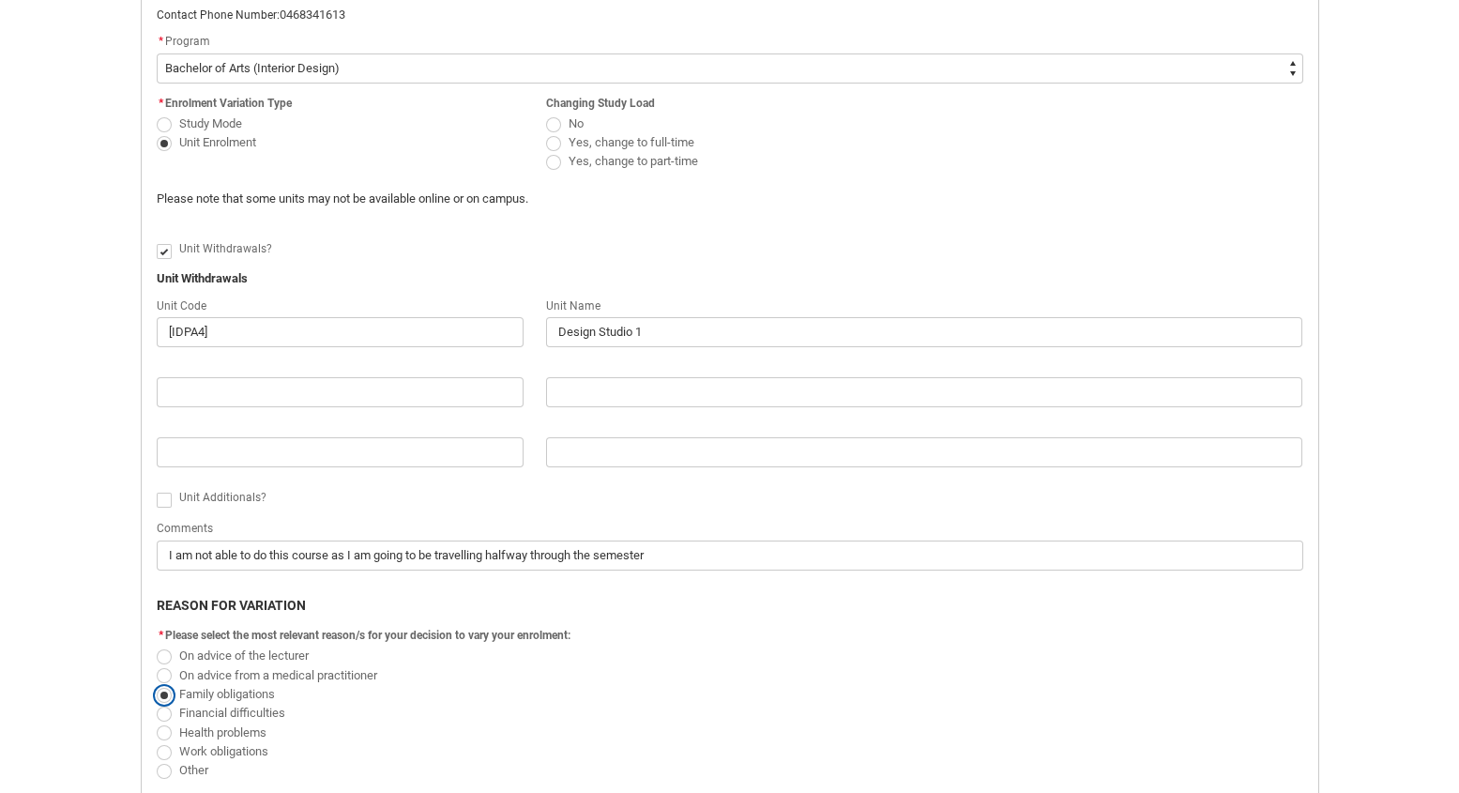
scroll to position [555, 0]
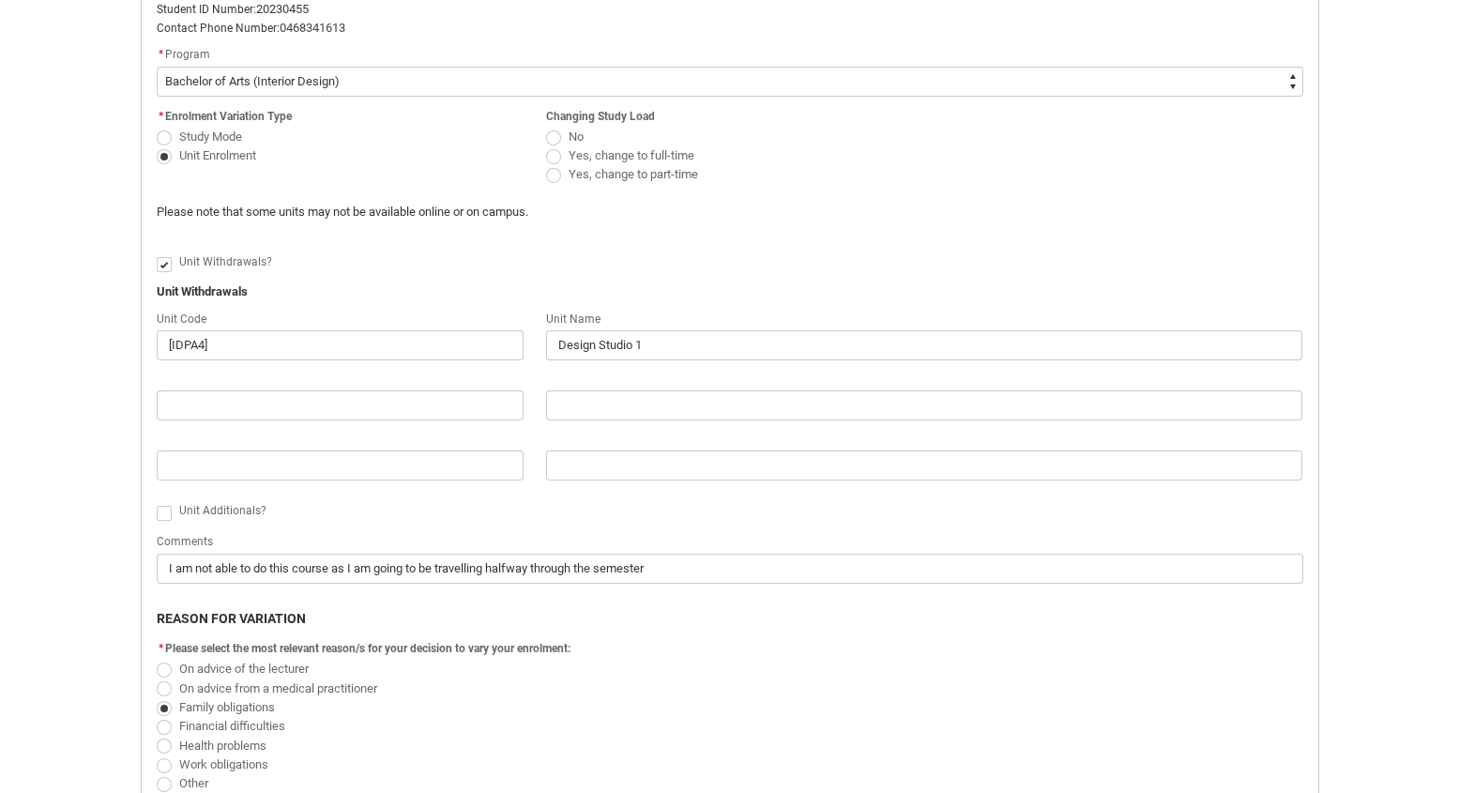
click at [556, 137] on span "Redu_Student_Request flow" at bounding box center [553, 137] width 15 height 15
click at [546, 127] on input "No" at bounding box center [545, 126] width 1 height 1
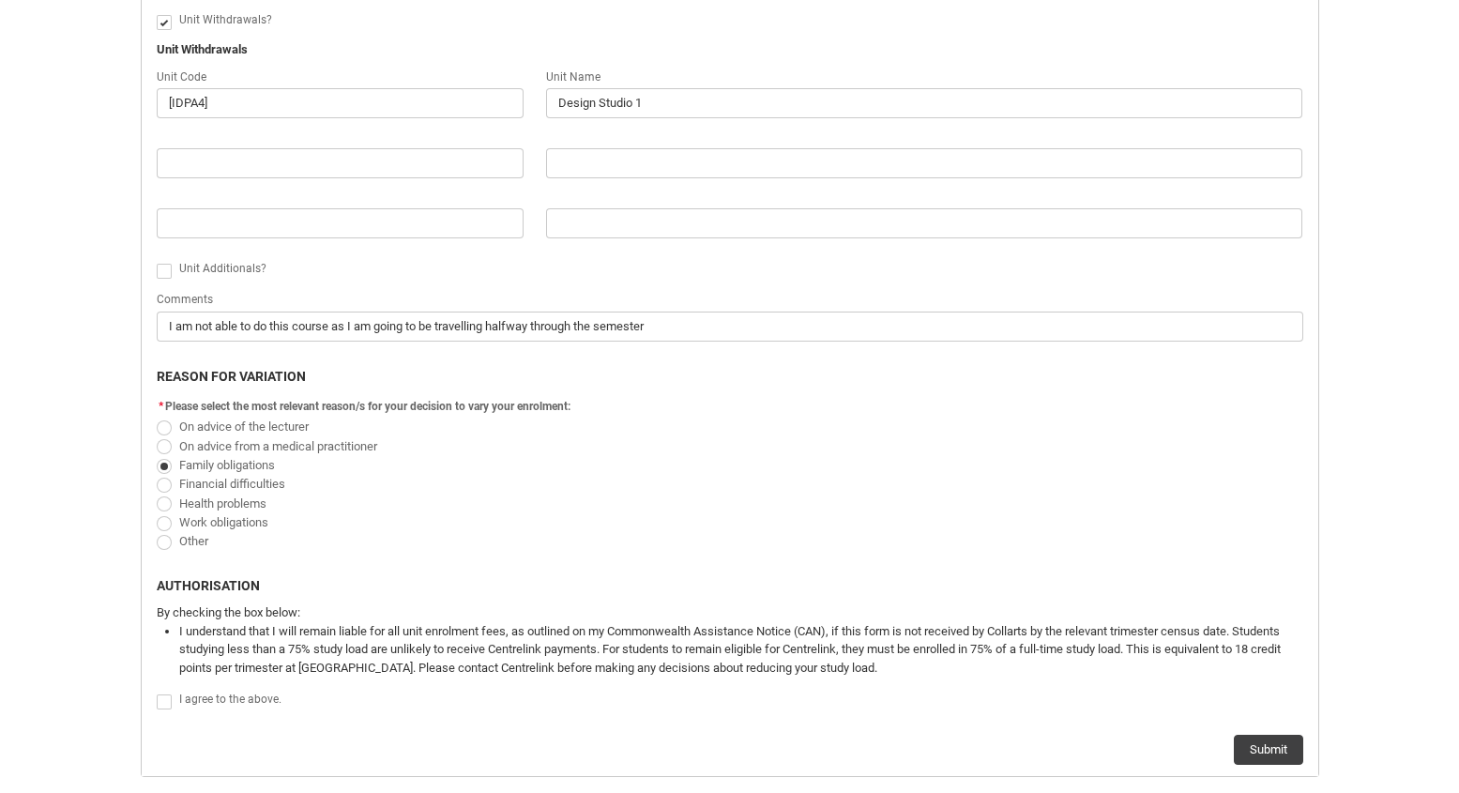
scroll to position [914, 0]
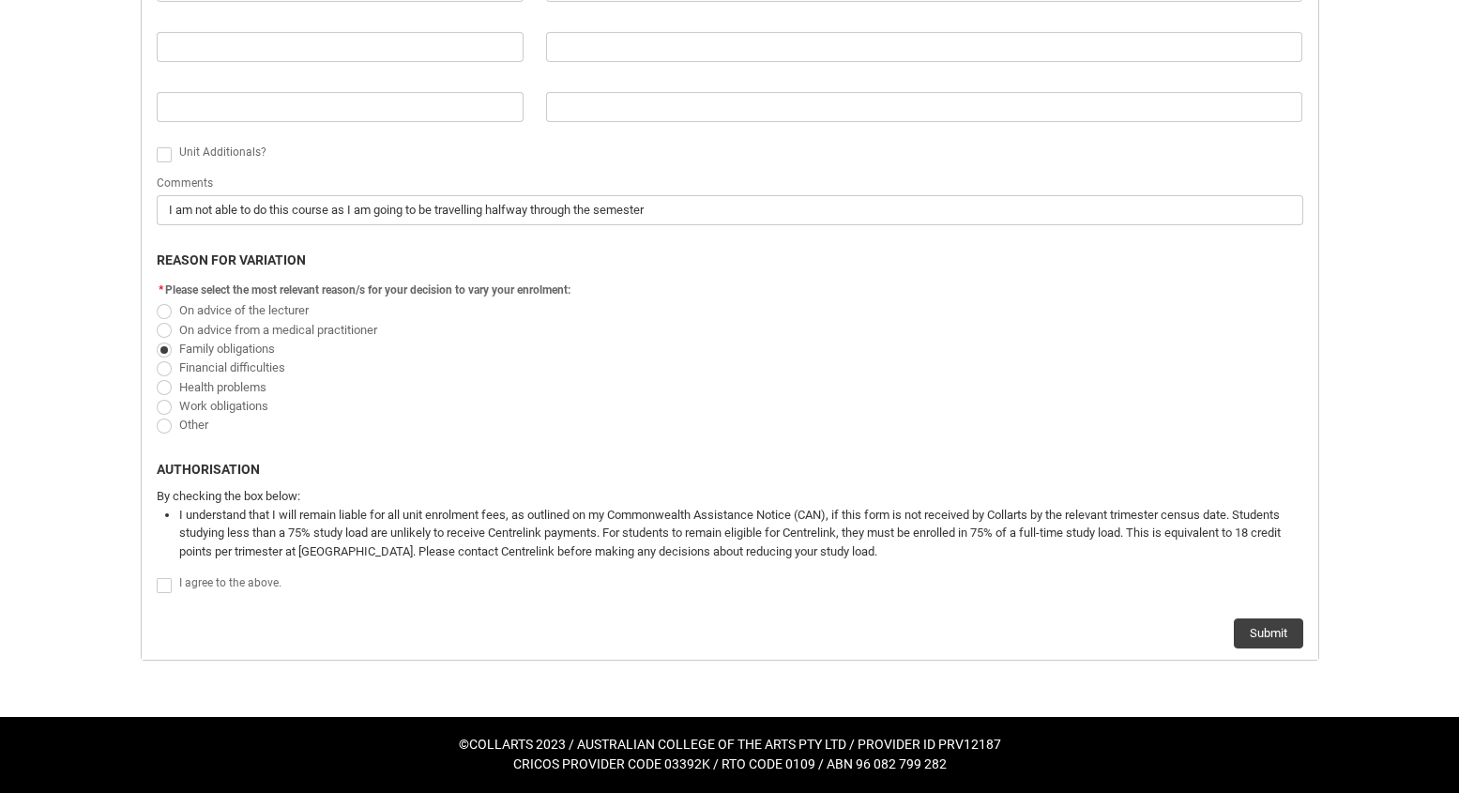
click at [165, 587] on span "Redu_Student_Request flow" at bounding box center [164, 585] width 15 height 15
click at [157, 575] on input "Redu_Student_Request flow" at bounding box center [156, 574] width 1 height 1
